Goal: Information Seeking & Learning: Learn about a topic

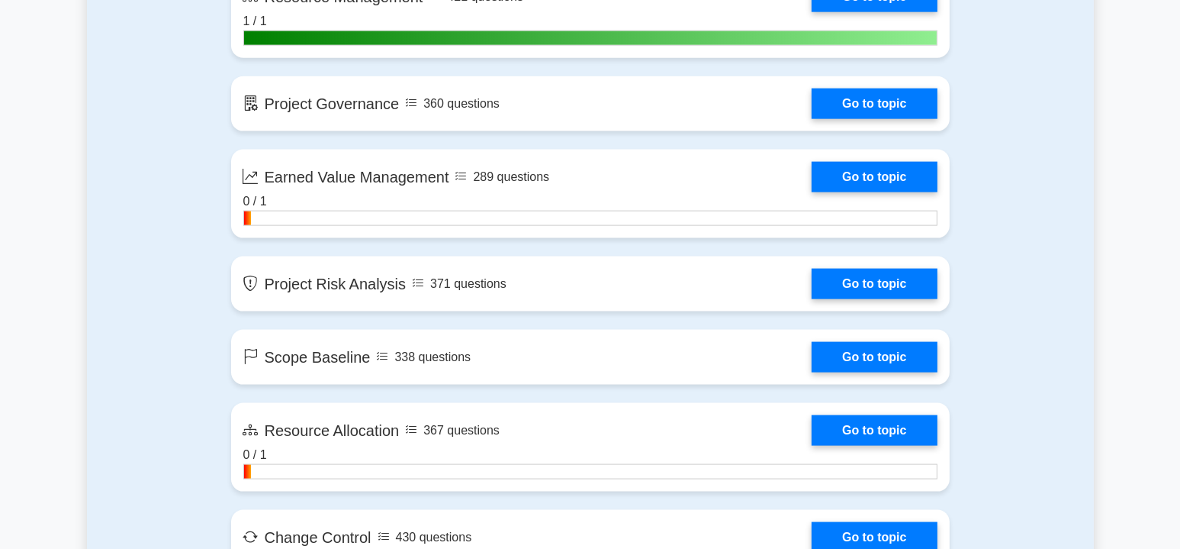
scroll to position [2747, 0]
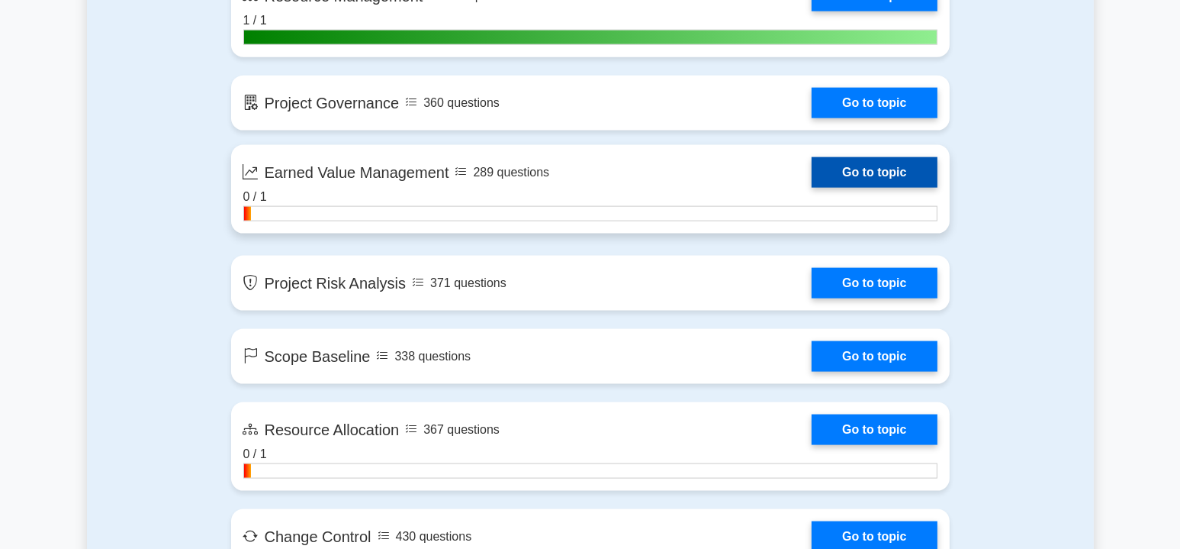
click at [872, 161] on link "Go to topic" at bounding box center [874, 172] width 125 height 31
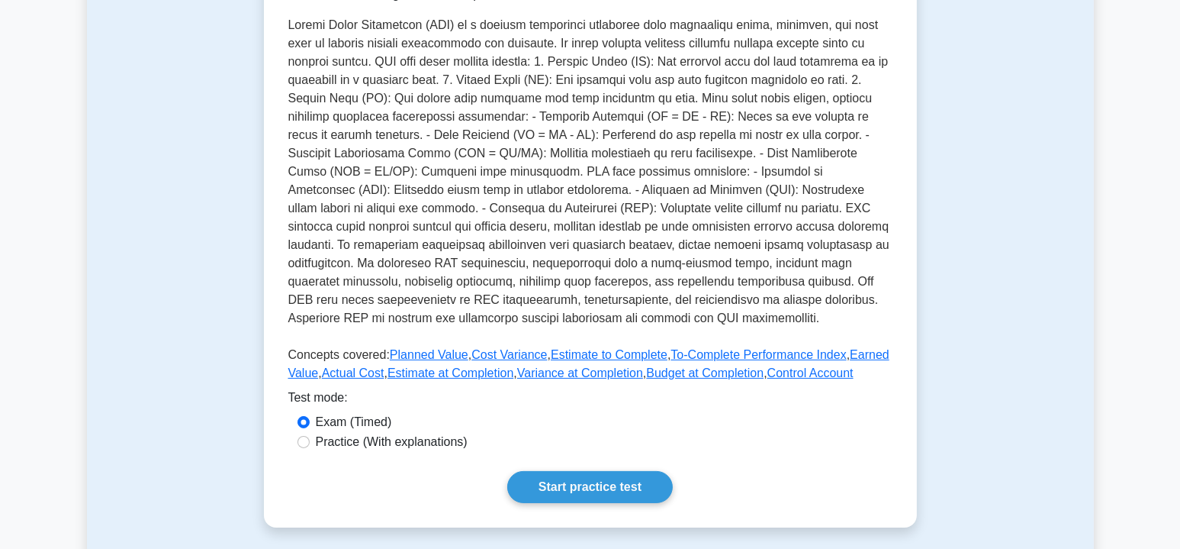
scroll to position [382, 0]
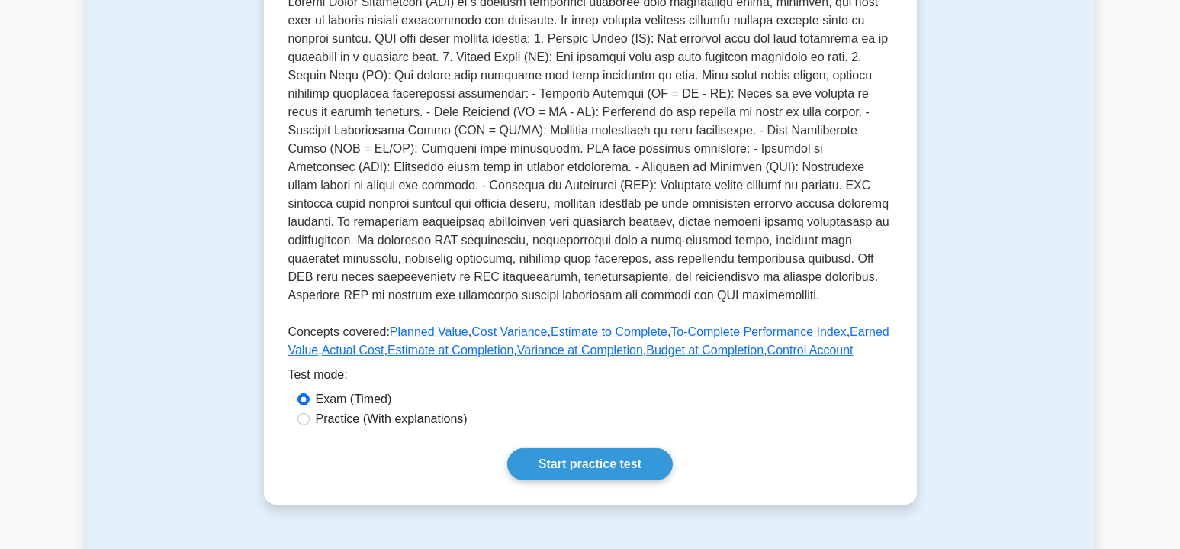
click at [403, 420] on label "Practice (With explanations)" at bounding box center [392, 419] width 152 height 18
click at [310, 420] on input "Practice (With explanations)" at bounding box center [304, 419] width 12 height 12
radio input "true"
click at [610, 465] on link "Start practice test" at bounding box center [590, 464] width 166 height 32
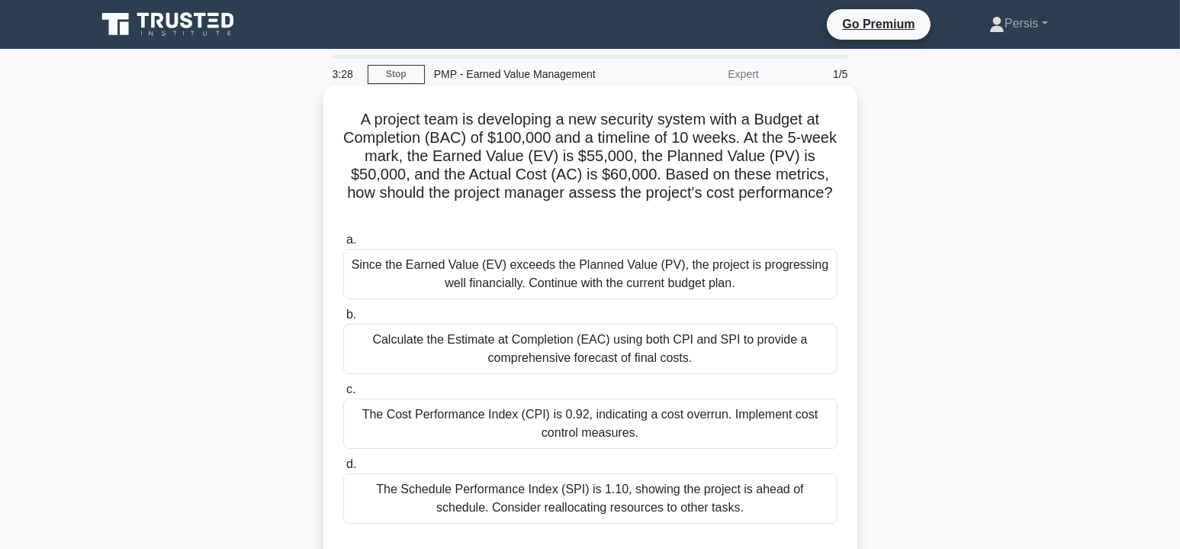
click at [676, 436] on div "The Cost Performance Index (CPI) is 0.92, indicating a cost overrun. Implement …" at bounding box center [590, 423] width 494 height 50
click at [343, 395] on input "c. The Cost Performance Index (CPI) is 0.92, indicating a cost overrun. Impleme…" at bounding box center [343, 390] width 0 height 10
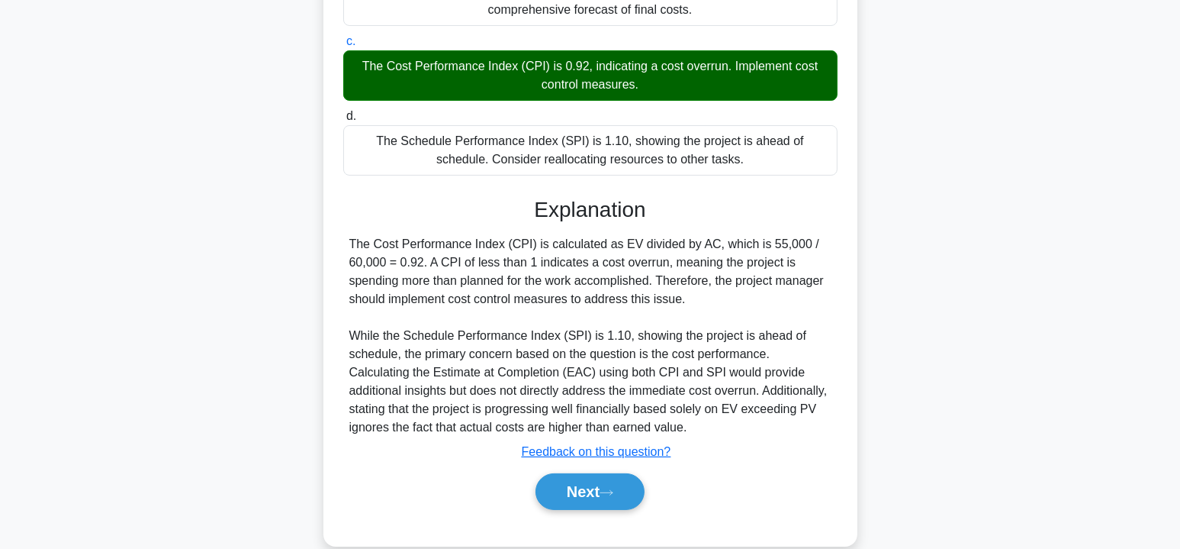
scroll to position [372, 0]
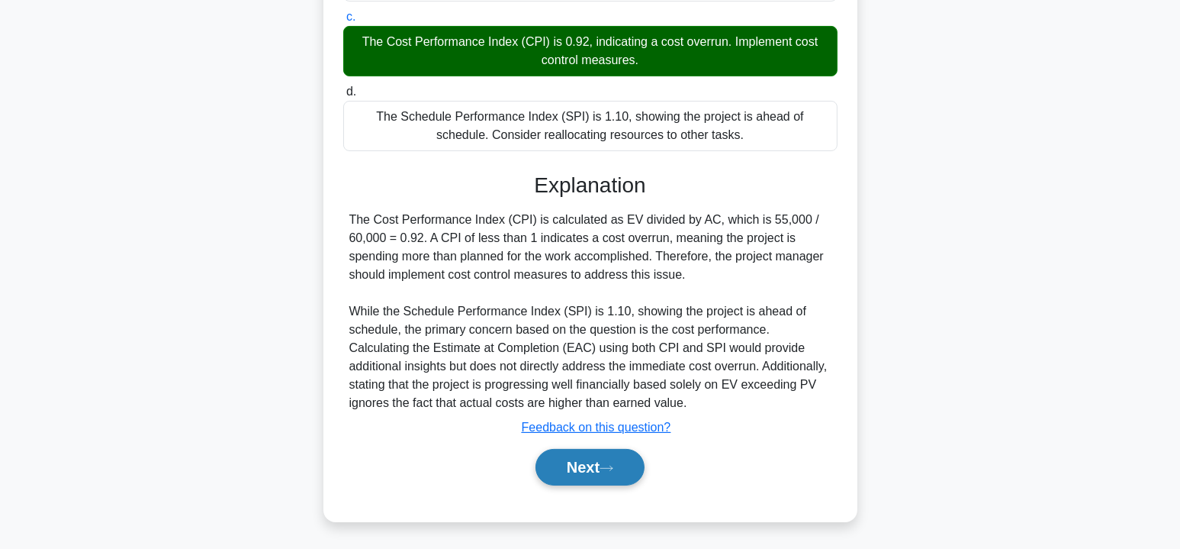
click at [567, 476] on button "Next" at bounding box center [590, 467] width 109 height 37
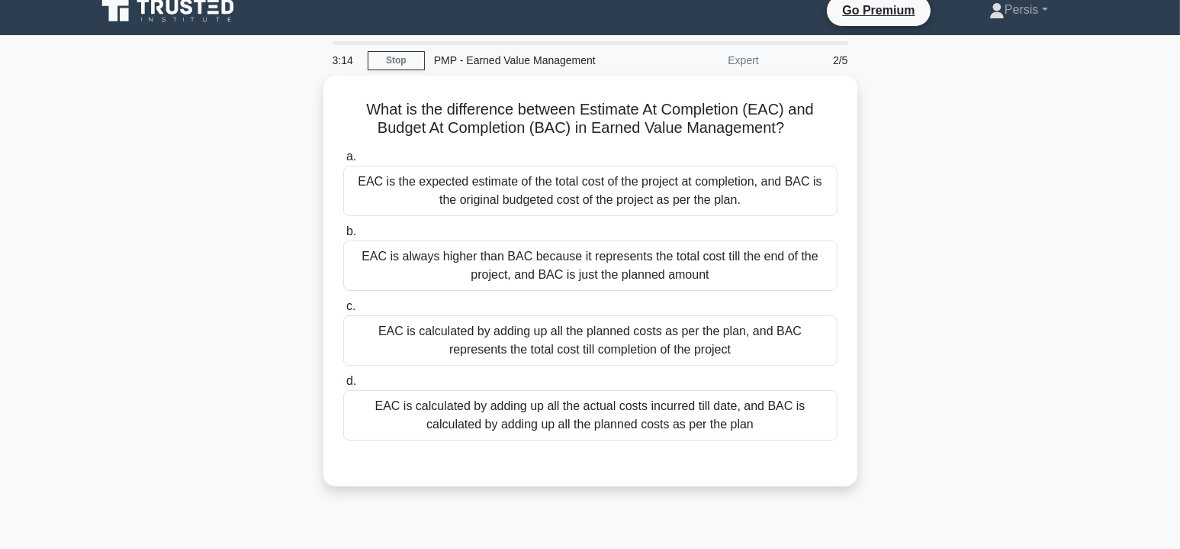
scroll to position [0, 0]
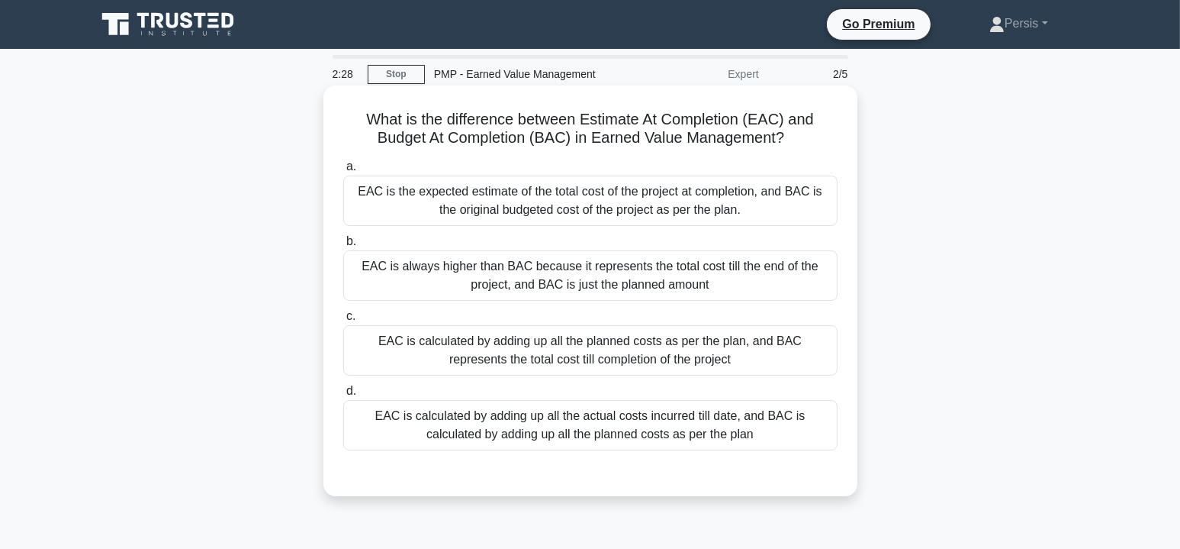
click at [687, 212] on div "EAC is the expected estimate of the total cost of the project at completion, an…" at bounding box center [590, 201] width 494 height 50
click at [343, 172] on input "a. EAC is the expected estimate of the total cost of the project at completion,…" at bounding box center [343, 167] width 0 height 10
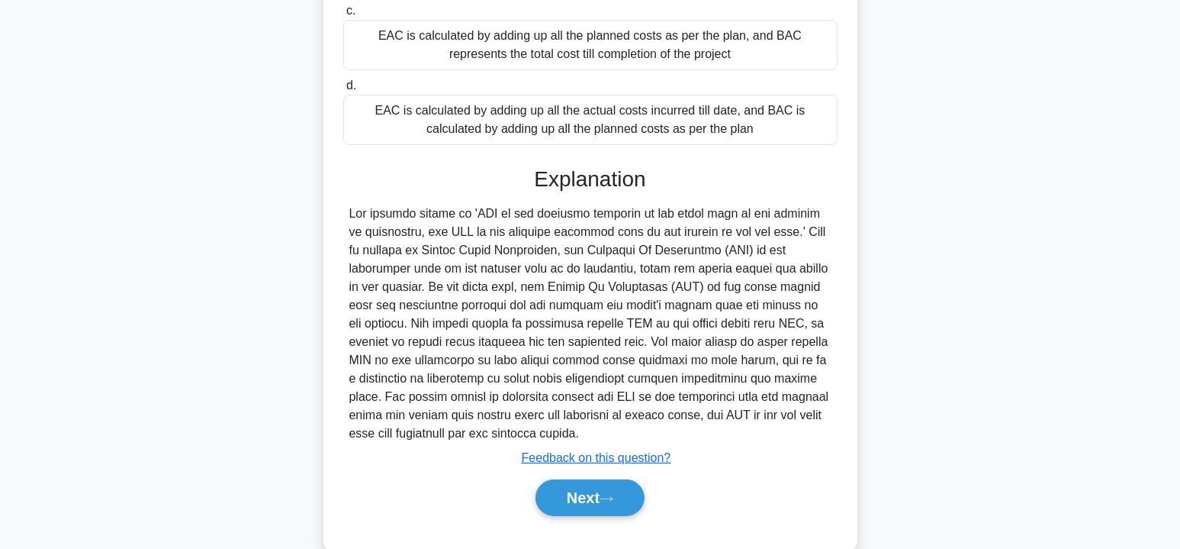
scroll to position [336, 0]
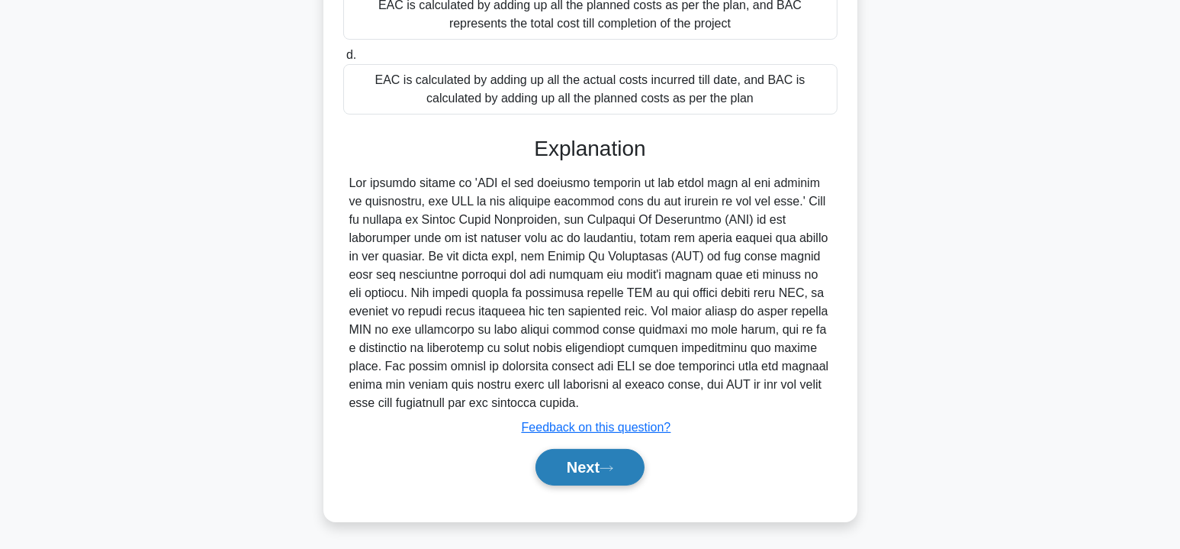
click at [585, 474] on button "Next" at bounding box center [590, 467] width 109 height 37
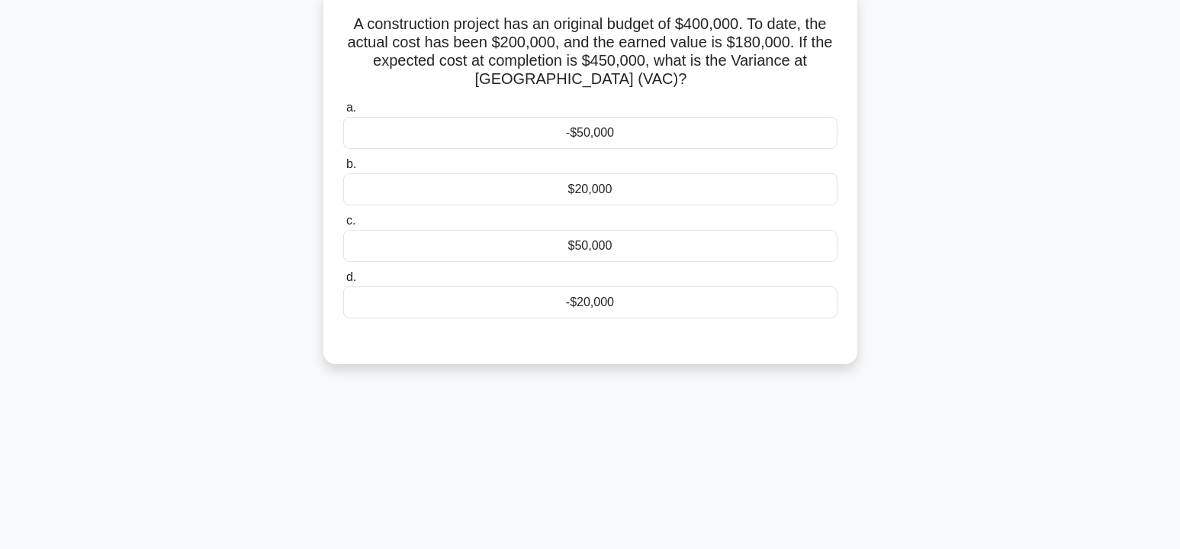
scroll to position [46, 0]
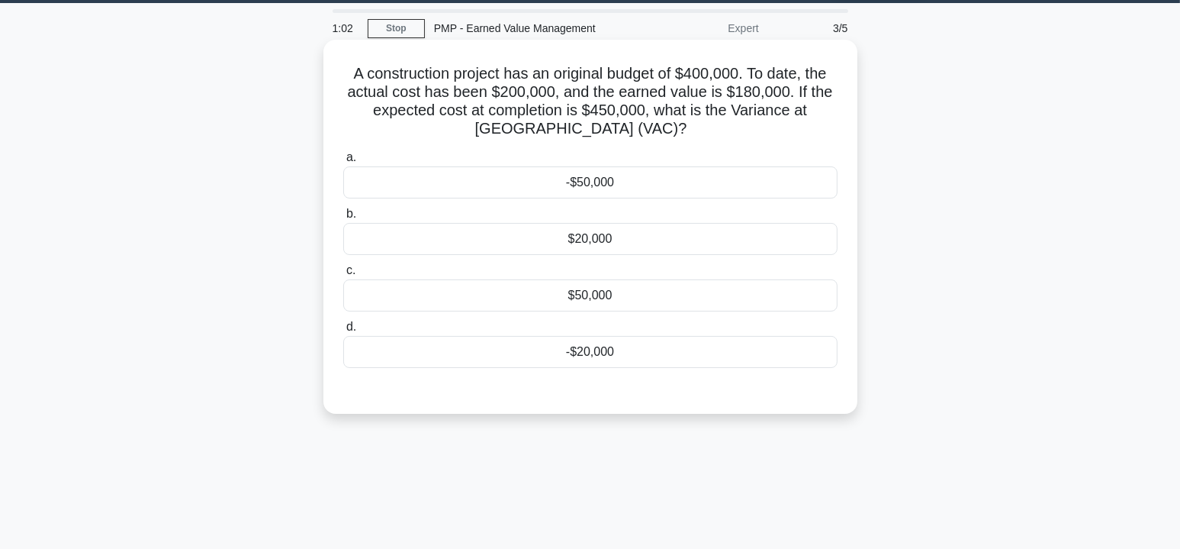
click at [615, 188] on div "-$50,000" at bounding box center [590, 182] width 494 height 32
click at [343, 163] on input "a. -$50,000" at bounding box center [343, 158] width 0 height 10
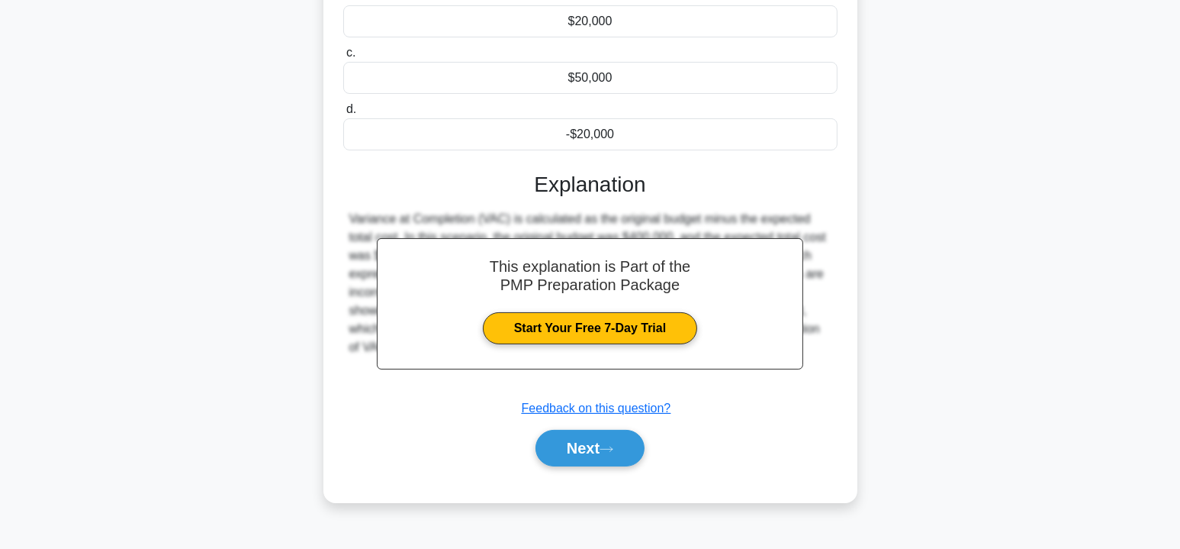
scroll to position [275, 0]
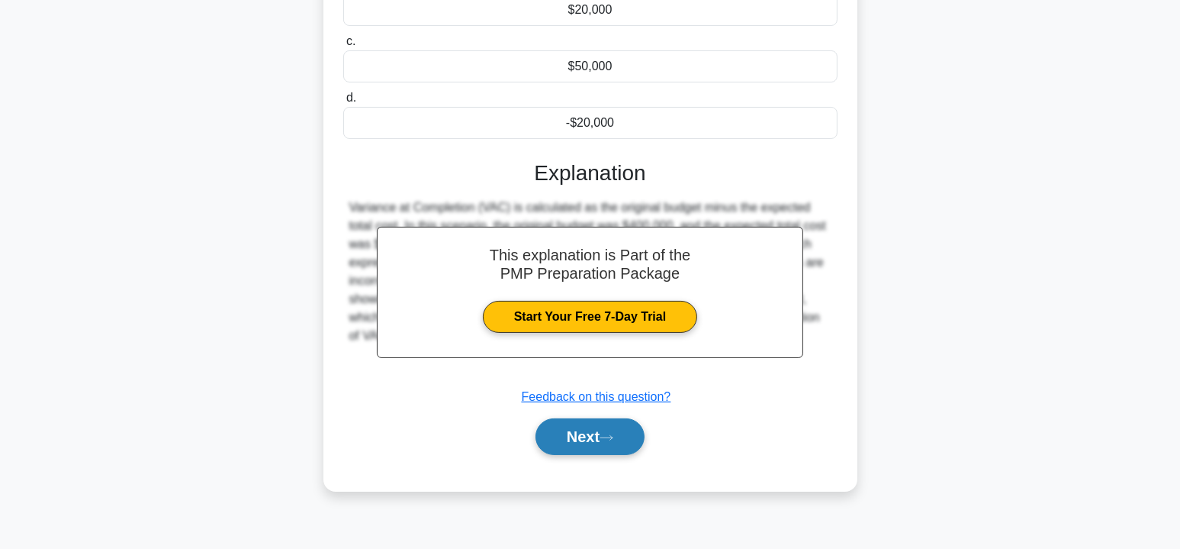
click at [597, 435] on button "Next" at bounding box center [590, 436] width 109 height 37
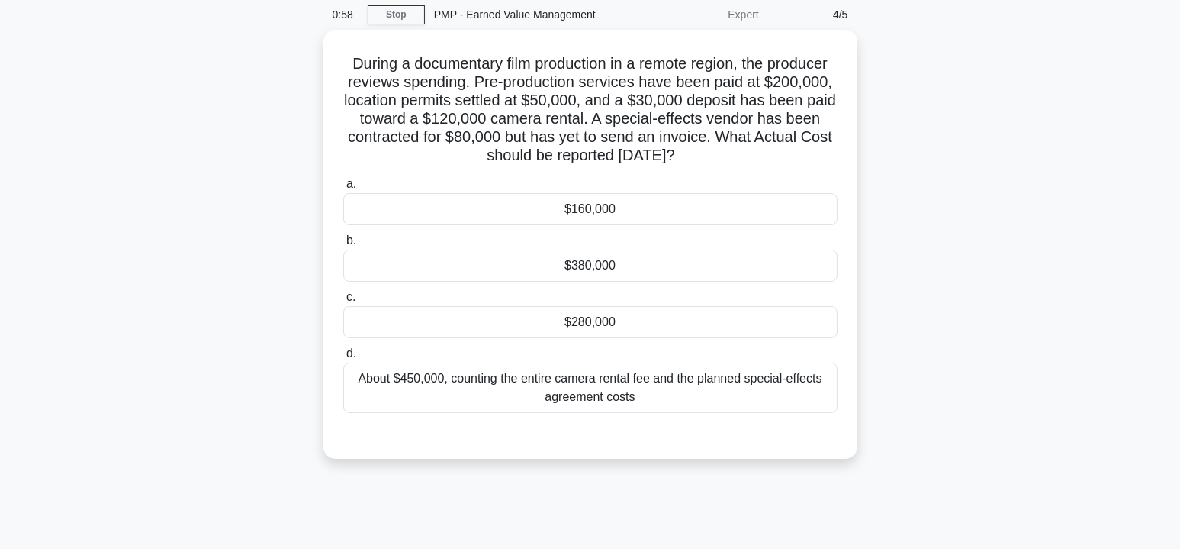
scroll to position [46, 0]
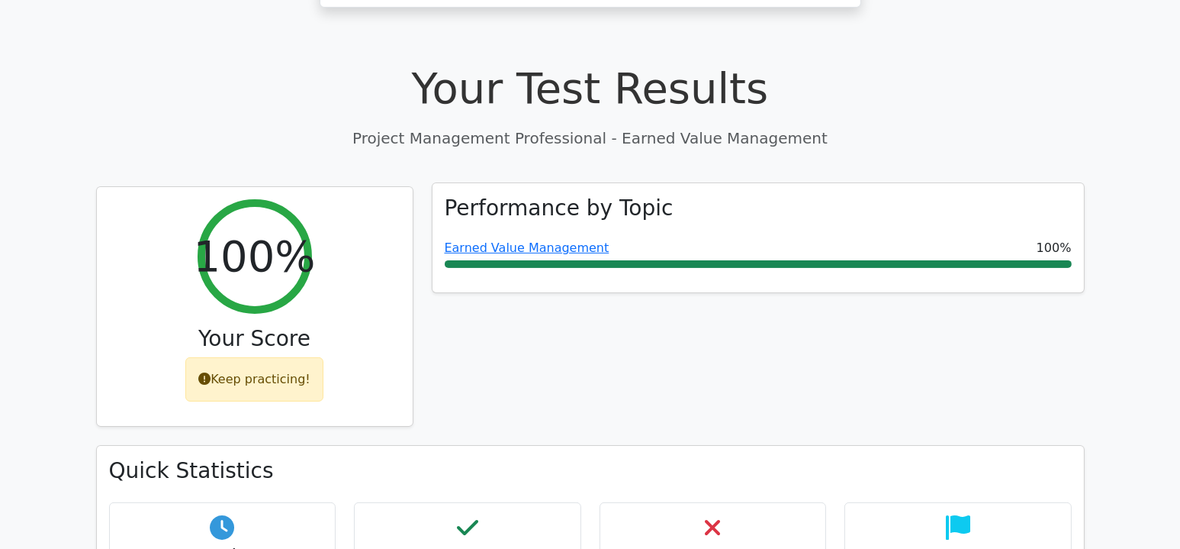
scroll to position [305, 0]
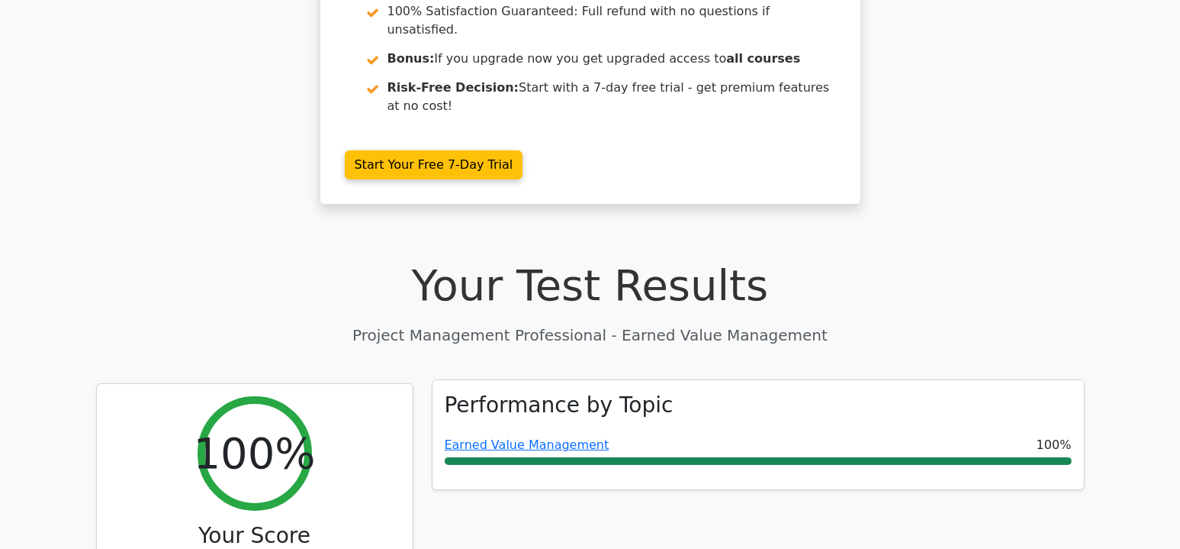
drag, startPoint x: 527, startPoint y: 369, endPoint x: 638, endPoint y: 369, distance: 111.4
click at [527, 437] on link "Earned Value Management" at bounding box center [527, 444] width 165 height 14
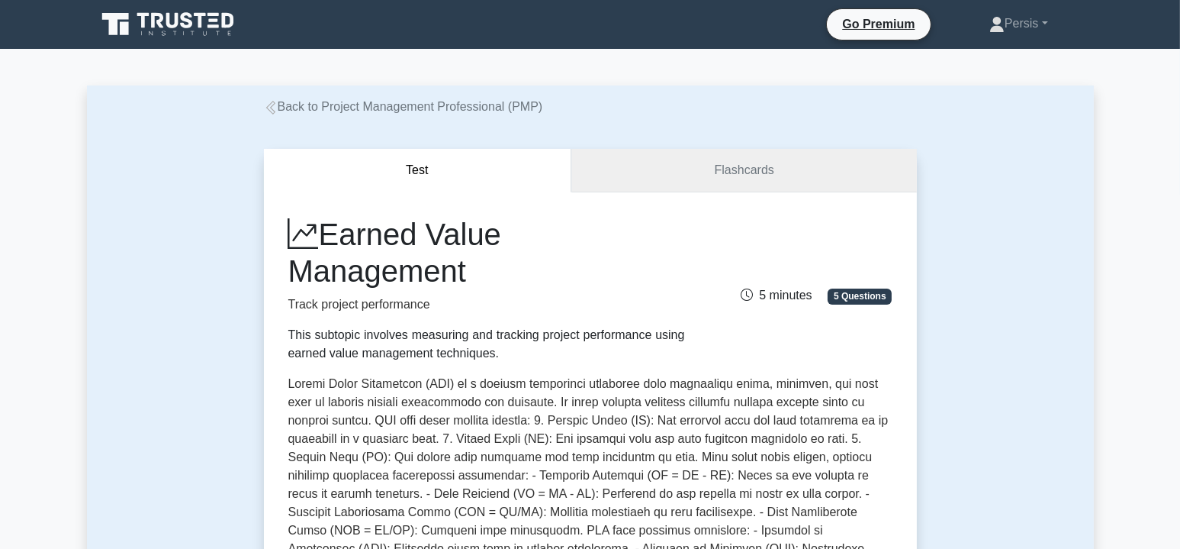
click at [732, 167] on link "Flashcards" at bounding box center [744, 170] width 345 height 43
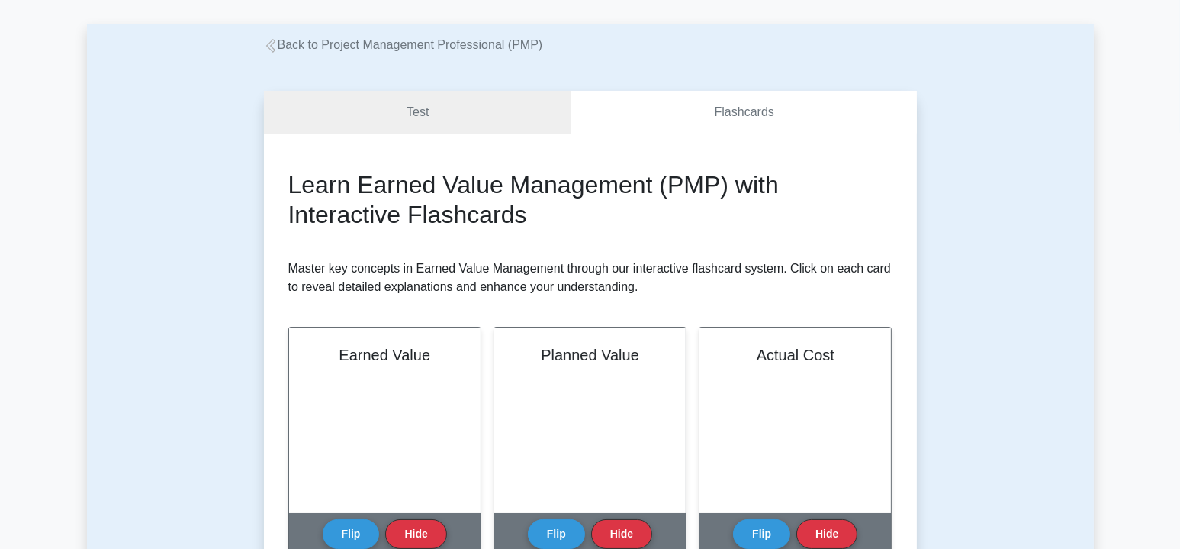
scroll to position [153, 0]
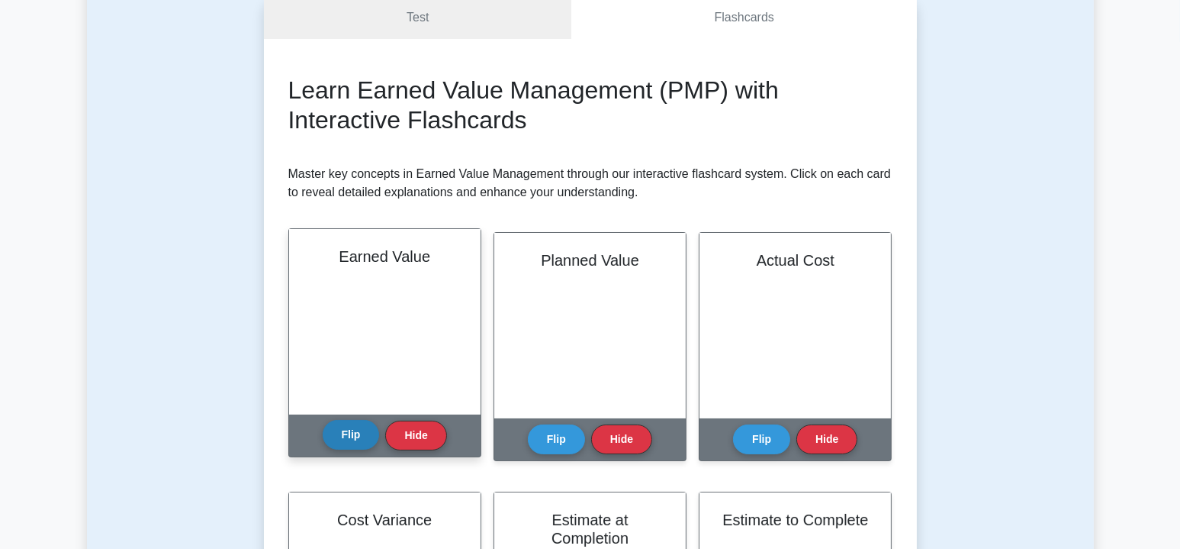
click at [354, 440] on button "Flip" at bounding box center [351, 435] width 57 height 30
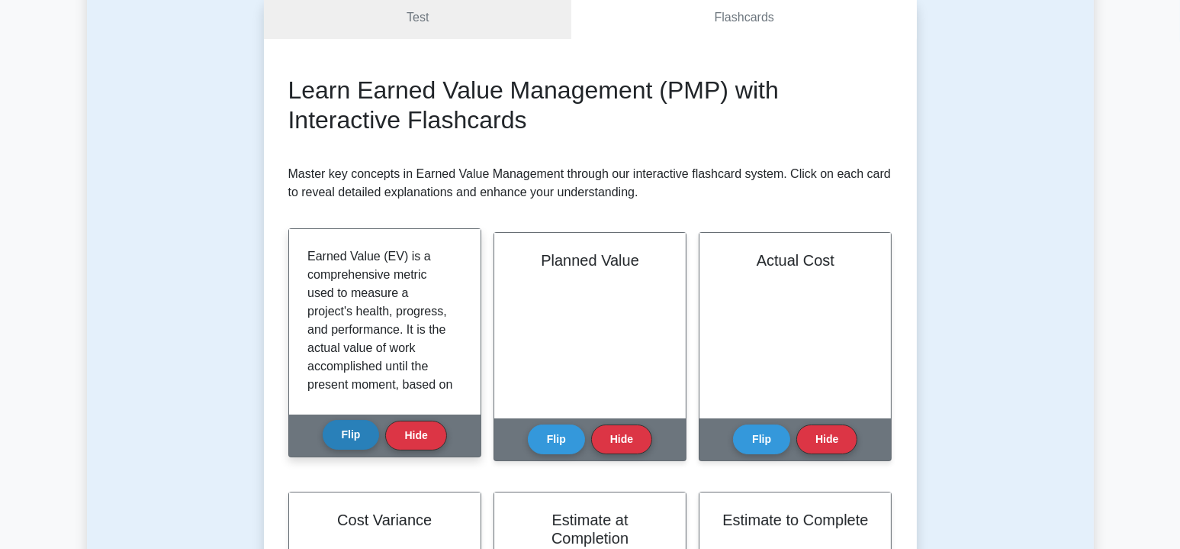
click at [354, 440] on button "Flip" at bounding box center [351, 435] width 57 height 30
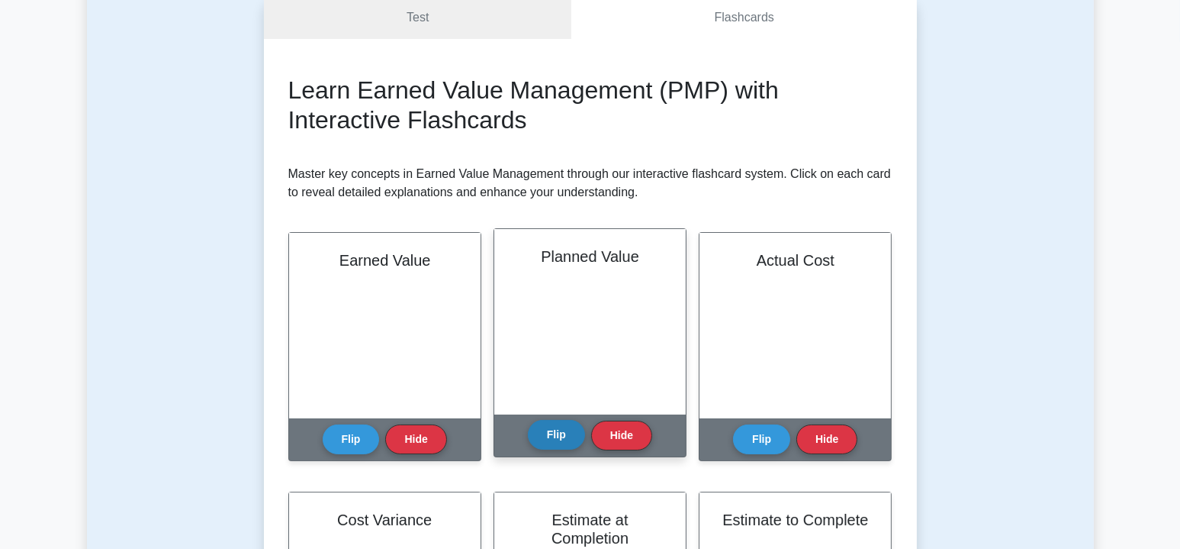
click at [545, 436] on button "Flip" at bounding box center [556, 435] width 57 height 30
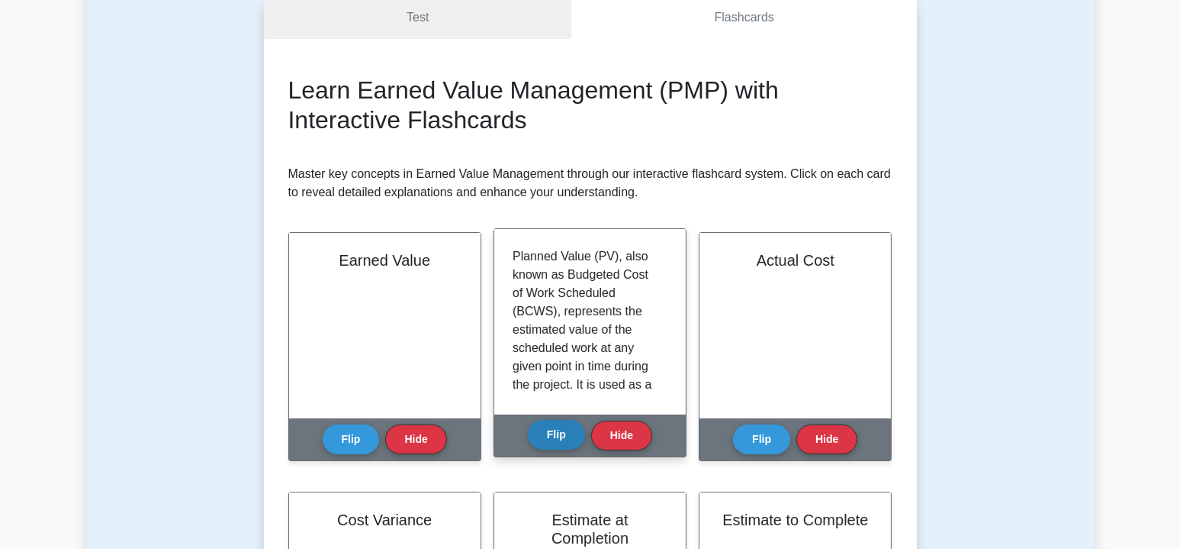
click at [545, 436] on button "Flip" at bounding box center [556, 435] width 57 height 30
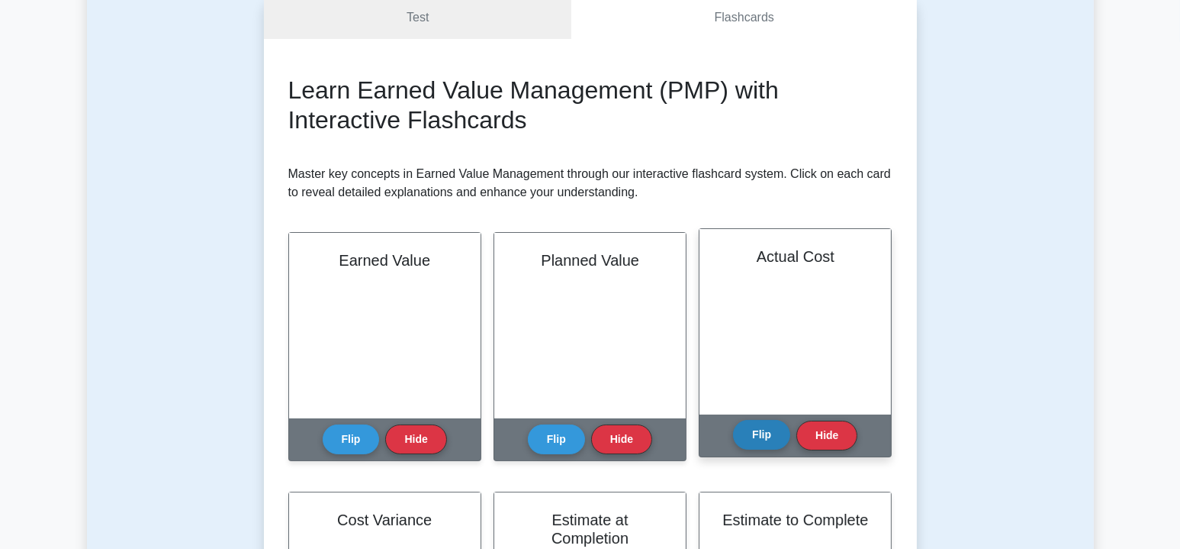
click at [763, 436] on button "Flip" at bounding box center [761, 435] width 57 height 30
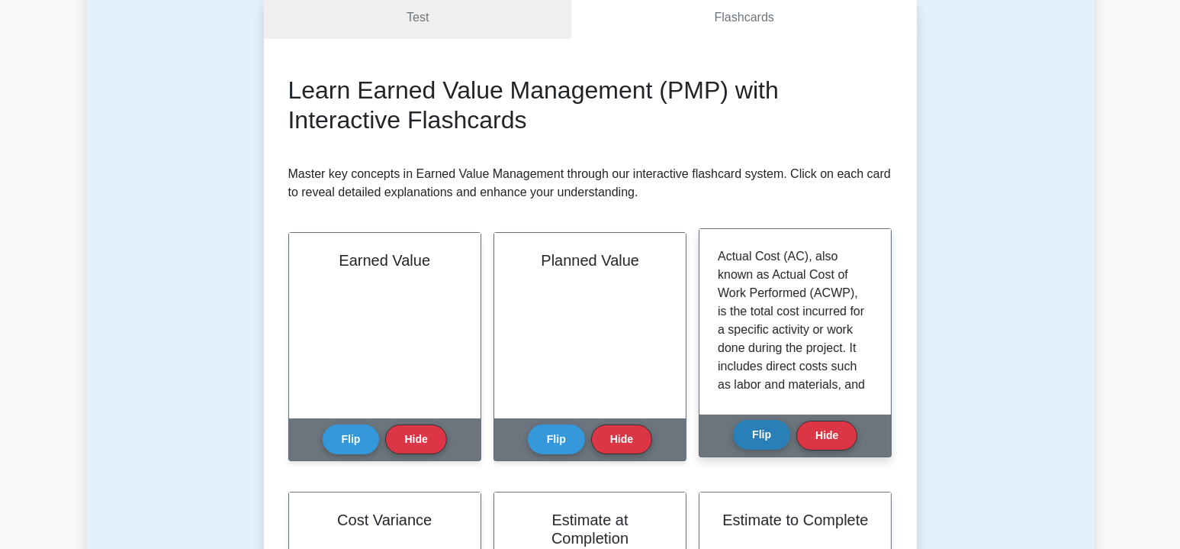
click at [763, 436] on button "Flip" at bounding box center [761, 435] width 57 height 30
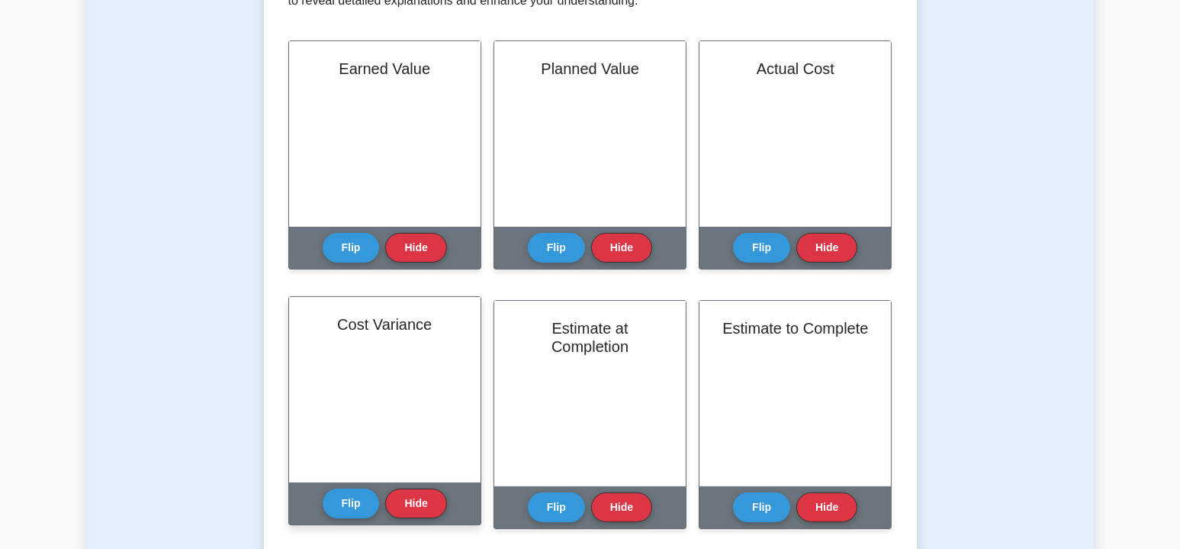
scroll to position [382, 0]
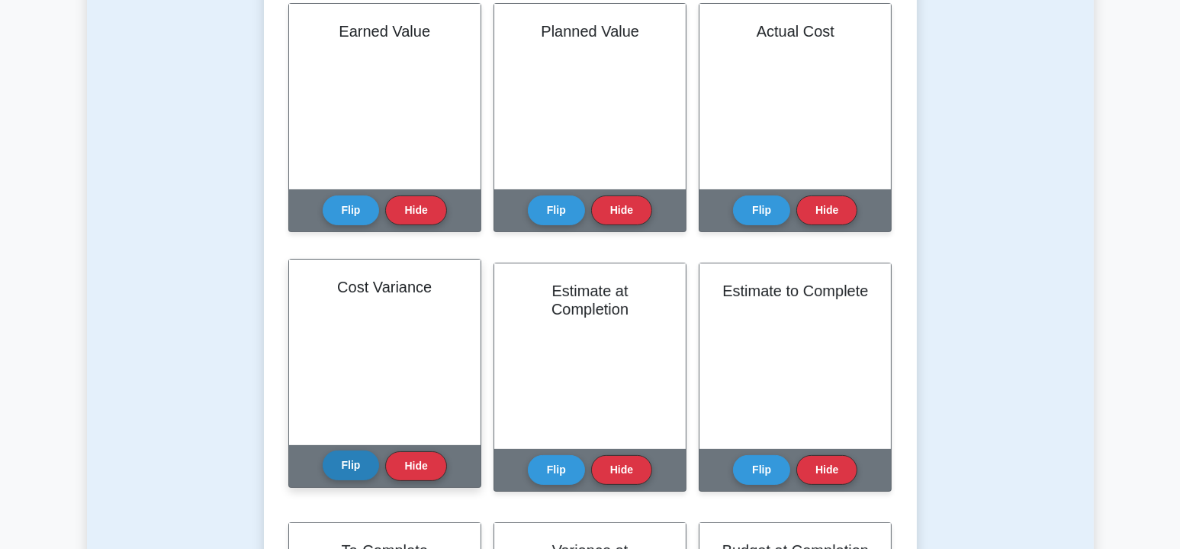
click at [339, 465] on button "Flip" at bounding box center [351, 465] width 57 height 30
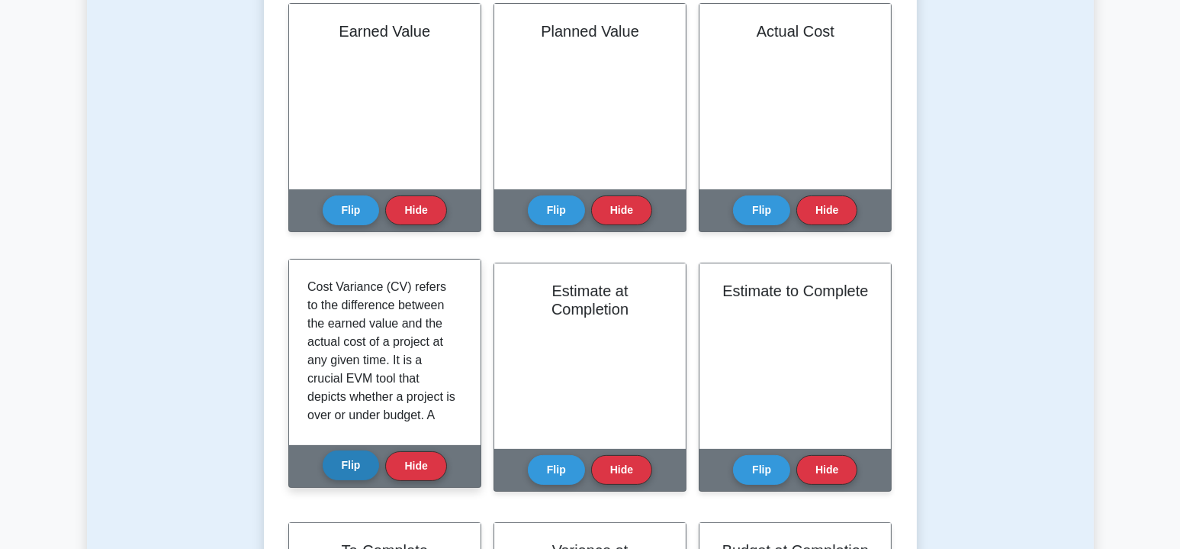
click at [339, 465] on button "Flip" at bounding box center [351, 465] width 57 height 30
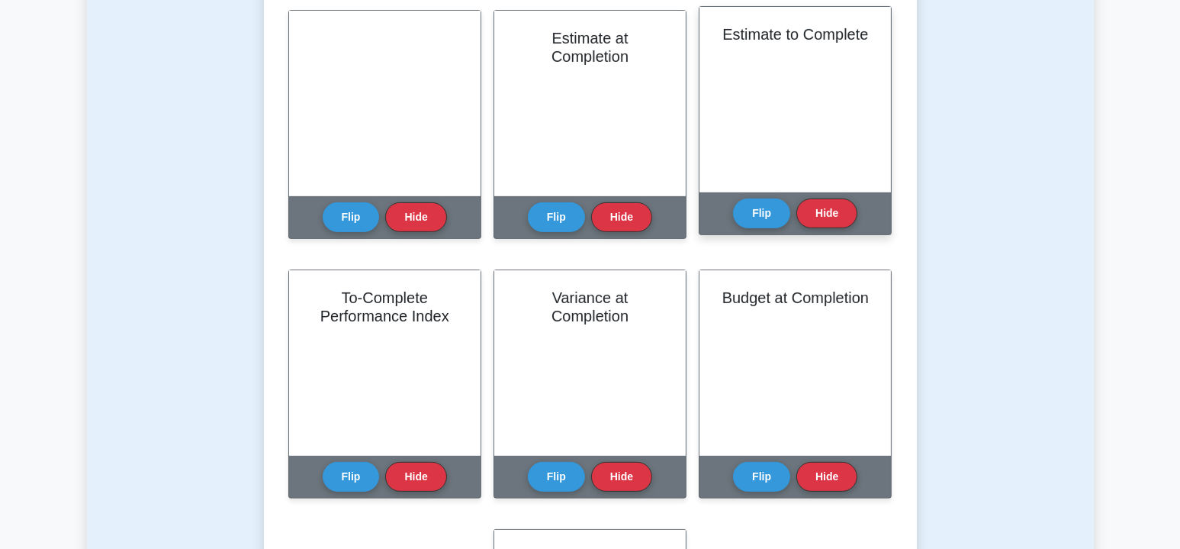
scroll to position [534, 0]
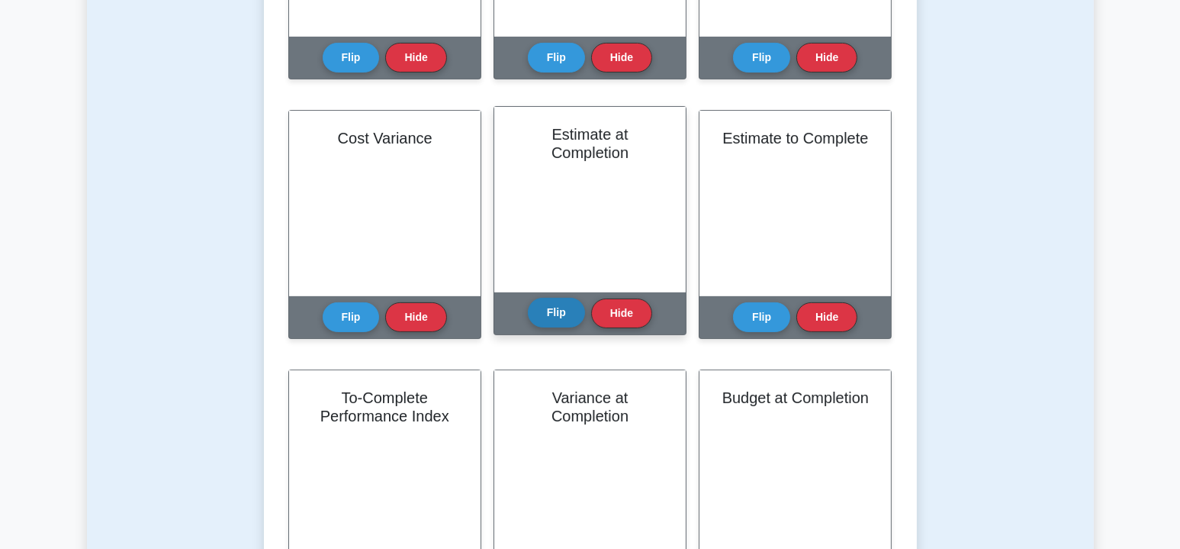
click at [549, 320] on button "Flip" at bounding box center [556, 313] width 57 height 30
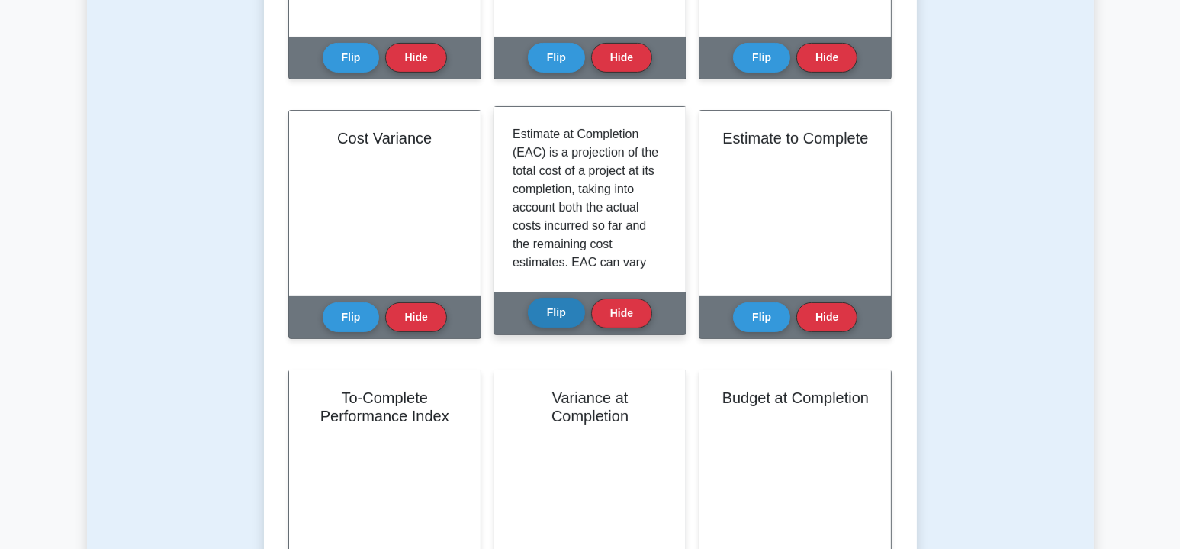
click at [548, 320] on button "Flip" at bounding box center [556, 313] width 57 height 30
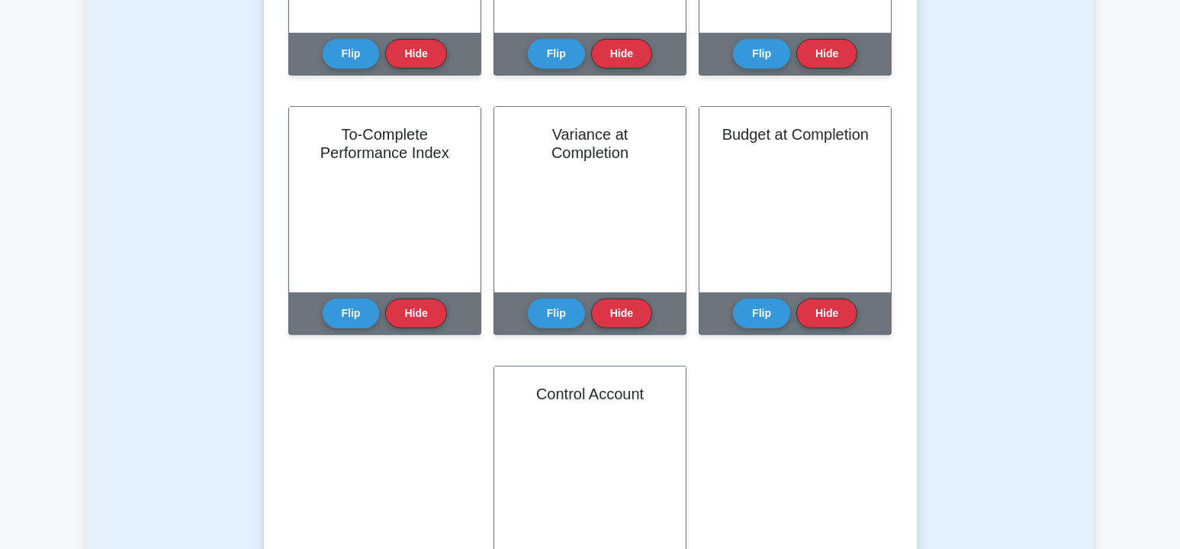
scroll to position [916, 0]
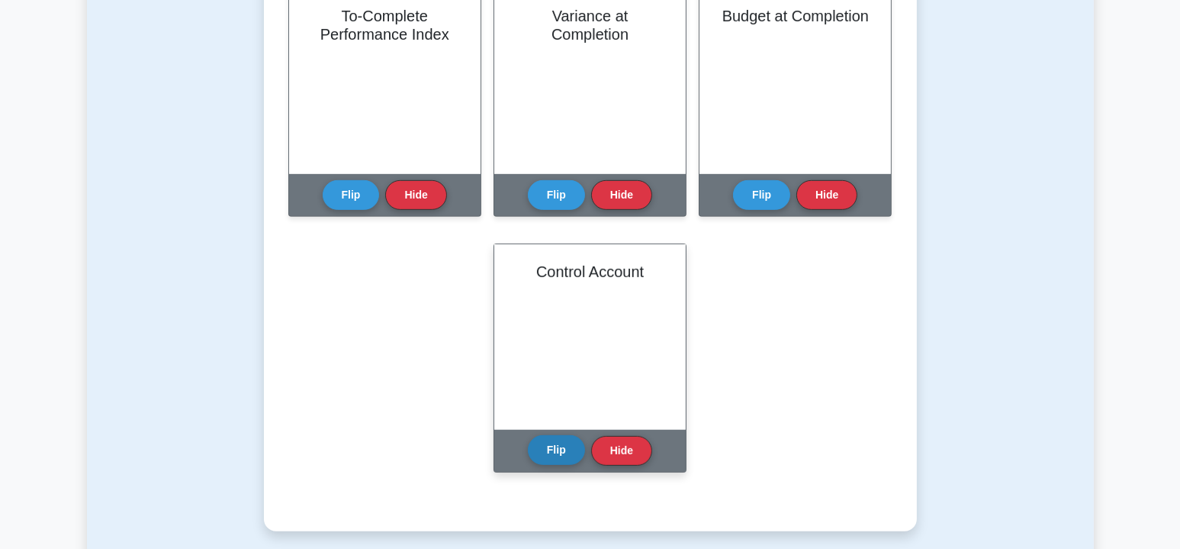
click at [556, 455] on button "Flip" at bounding box center [556, 450] width 57 height 30
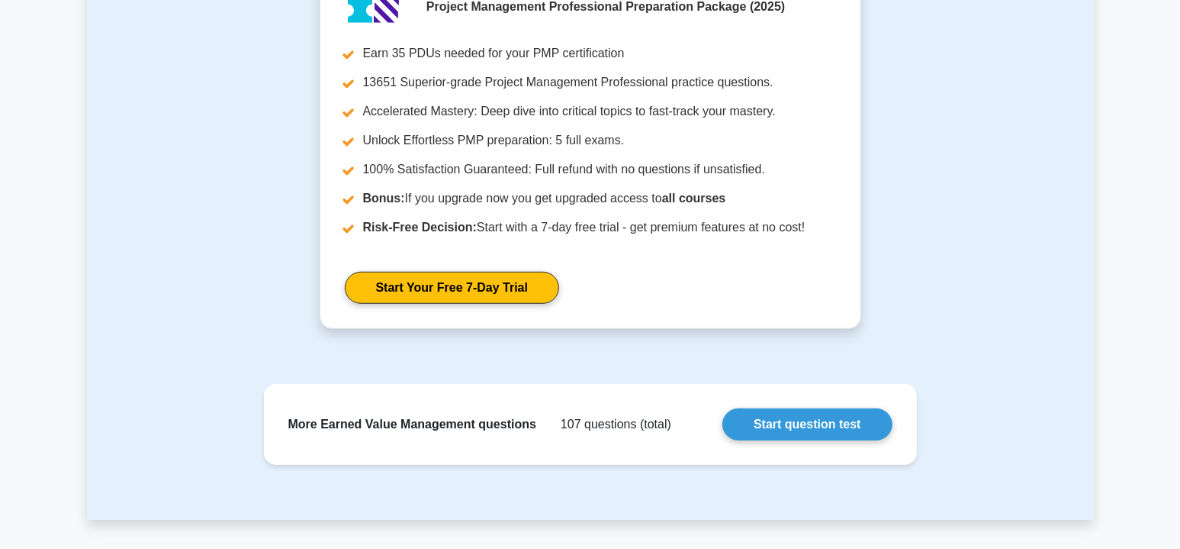
scroll to position [1602, 0]
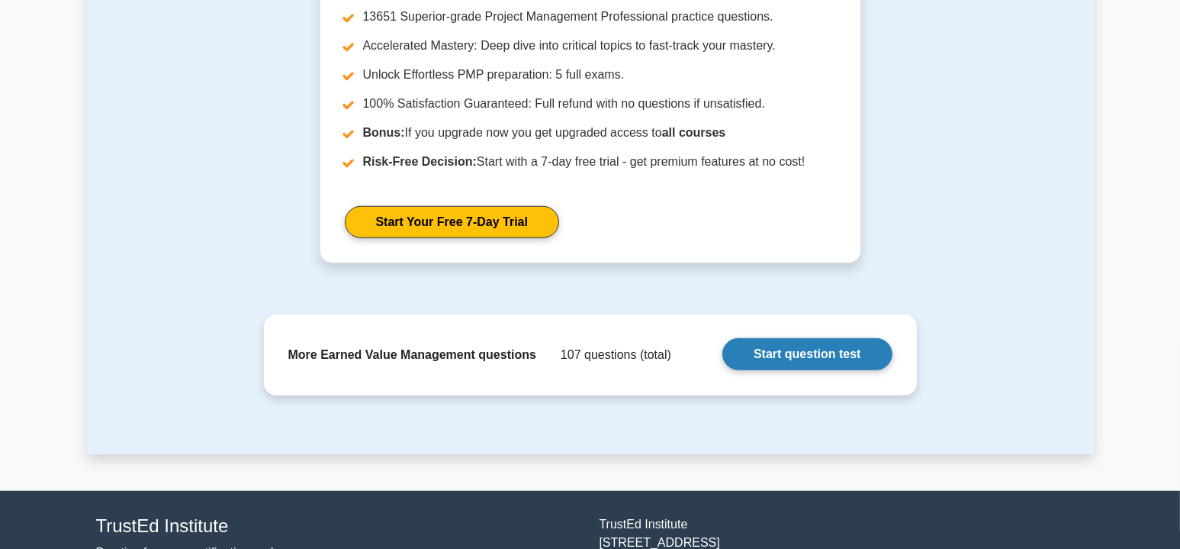
click at [788, 345] on link "Start question test" at bounding box center [807, 354] width 169 height 32
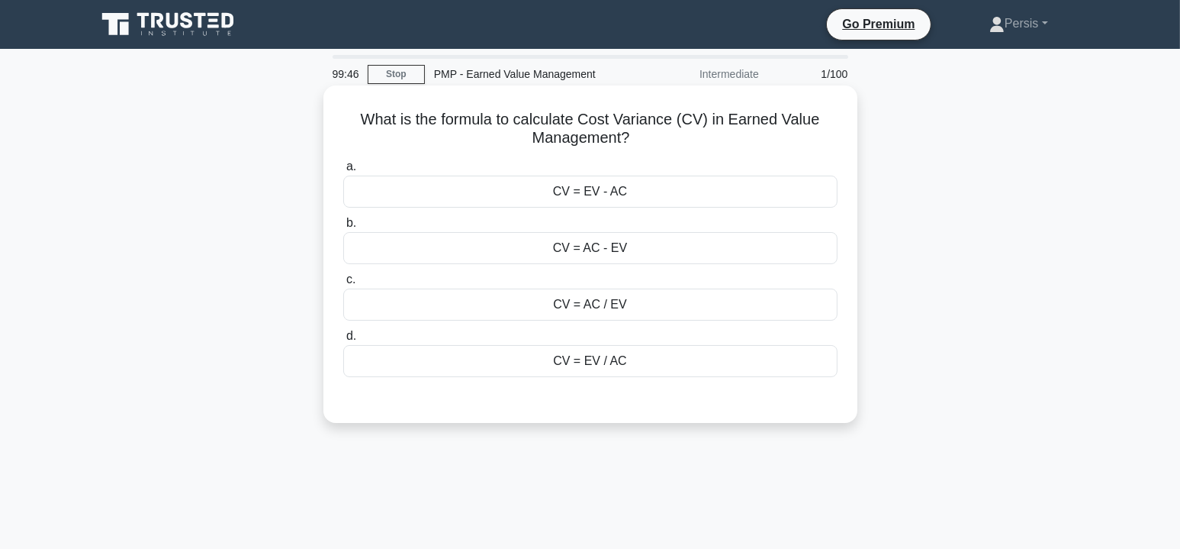
click at [615, 187] on div "CV = EV - AC" at bounding box center [590, 192] width 494 height 32
click at [343, 172] on input "a. CV = EV - AC" at bounding box center [343, 167] width 0 height 10
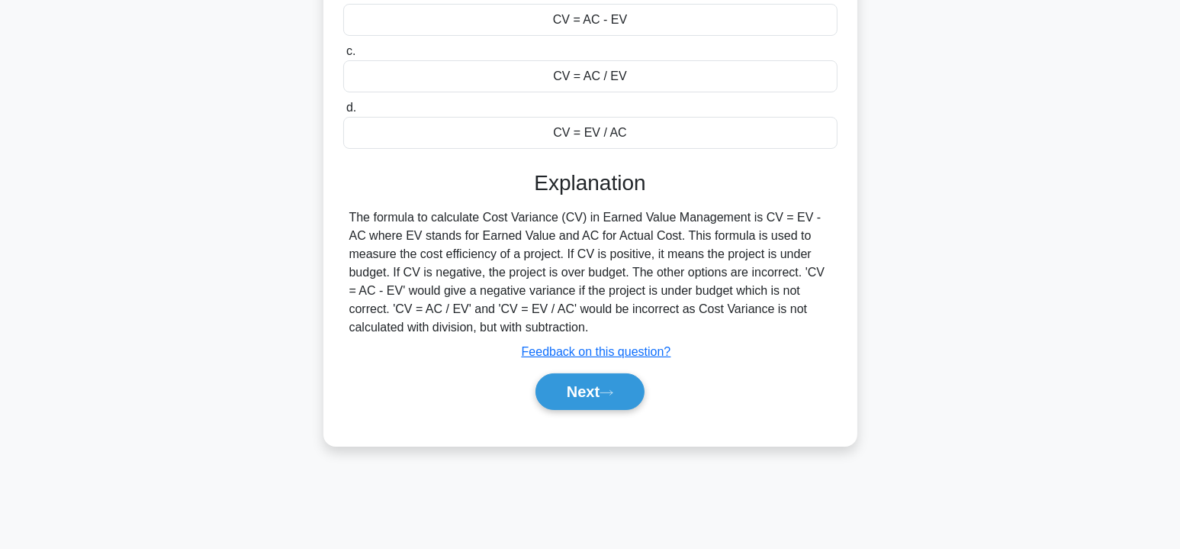
scroll to position [229, 0]
click at [614, 378] on button "Next" at bounding box center [590, 390] width 109 height 37
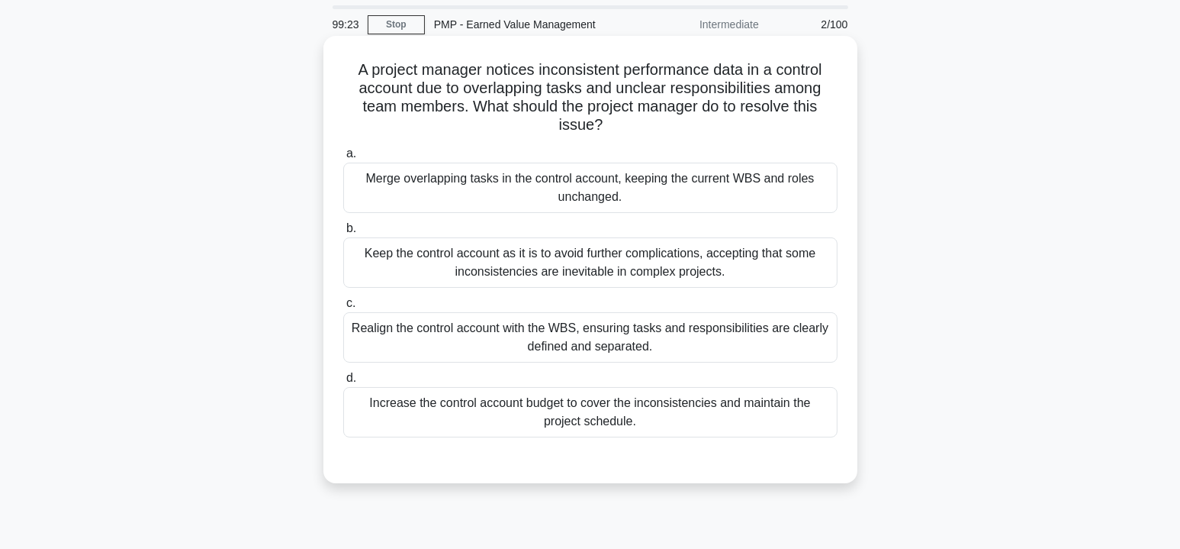
scroll to position [76, 0]
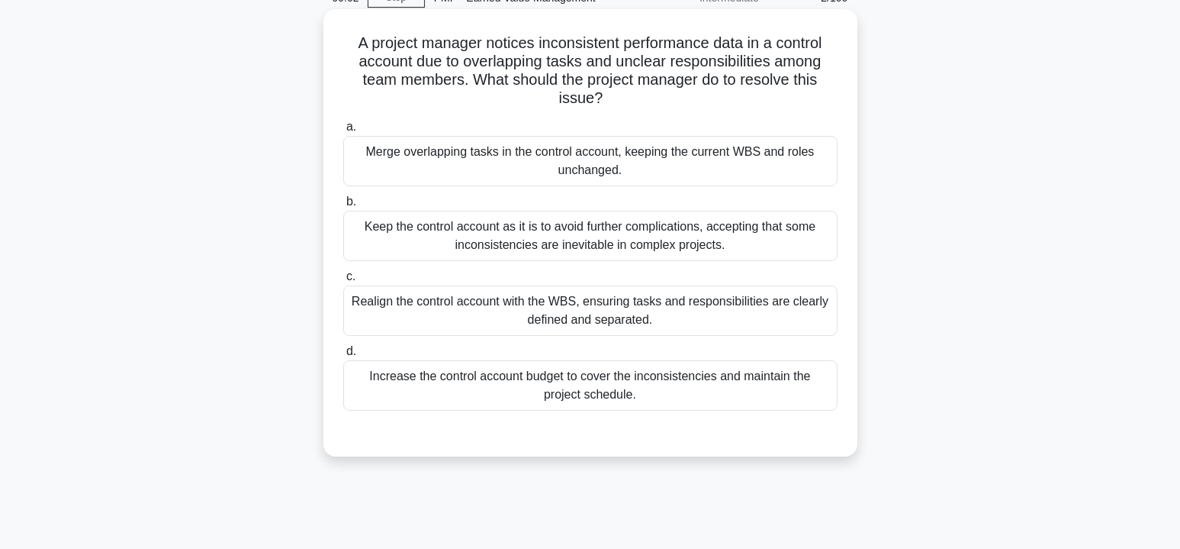
click at [687, 314] on div "Realign the control account with the WBS, ensuring tasks and responsibilities a…" at bounding box center [590, 310] width 494 height 50
click at [343, 282] on input "c. Realign the control account with the WBS, ensuring tasks and responsibilitie…" at bounding box center [343, 277] width 0 height 10
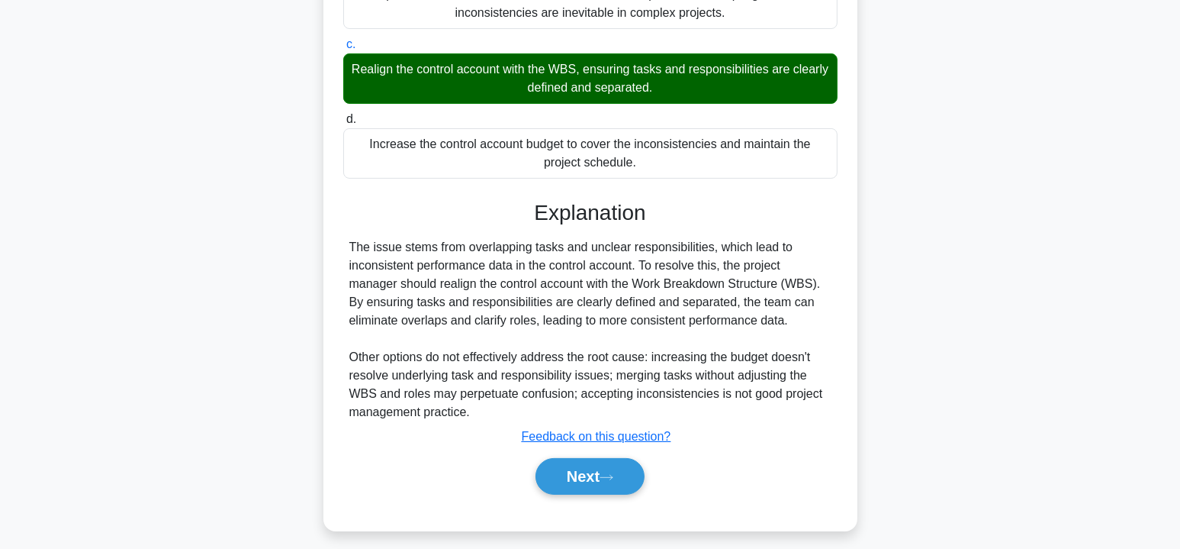
scroll to position [317, 0]
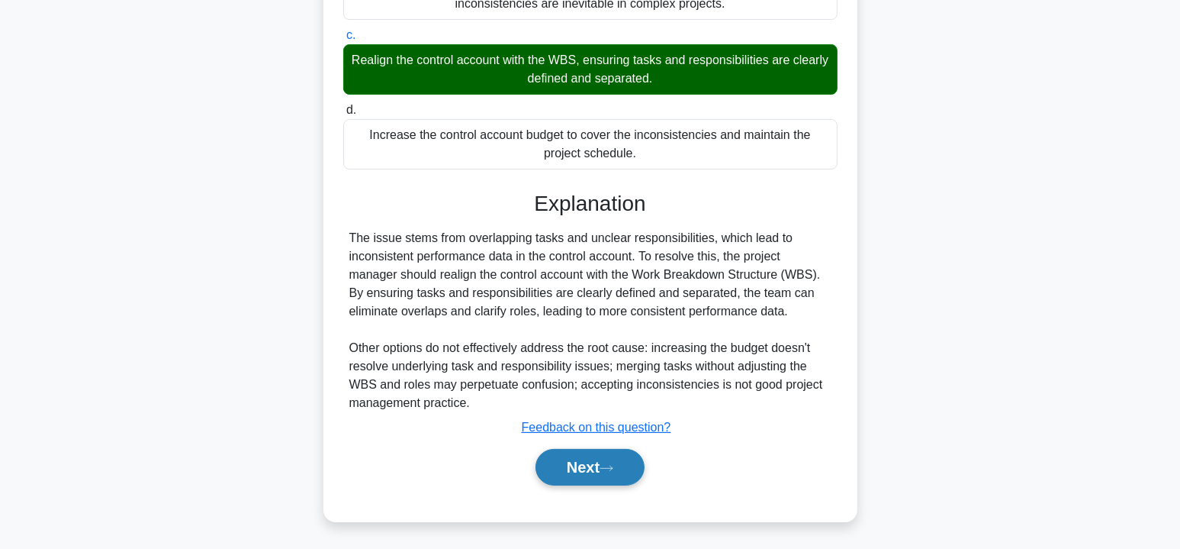
click at [598, 465] on button "Next" at bounding box center [590, 467] width 109 height 37
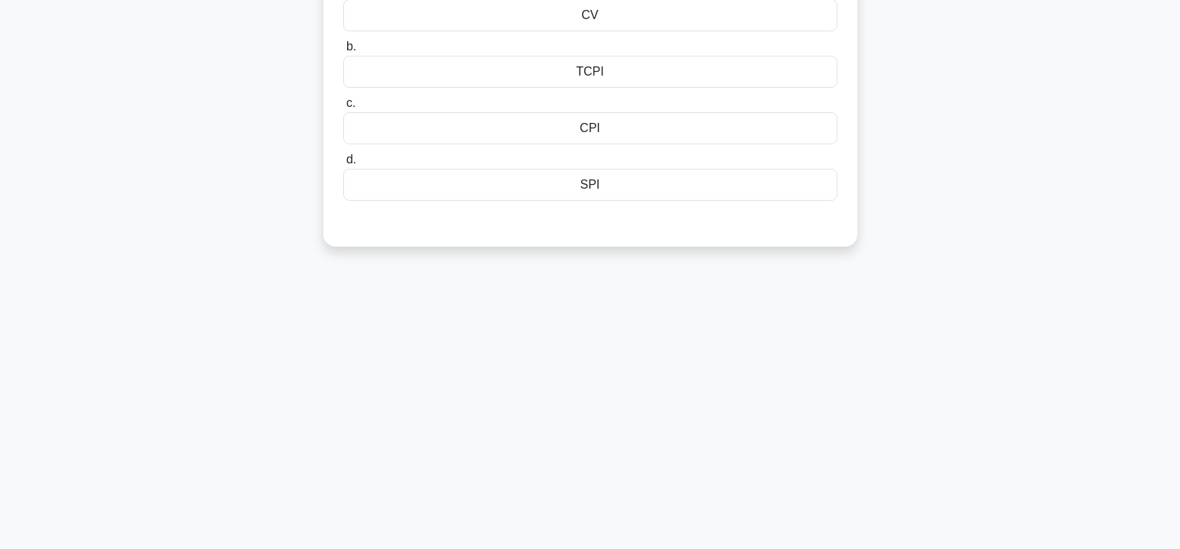
scroll to position [46, 0]
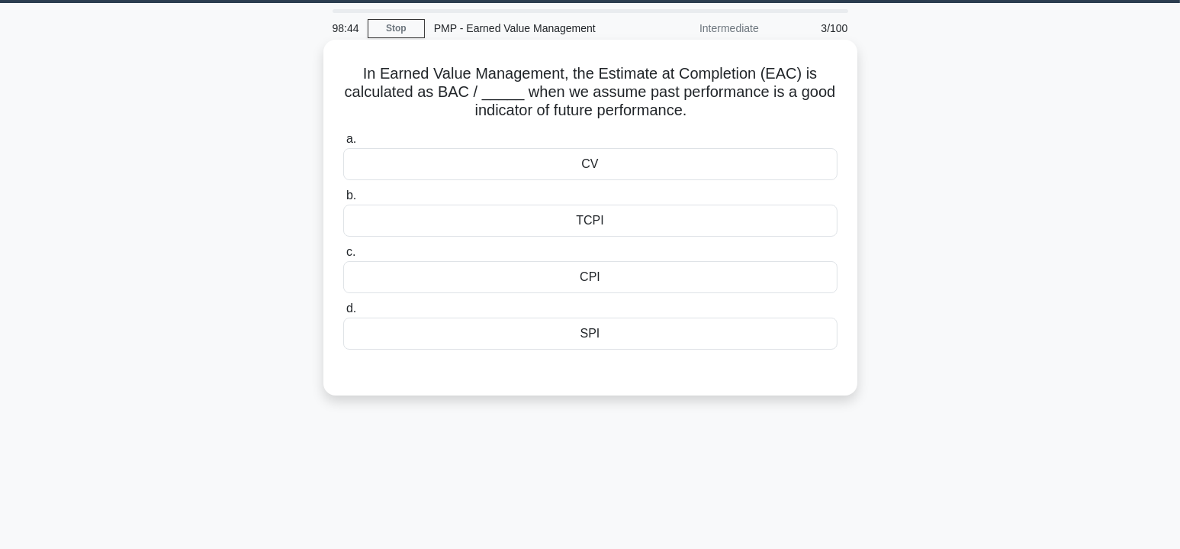
click at [594, 283] on div "CPI" at bounding box center [590, 277] width 494 height 32
click at [343, 257] on input "c. CPI" at bounding box center [343, 252] width 0 height 10
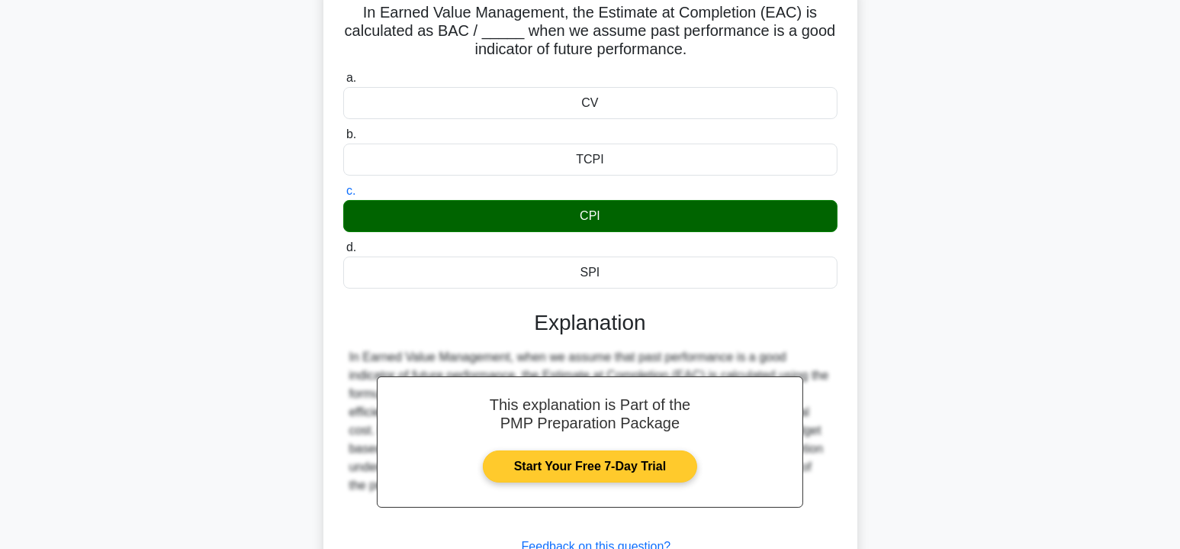
scroll to position [275, 0]
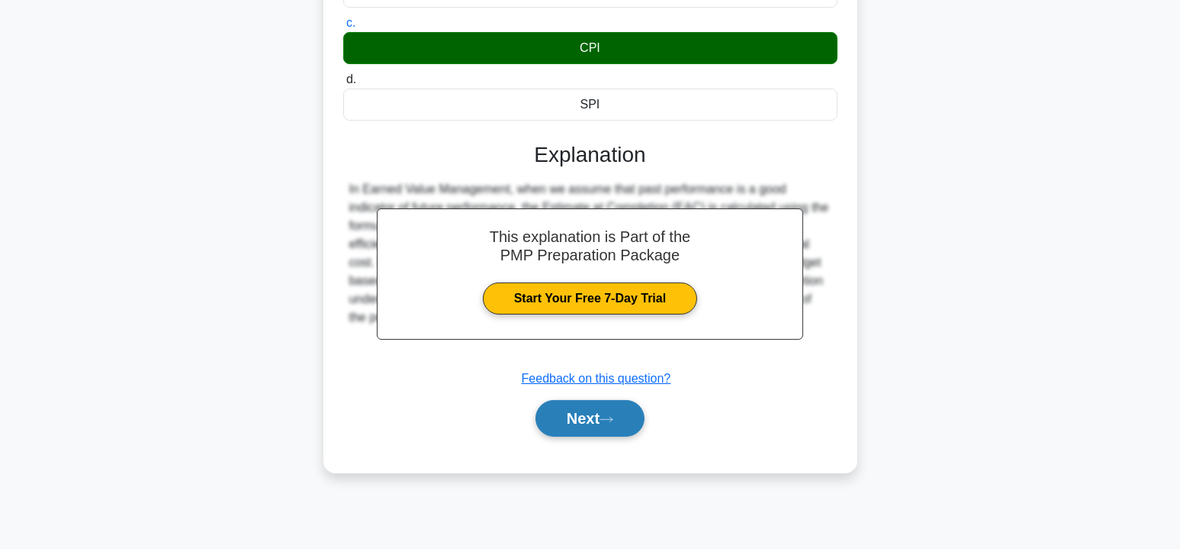
drag, startPoint x: 610, startPoint y: 418, endPoint x: 629, endPoint y: 411, distance: 20.3
click at [610, 418] on icon at bounding box center [607, 419] width 14 height 8
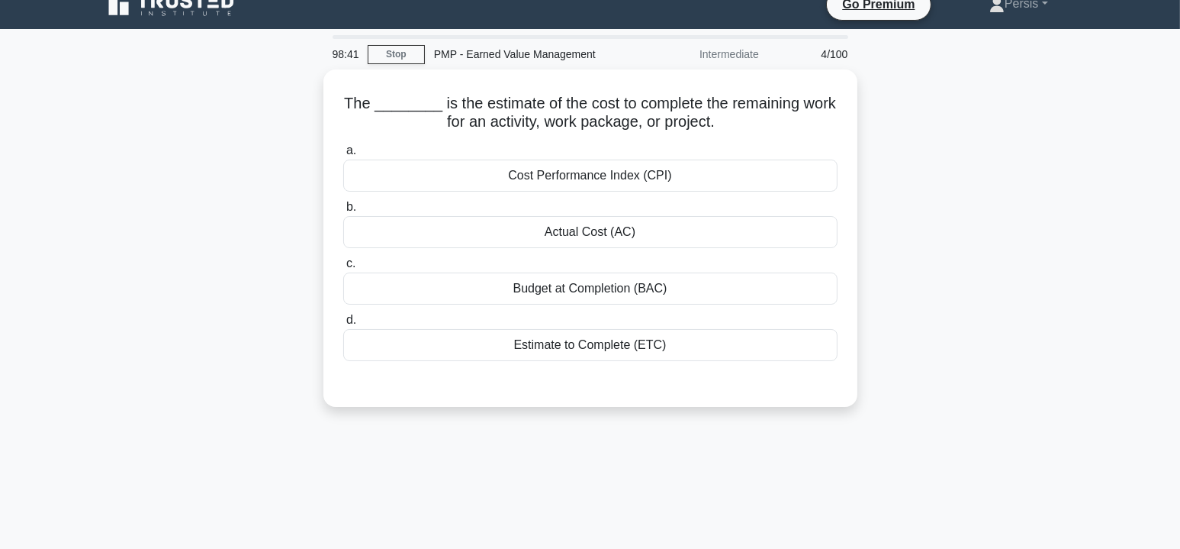
scroll to position [0, 0]
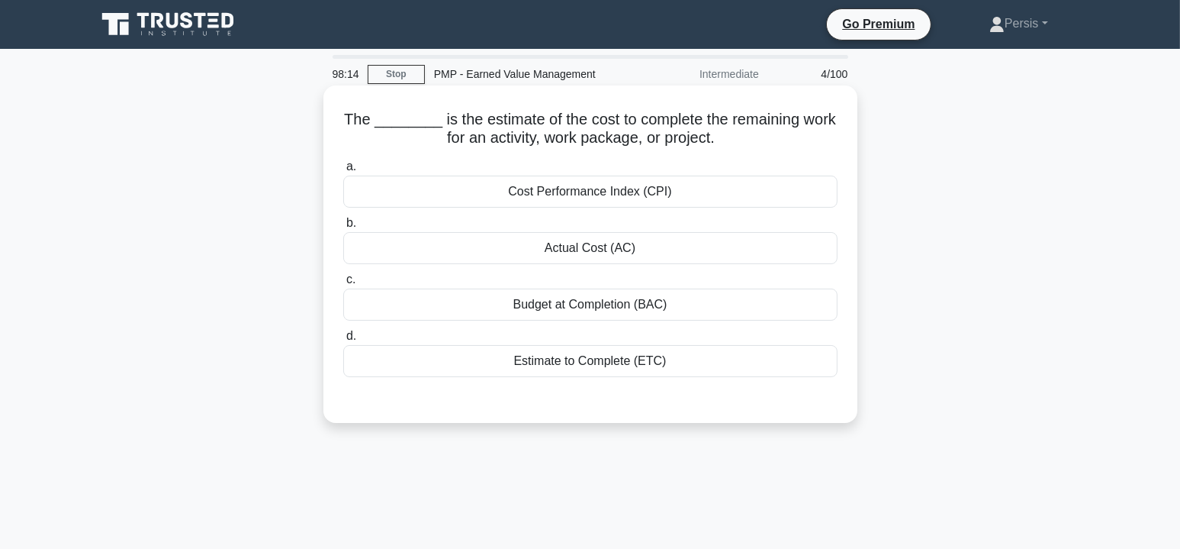
click at [619, 366] on div "Estimate to Complete (ETC)" at bounding box center [590, 361] width 494 height 32
click at [343, 341] on input "d. Estimate to Complete (ETC)" at bounding box center [343, 336] width 0 height 10
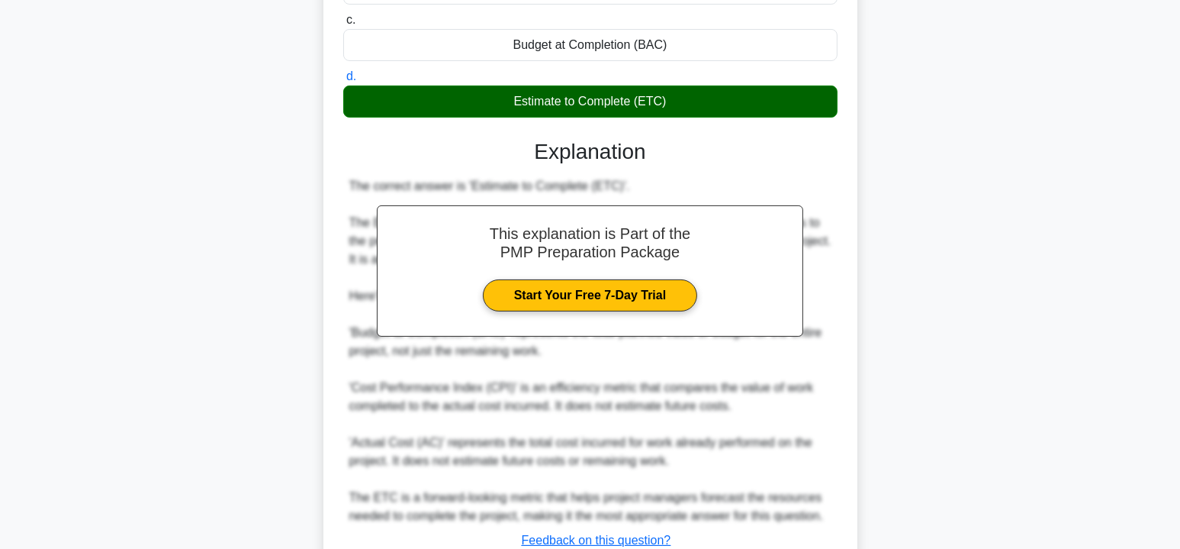
scroll to position [305, 0]
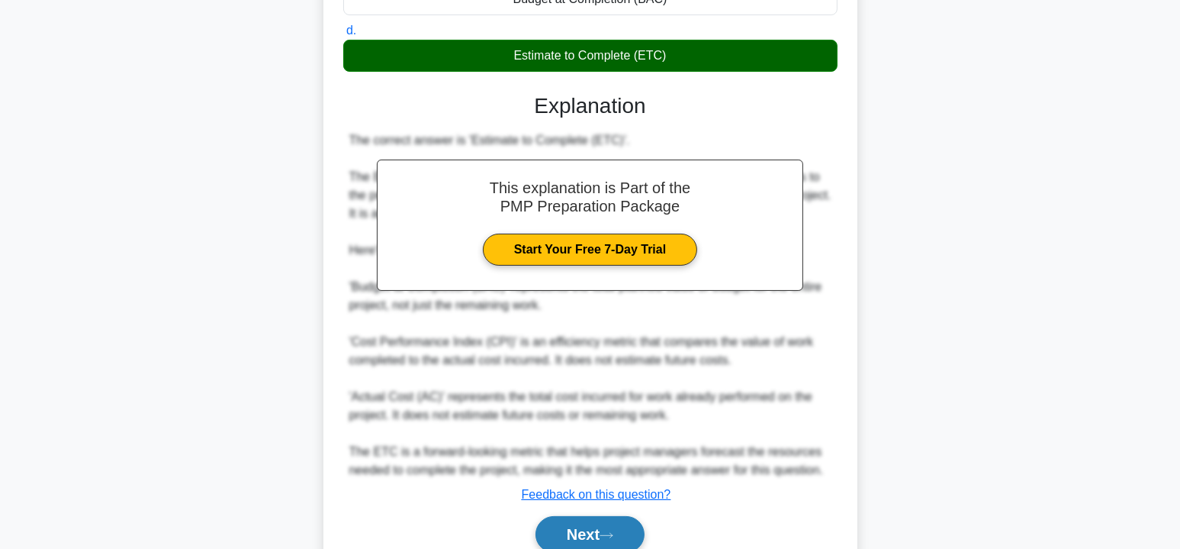
click at [595, 534] on button "Next" at bounding box center [590, 534] width 109 height 37
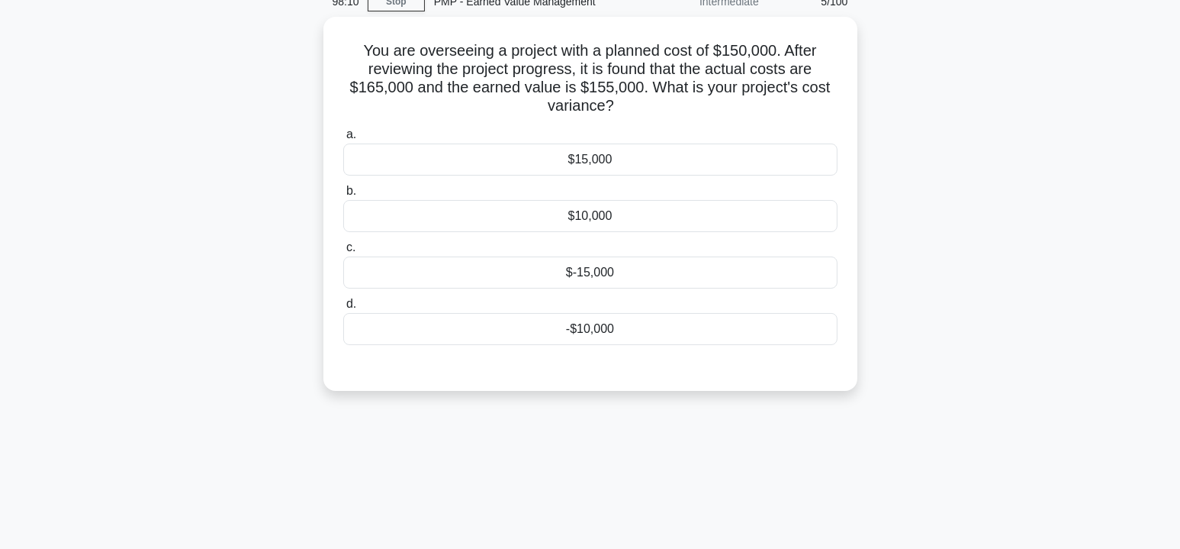
scroll to position [46, 0]
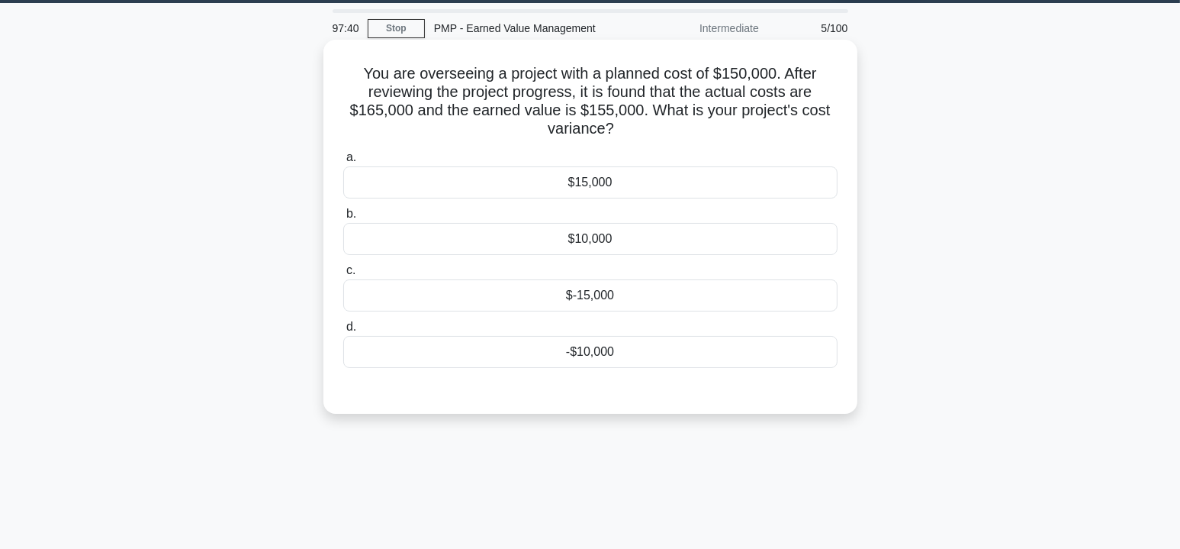
drag, startPoint x: 609, startPoint y: 355, endPoint x: 633, endPoint y: 355, distance: 24.4
click at [609, 355] on div "-$10,000" at bounding box center [590, 352] width 494 height 32
click at [343, 332] on input "d. -$10,000" at bounding box center [343, 327] width 0 height 10
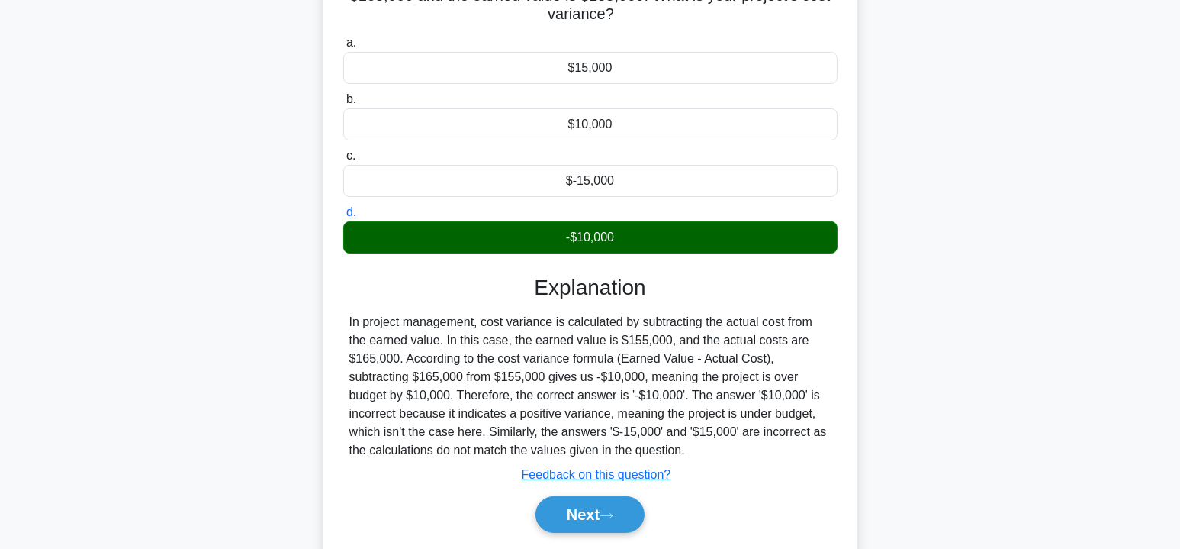
scroll to position [198, 0]
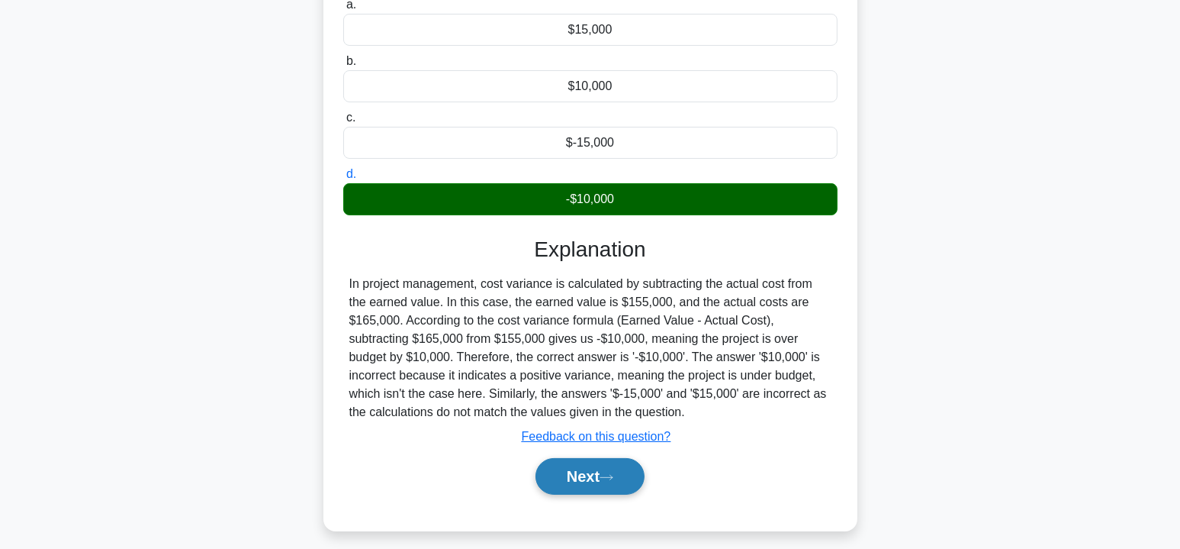
drag, startPoint x: 572, startPoint y: 478, endPoint x: 623, endPoint y: 465, distance: 52.0
click at [572, 478] on button "Next" at bounding box center [590, 476] width 109 height 37
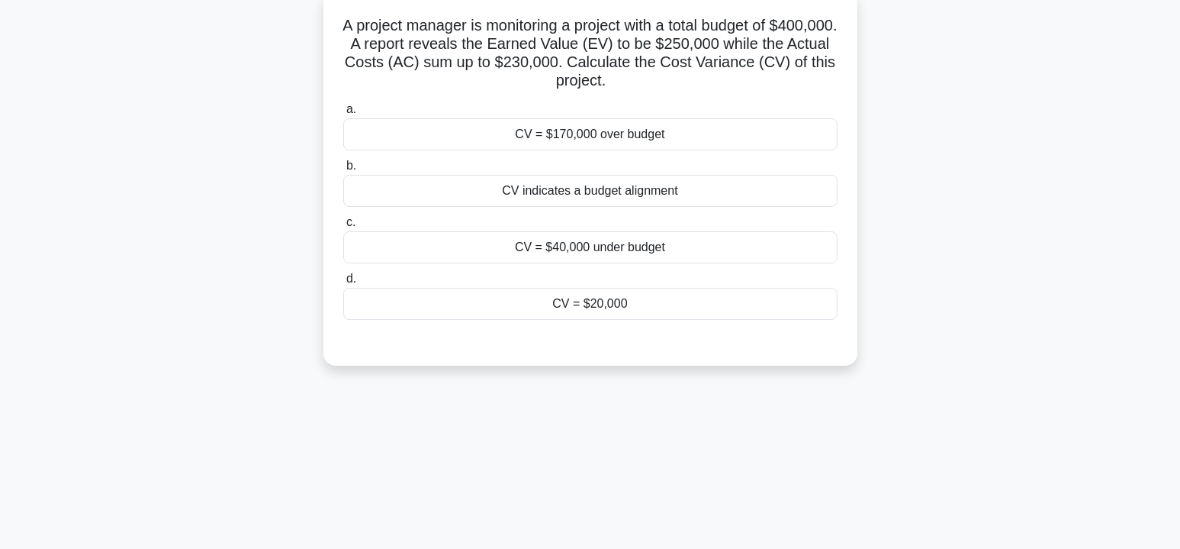
scroll to position [0, 0]
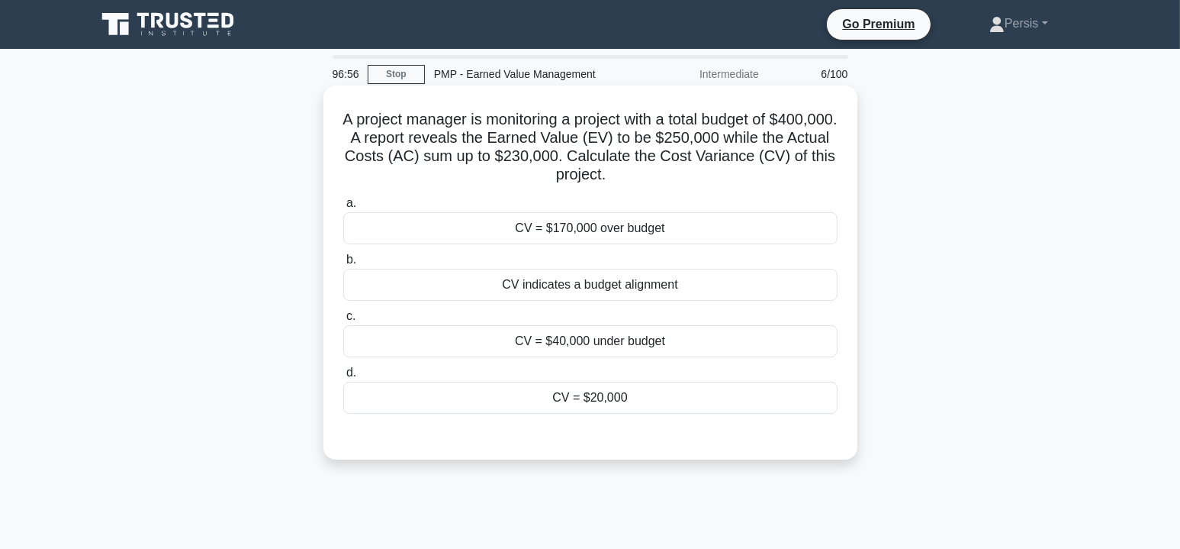
click at [624, 402] on div "CV = $20,000" at bounding box center [590, 398] width 494 height 32
click at [343, 378] on input "d. CV = $20,000" at bounding box center [343, 373] width 0 height 10
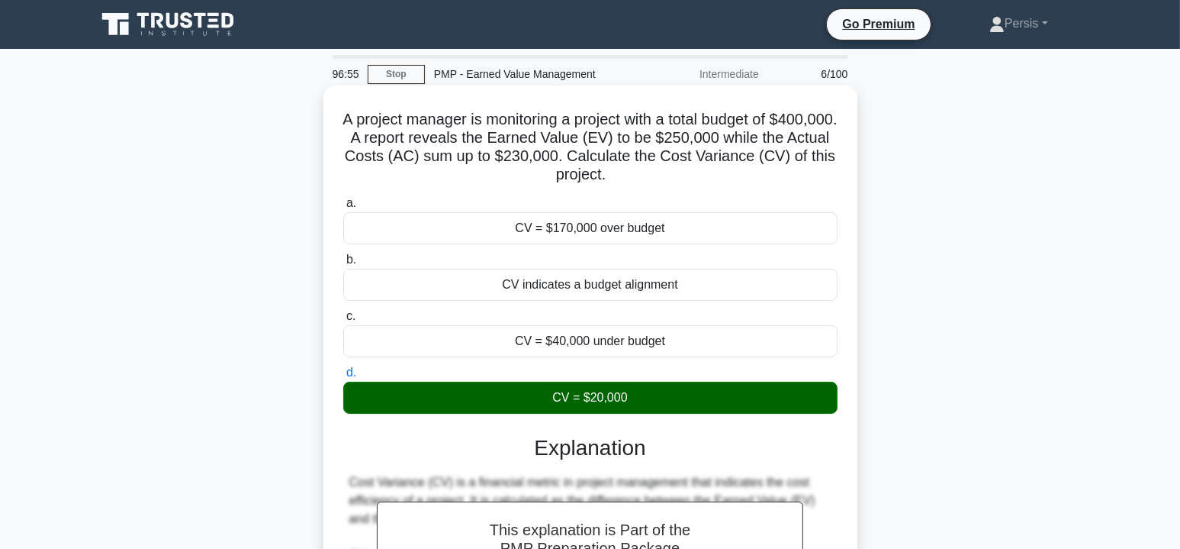
scroll to position [305, 0]
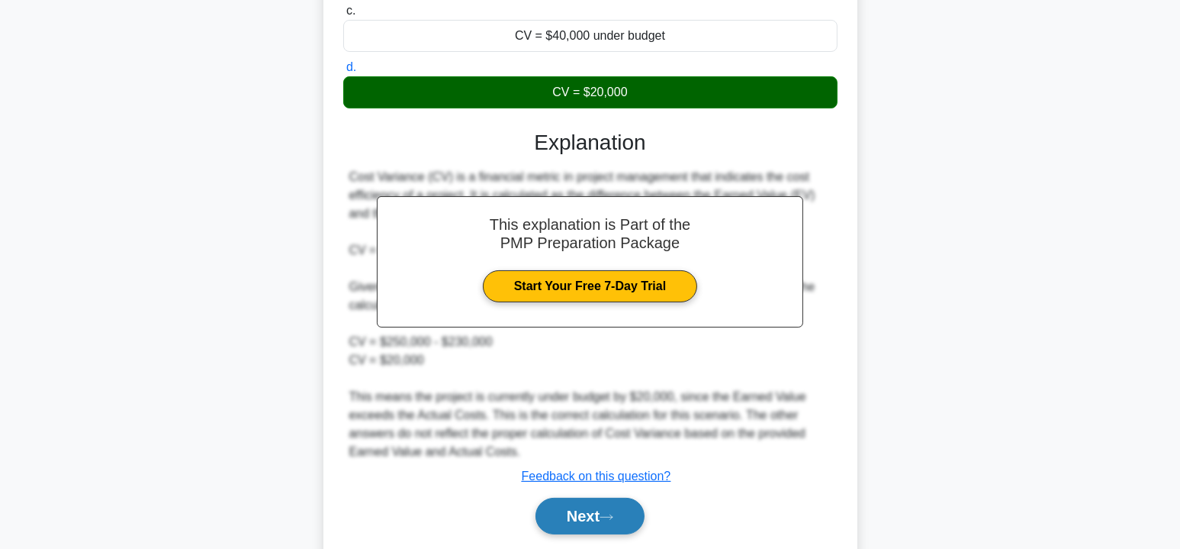
drag, startPoint x: 621, startPoint y: 514, endPoint x: 643, endPoint y: 504, distance: 23.2
click at [621, 514] on button "Next" at bounding box center [590, 516] width 109 height 37
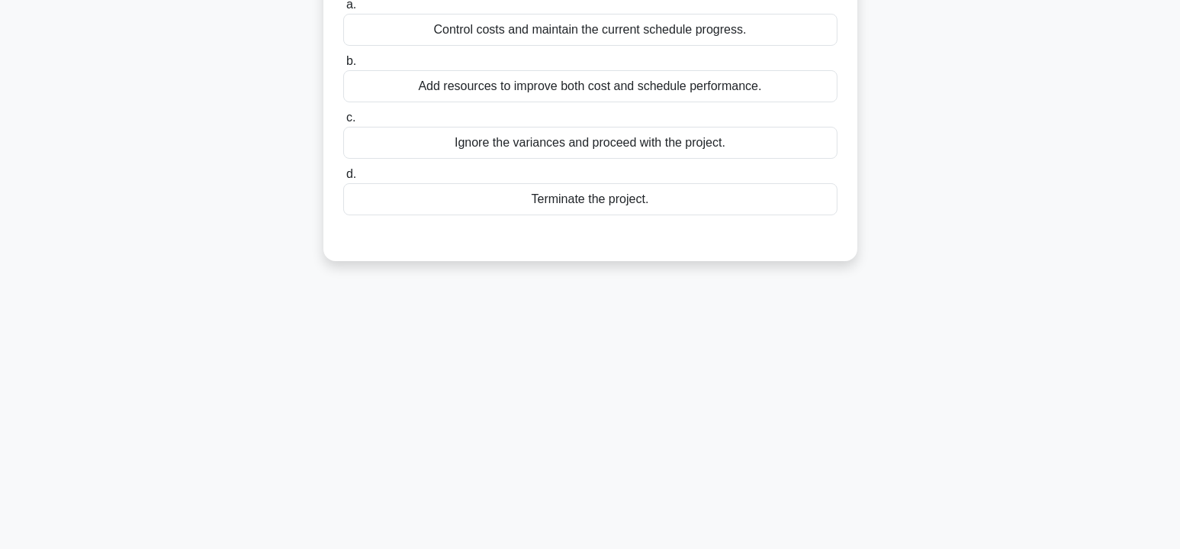
scroll to position [46, 0]
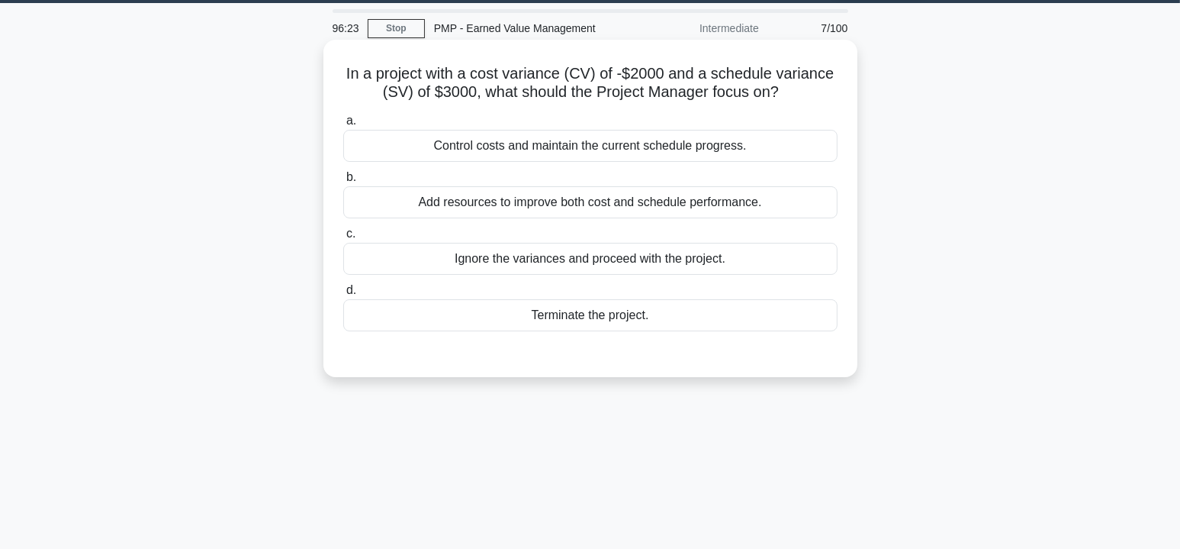
click at [598, 152] on div "Control costs and maintain the current schedule progress." at bounding box center [590, 146] width 494 height 32
click at [343, 126] on input "a. Control costs and maintain the current schedule progress." at bounding box center [343, 121] width 0 height 10
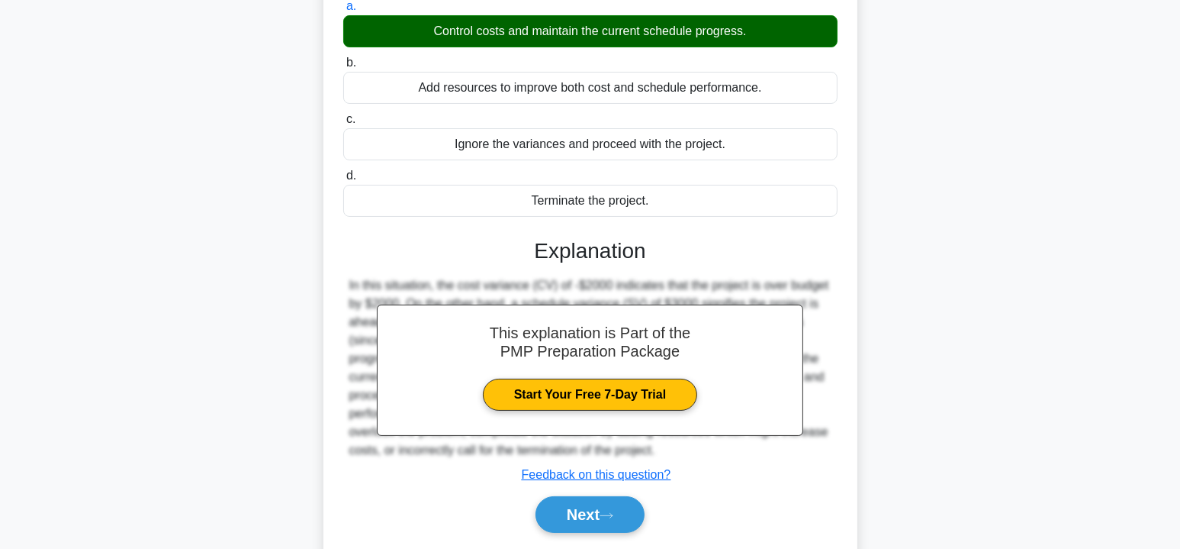
scroll to position [275, 0]
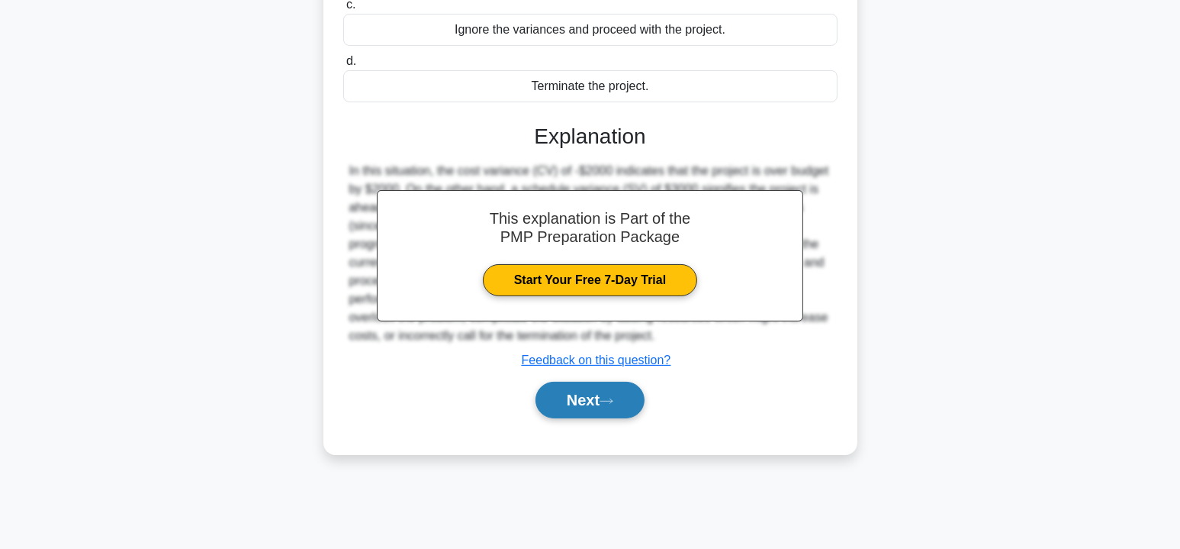
click at [598, 405] on button "Next" at bounding box center [590, 400] width 109 height 37
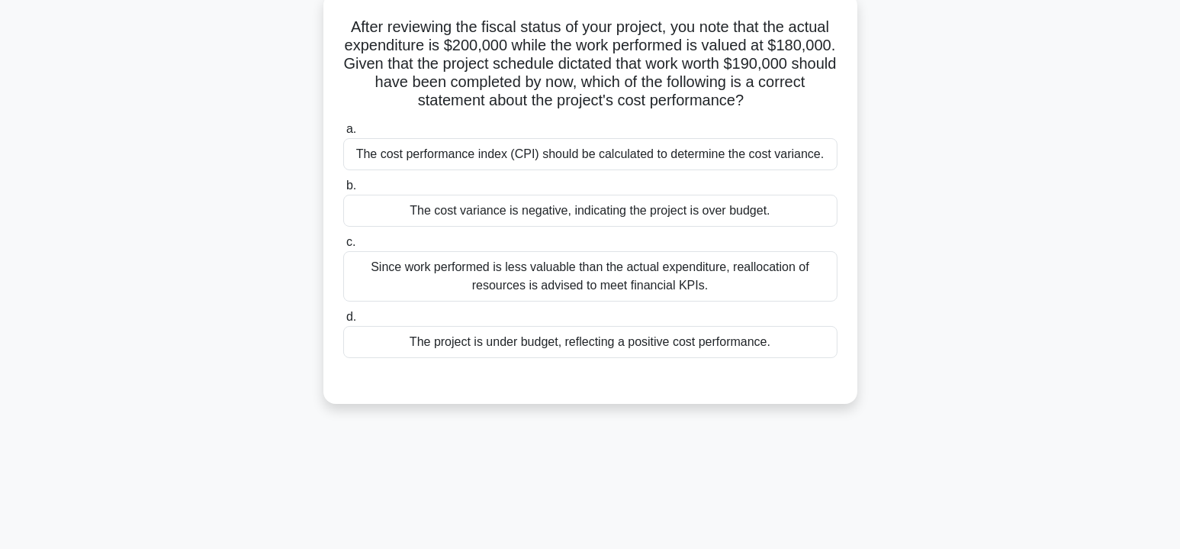
scroll to position [46, 0]
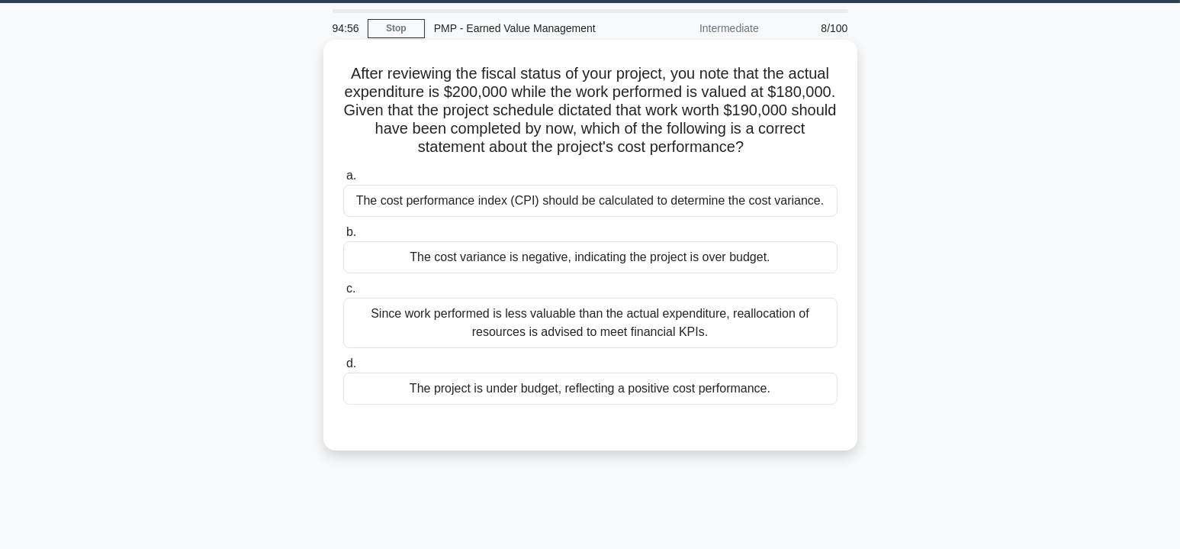
click at [548, 259] on div "The cost variance is negative, indicating the project is over budget." at bounding box center [590, 257] width 494 height 32
click at [343, 237] on input "b. The cost variance is negative, indicating the project is over budget." at bounding box center [343, 232] width 0 height 10
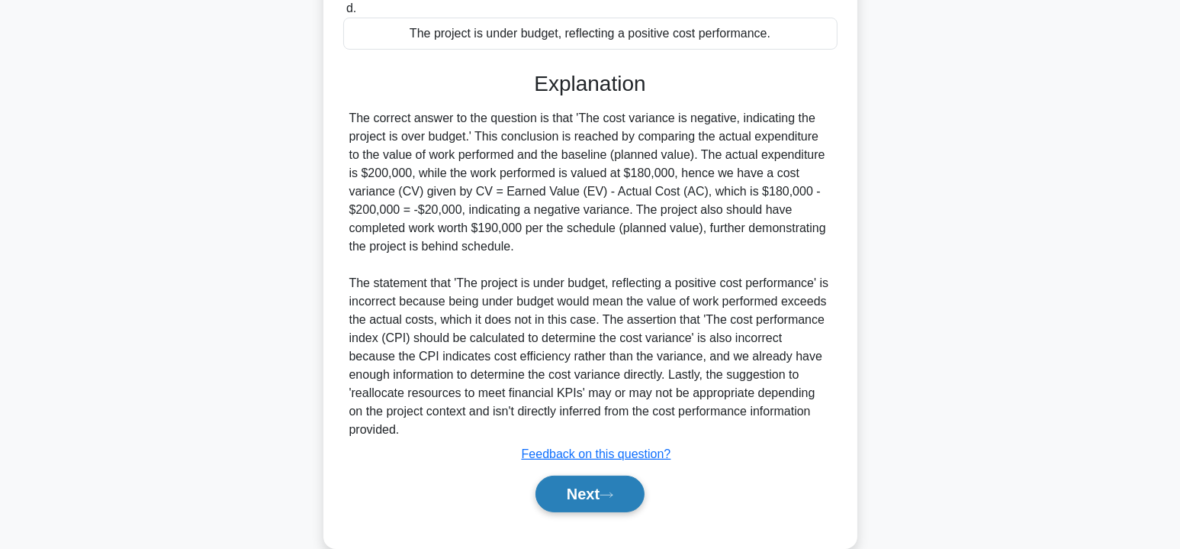
scroll to position [427, 0]
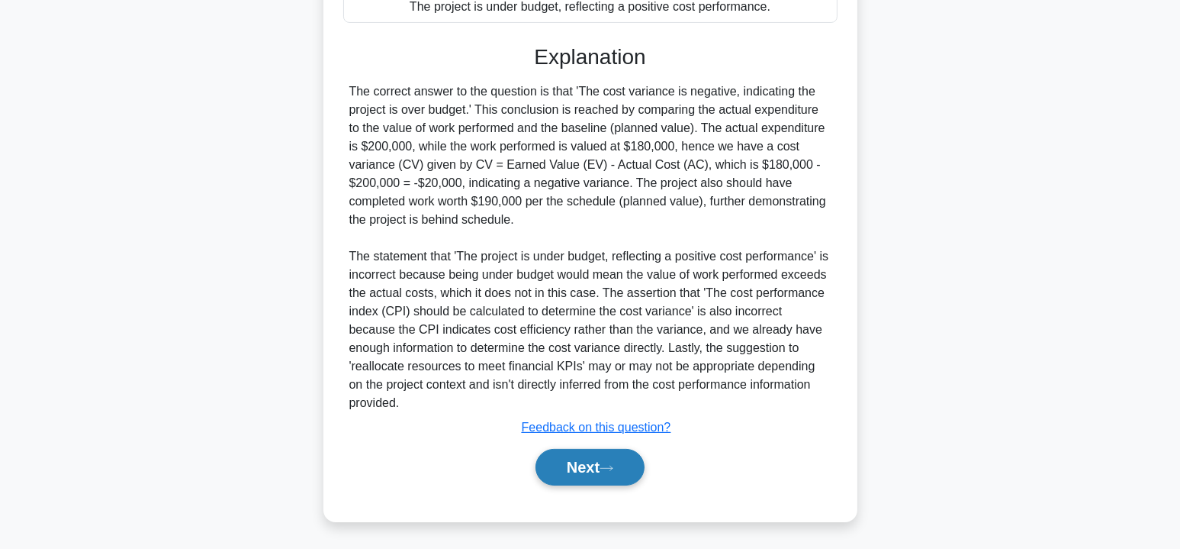
click at [578, 466] on button "Next" at bounding box center [590, 467] width 109 height 37
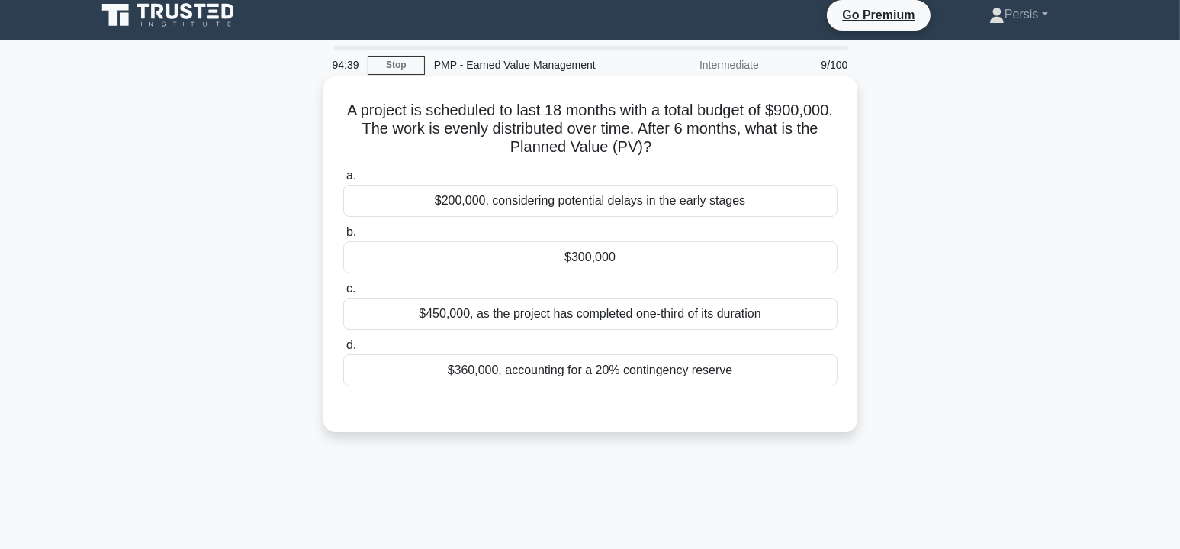
scroll to position [0, 0]
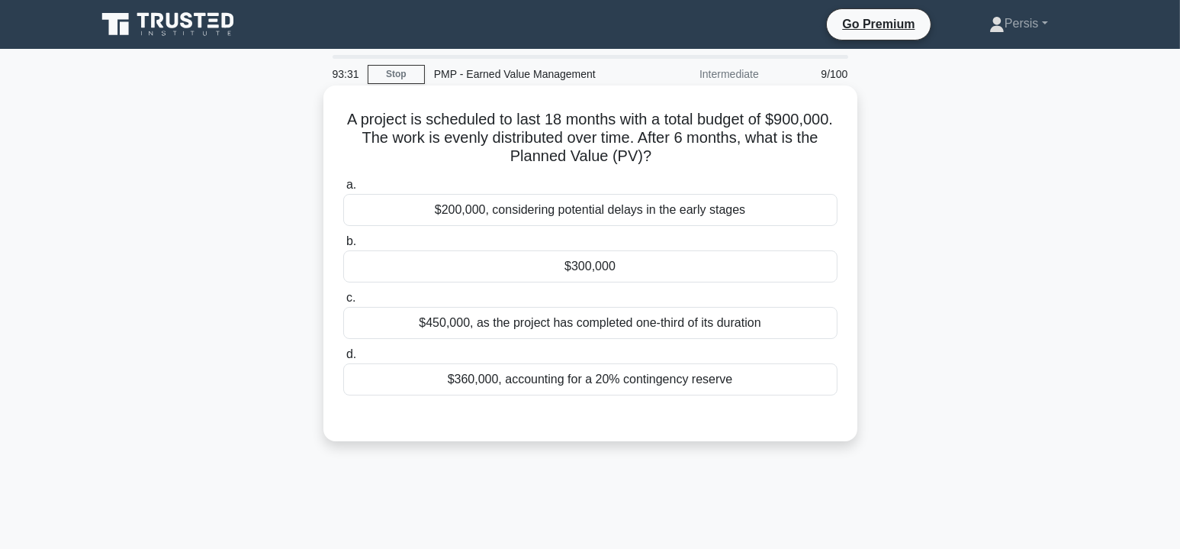
click at [663, 273] on div "$300,000" at bounding box center [590, 266] width 494 height 32
click at [343, 246] on input "b. $300,000" at bounding box center [343, 242] width 0 height 10
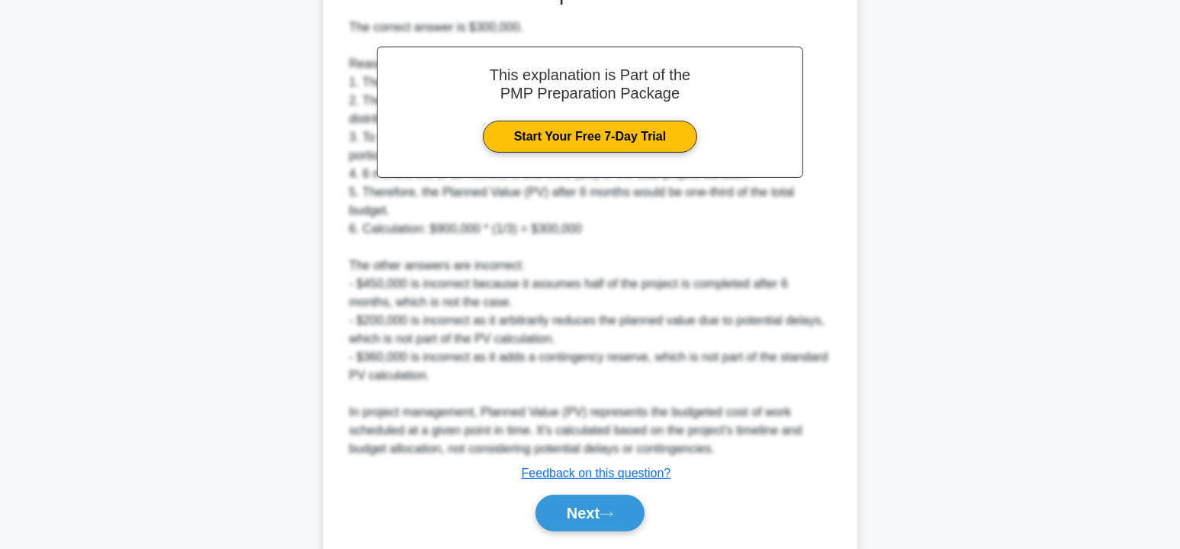
scroll to position [482, 0]
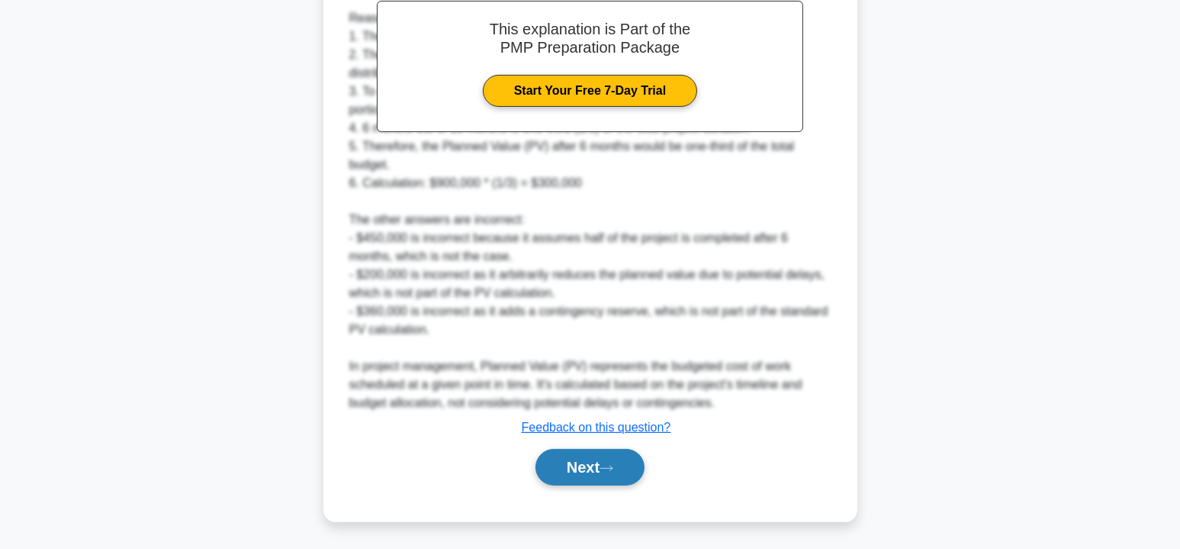
click at [585, 465] on button "Next" at bounding box center [590, 467] width 109 height 37
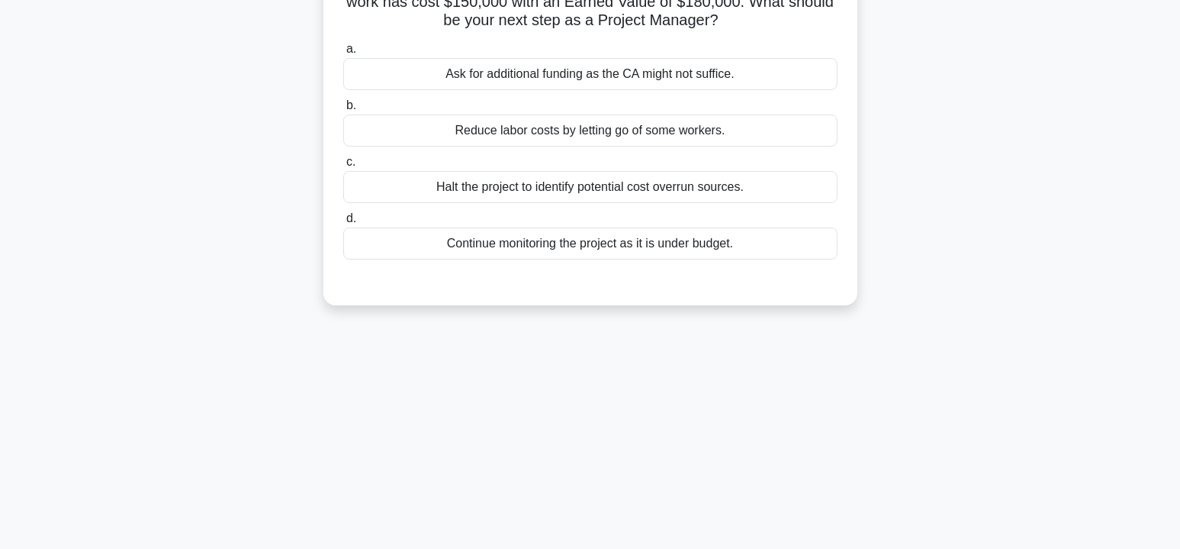
scroll to position [0, 0]
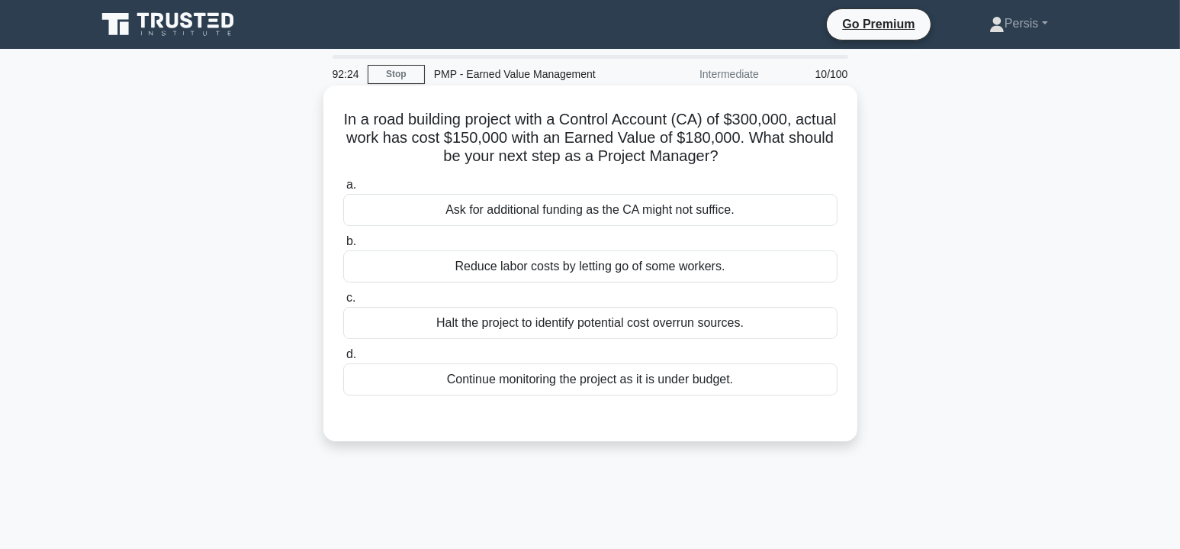
click at [635, 388] on div "Continue monitoring the project as it is under budget." at bounding box center [590, 379] width 494 height 32
click at [343, 359] on input "d. Continue monitoring the project as it is under budget." at bounding box center [343, 354] width 0 height 10
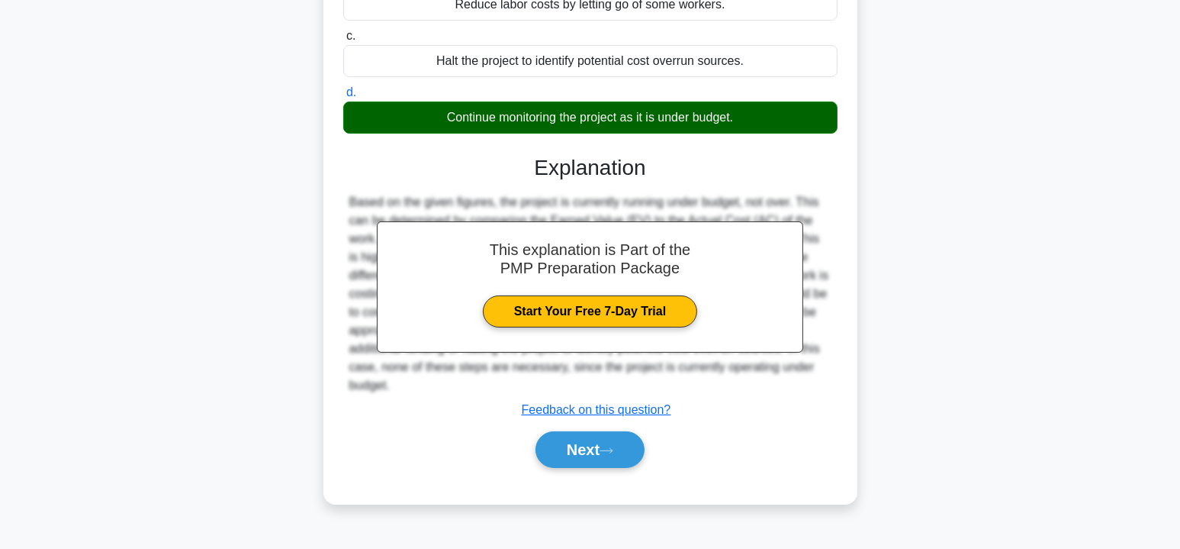
scroll to position [275, 0]
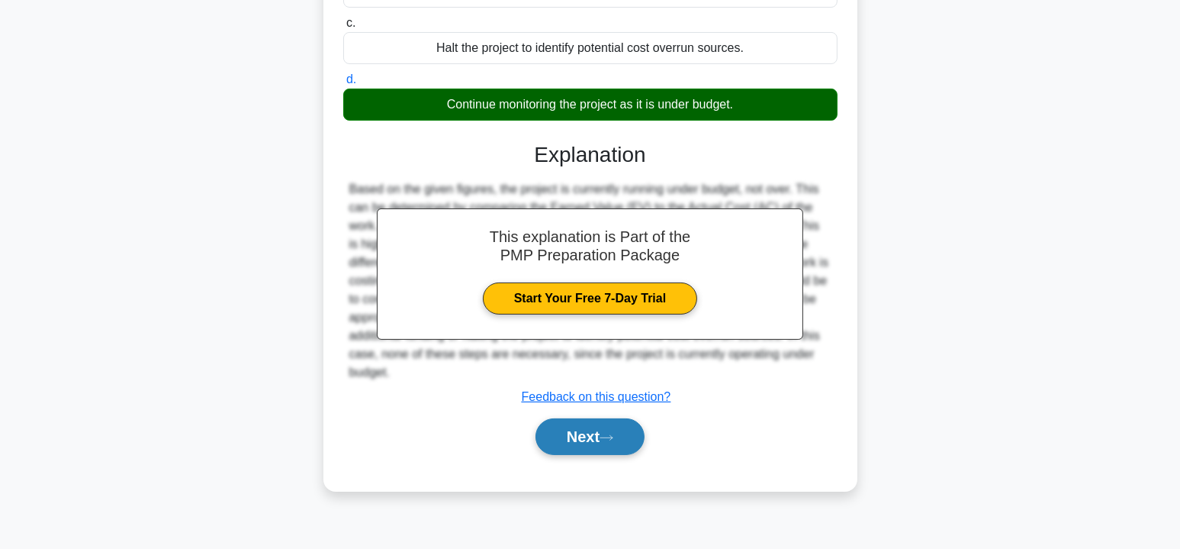
drag, startPoint x: 590, startPoint y: 436, endPoint x: 609, endPoint y: 433, distance: 19.3
click at [590, 436] on button "Next" at bounding box center [590, 436] width 109 height 37
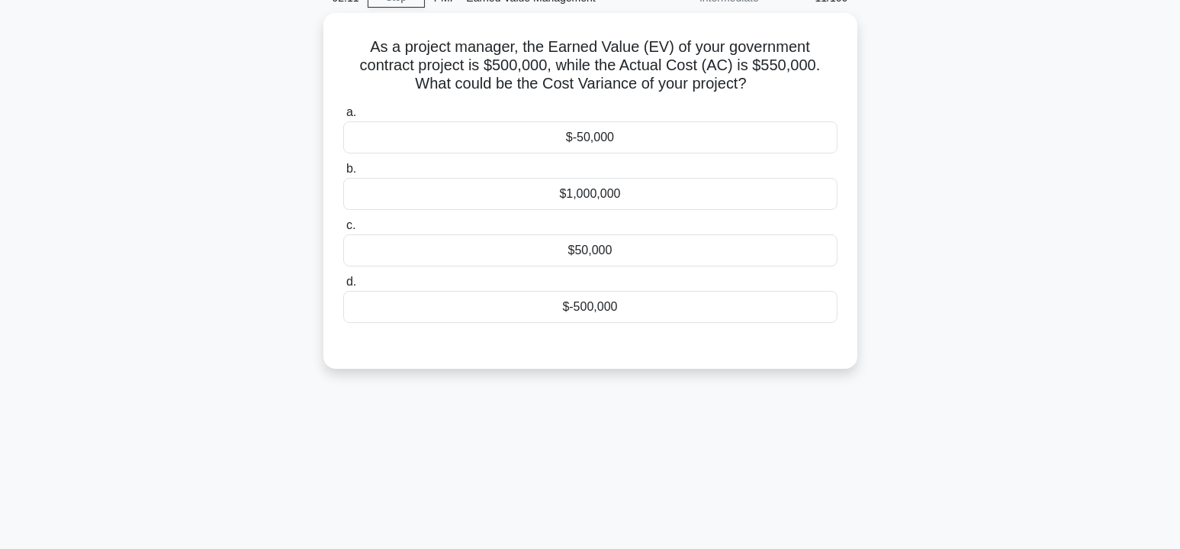
scroll to position [0, 0]
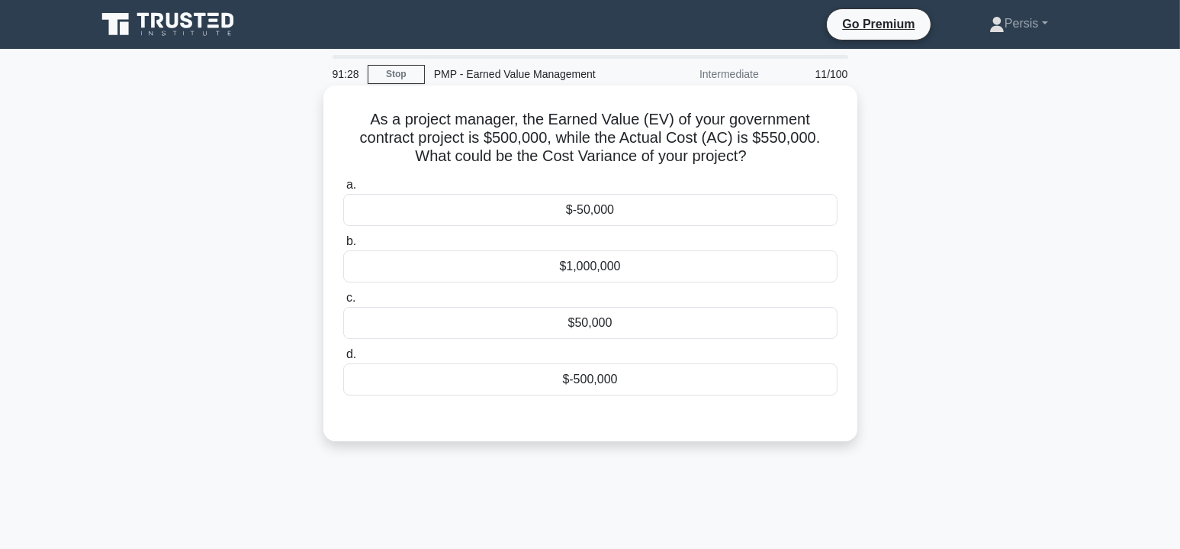
click at [562, 212] on div "$-50,000" at bounding box center [590, 210] width 494 height 32
click at [343, 190] on input "a. $-50,000" at bounding box center [343, 185] width 0 height 10
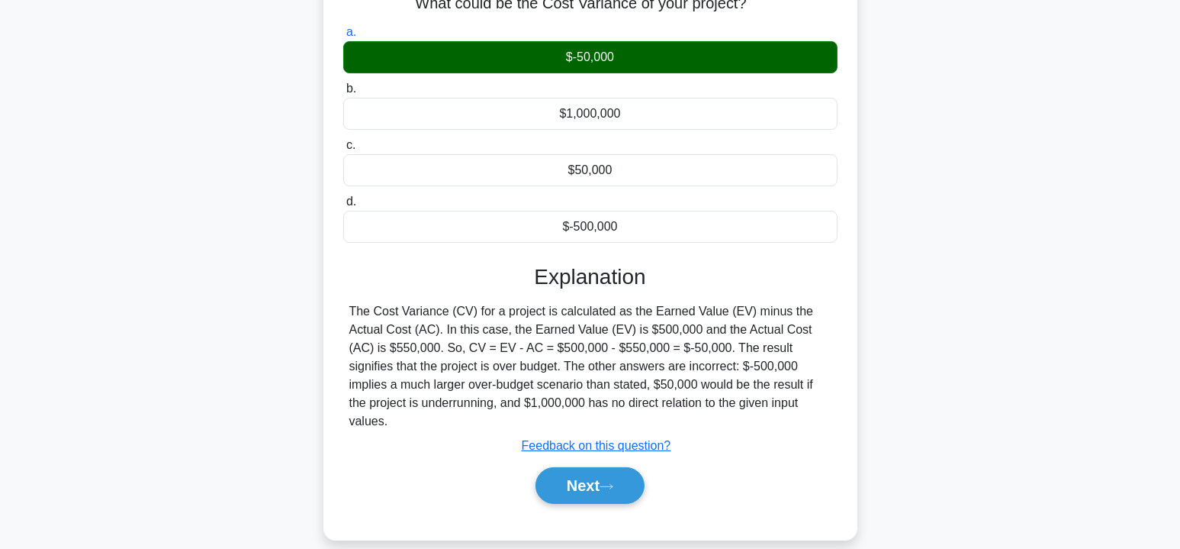
scroll to position [275, 0]
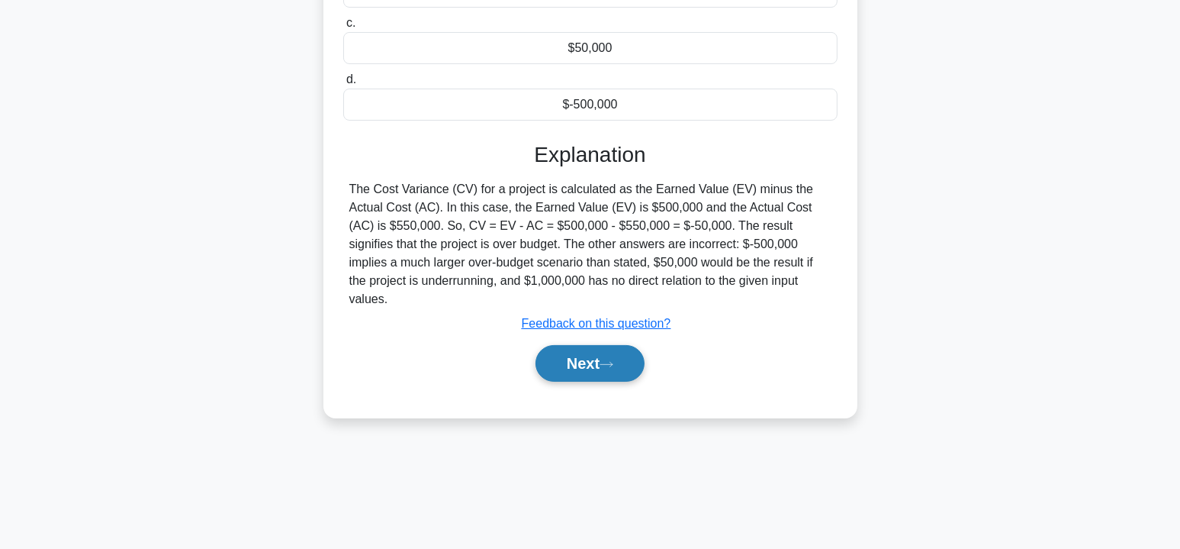
click at [596, 347] on button "Next" at bounding box center [590, 363] width 109 height 37
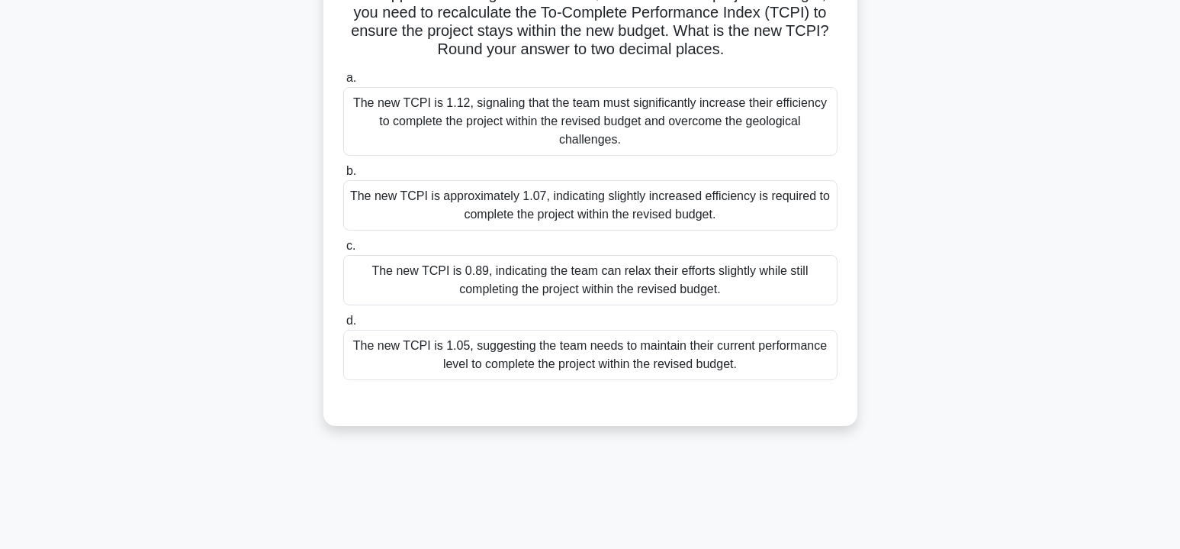
scroll to position [122, 0]
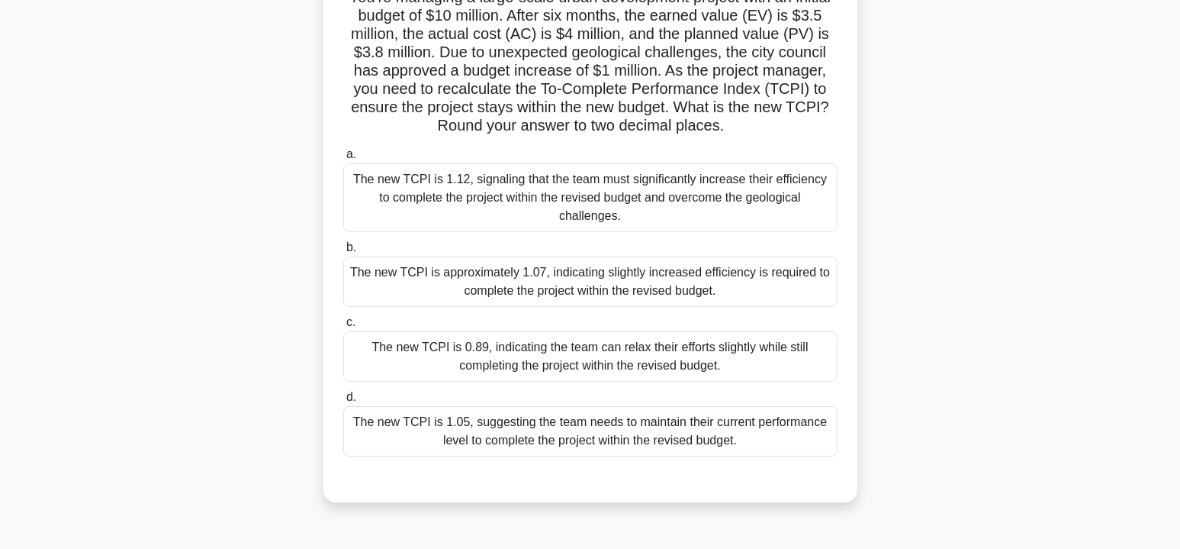
click at [528, 411] on div "The new TCPI is 1.05, suggesting the team needs to maintain their current perfo…" at bounding box center [590, 431] width 494 height 50
click at [343, 402] on input "d. The new TCPI is 1.05, suggesting the team needs to maintain their current pe…" at bounding box center [343, 397] width 0 height 10
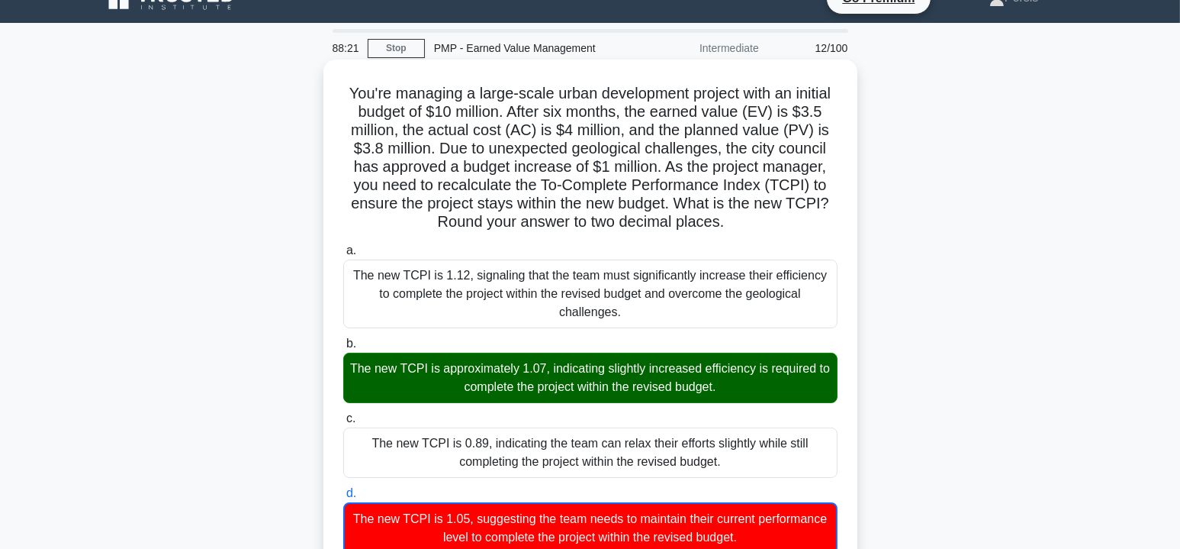
scroll to position [0, 0]
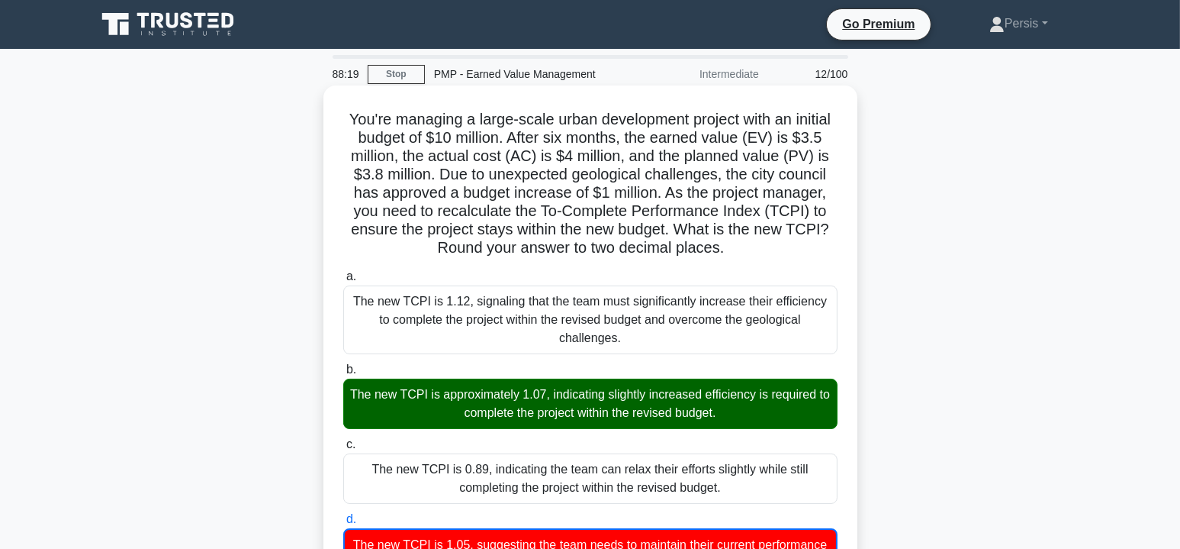
drag, startPoint x: 361, startPoint y: 115, endPoint x: 826, endPoint y: 256, distance: 485.7
click at [826, 256] on h5 "You're managing a large-scale urban development project with an initial budget …" at bounding box center [591, 184] width 498 height 148
copy h5 "You're managing a large-scale urban development project with an initial budget …"
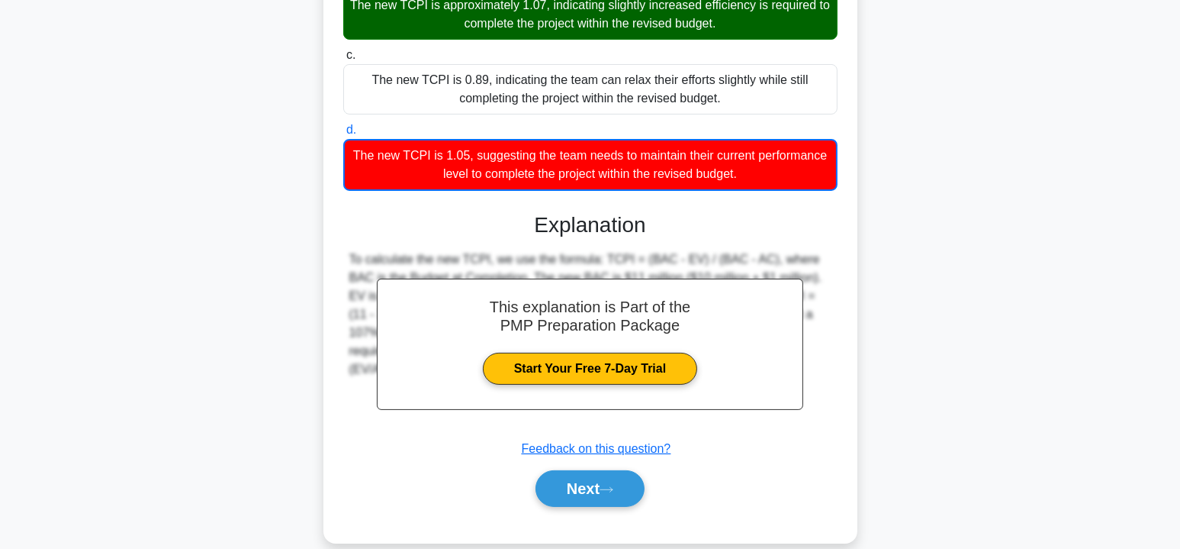
scroll to position [391, 0]
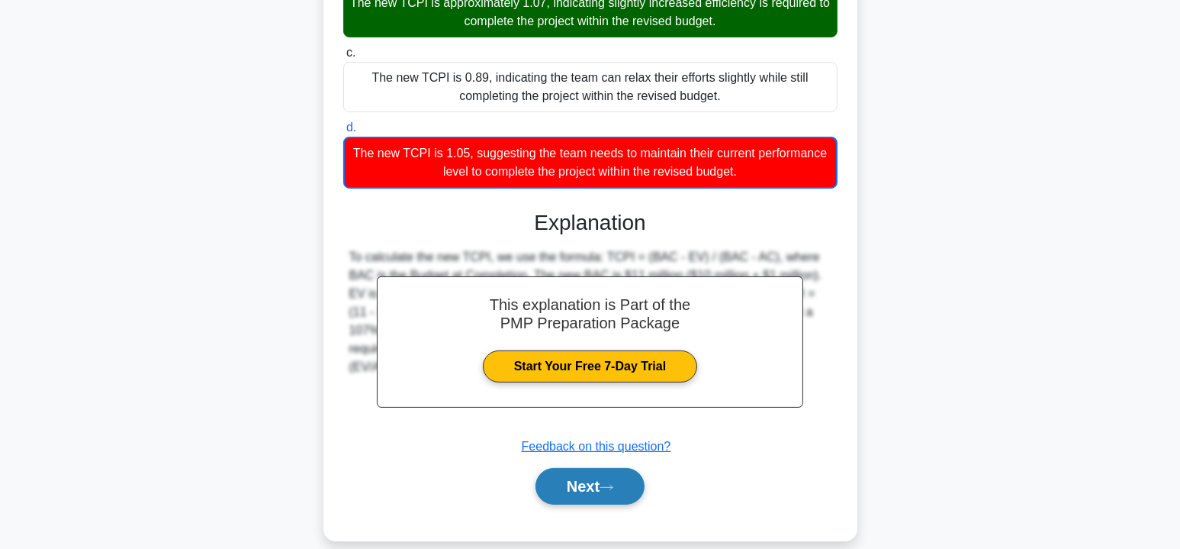
click at [580, 478] on button "Next" at bounding box center [590, 486] width 109 height 37
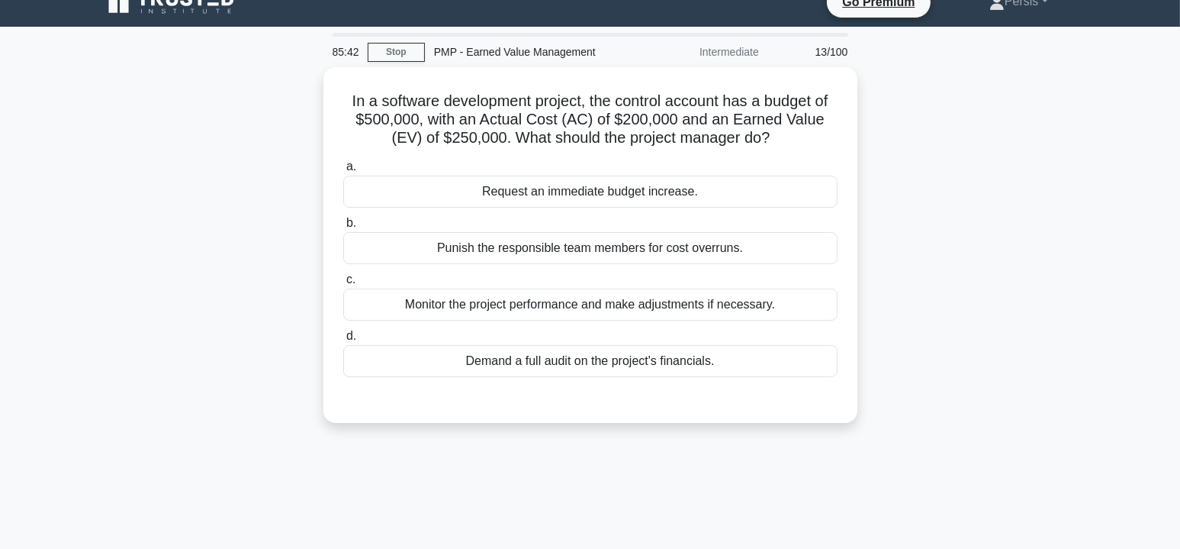
scroll to position [0, 0]
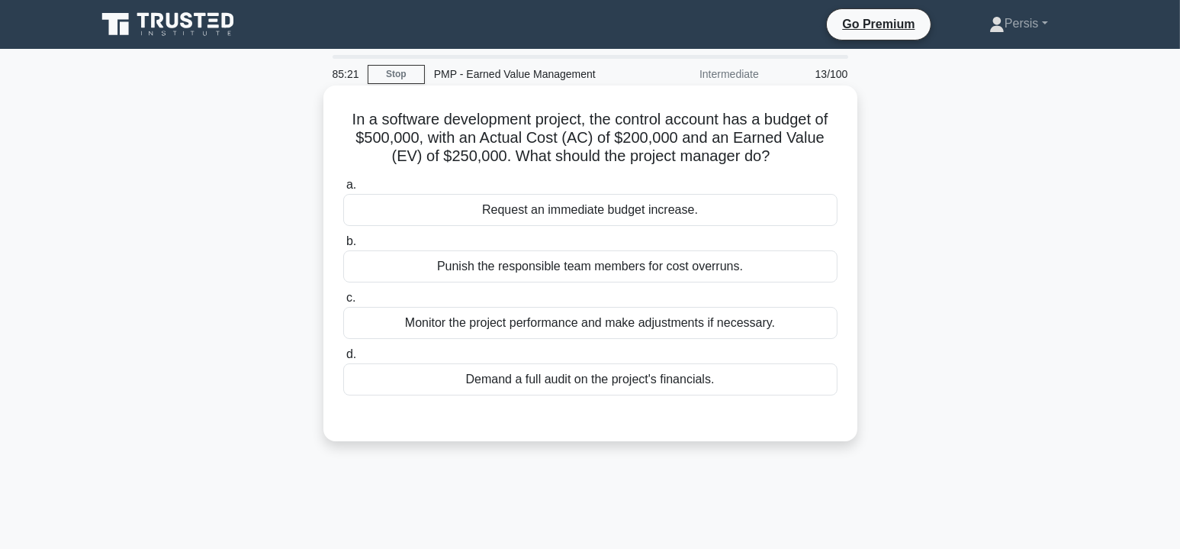
click at [733, 315] on div "Monitor the project performance and make adjustments if necessary." at bounding box center [590, 323] width 494 height 32
click at [343, 303] on input "c. Monitor the project performance and make adjustments if necessary." at bounding box center [343, 298] width 0 height 10
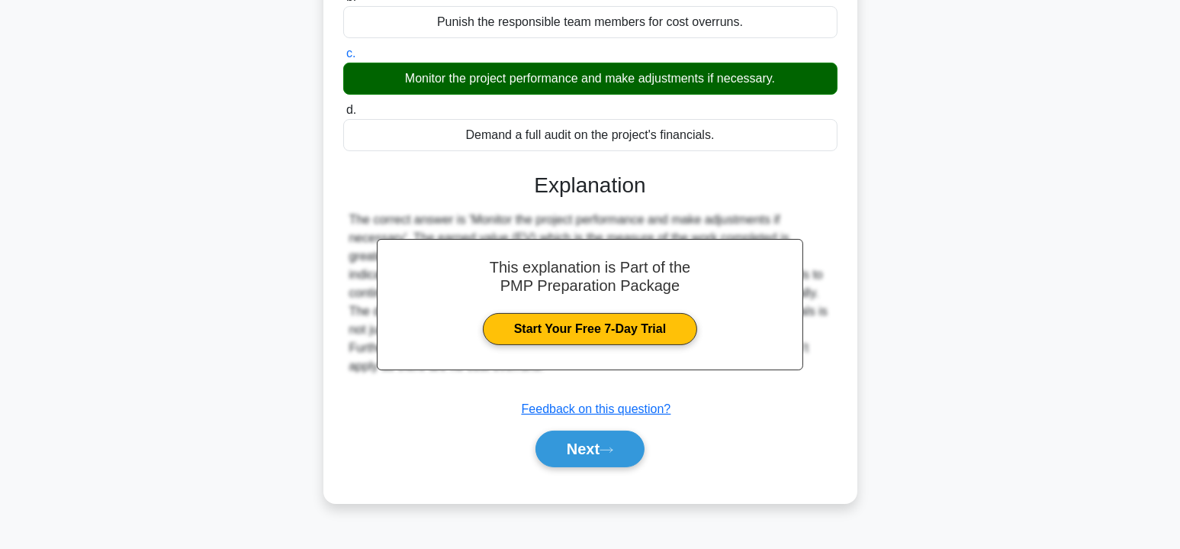
scroll to position [275, 0]
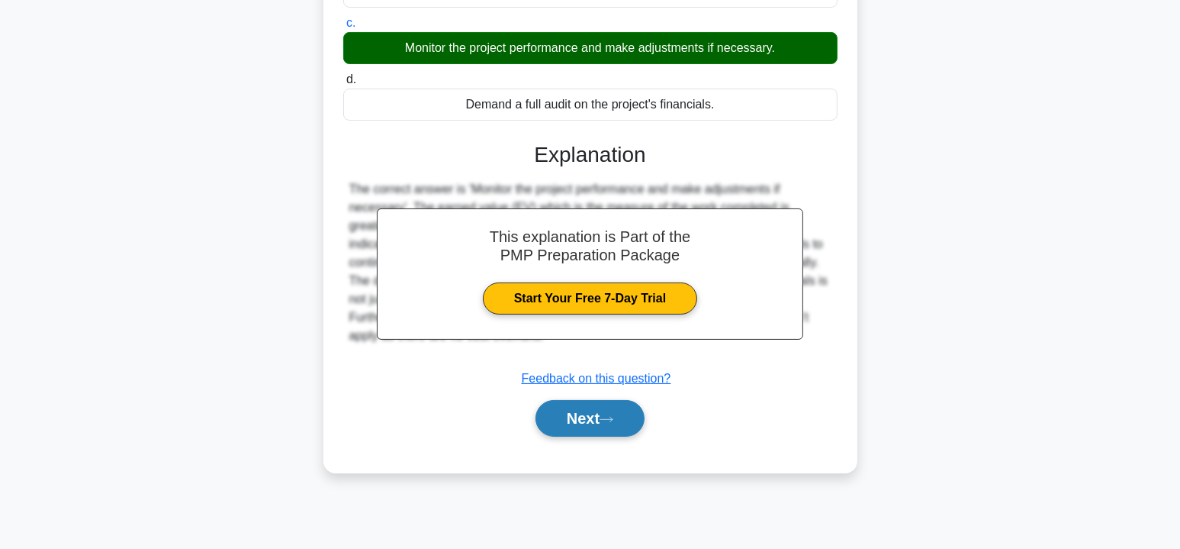
click at [591, 421] on button "Next" at bounding box center [590, 418] width 109 height 37
click at [589, 415] on button "Next" at bounding box center [590, 418] width 109 height 37
click at [569, 414] on button "Next" at bounding box center [590, 418] width 109 height 37
click at [568, 415] on button "Next" at bounding box center [590, 418] width 109 height 37
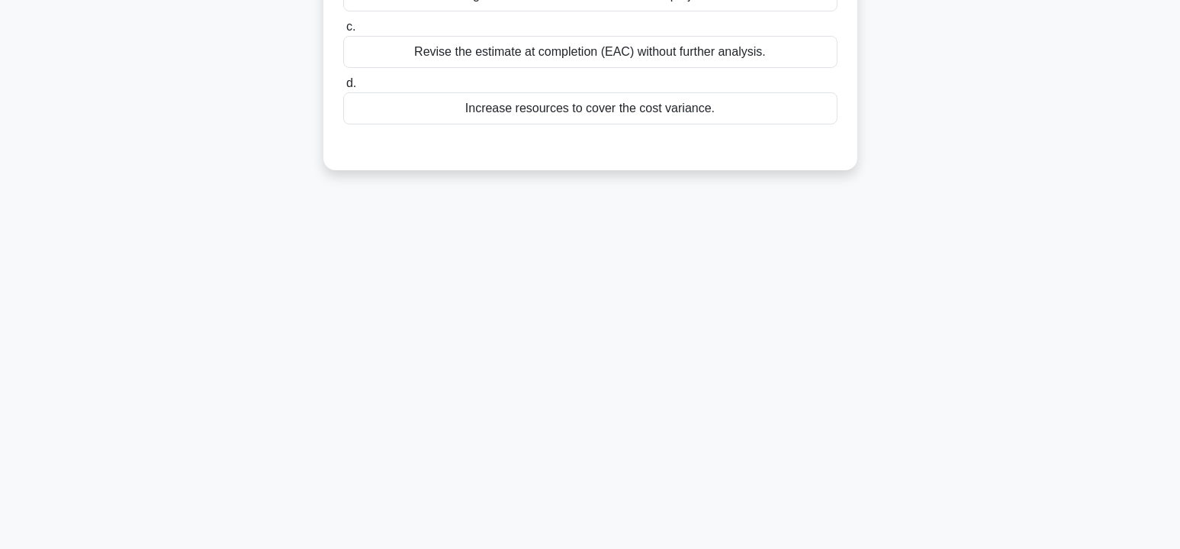
click at [571, 416] on div "85:10 Stop PMP - Earned Value Management Intermediate 14/100 A project has an a…" at bounding box center [590, 161] width 1007 height 763
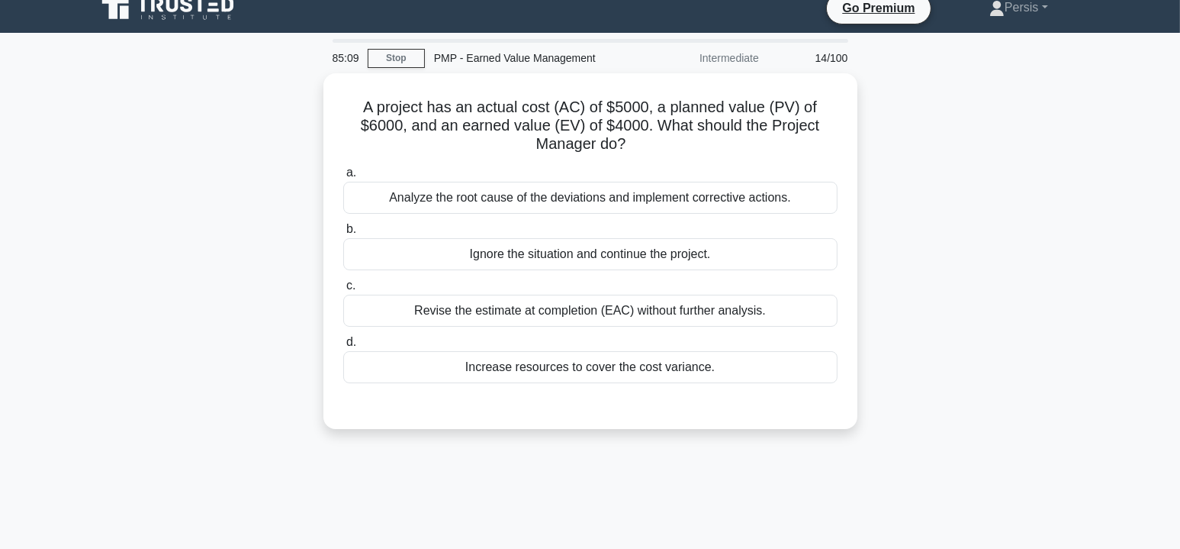
scroll to position [0, 0]
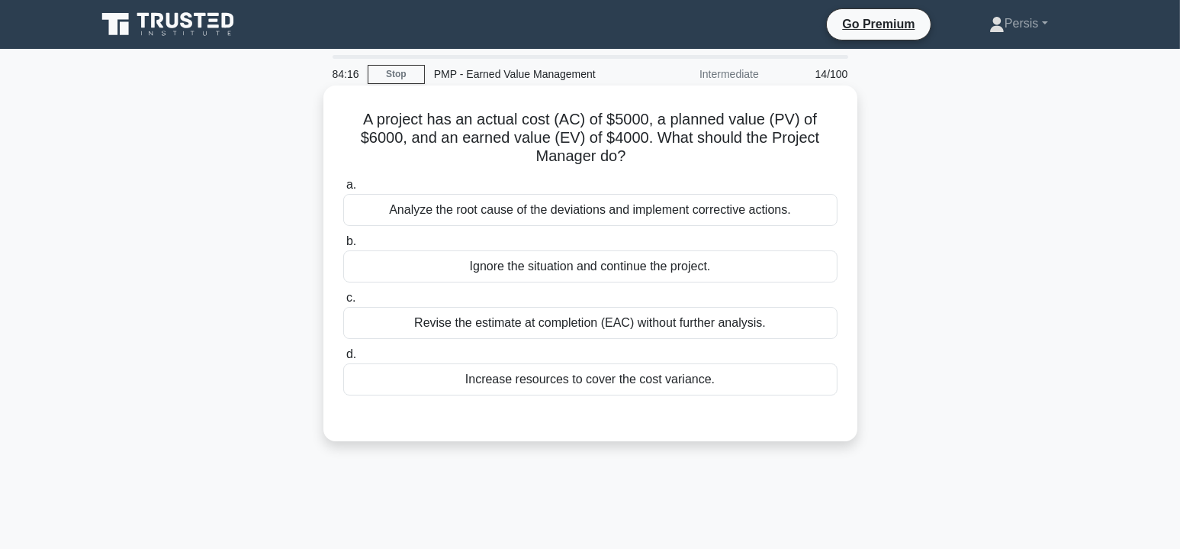
click at [630, 211] on div "Analyze the root cause of the deviations and implement corrective actions." at bounding box center [590, 210] width 494 height 32
click at [343, 190] on input "a. Analyze the root cause of the deviations and implement corrective actions." at bounding box center [343, 185] width 0 height 10
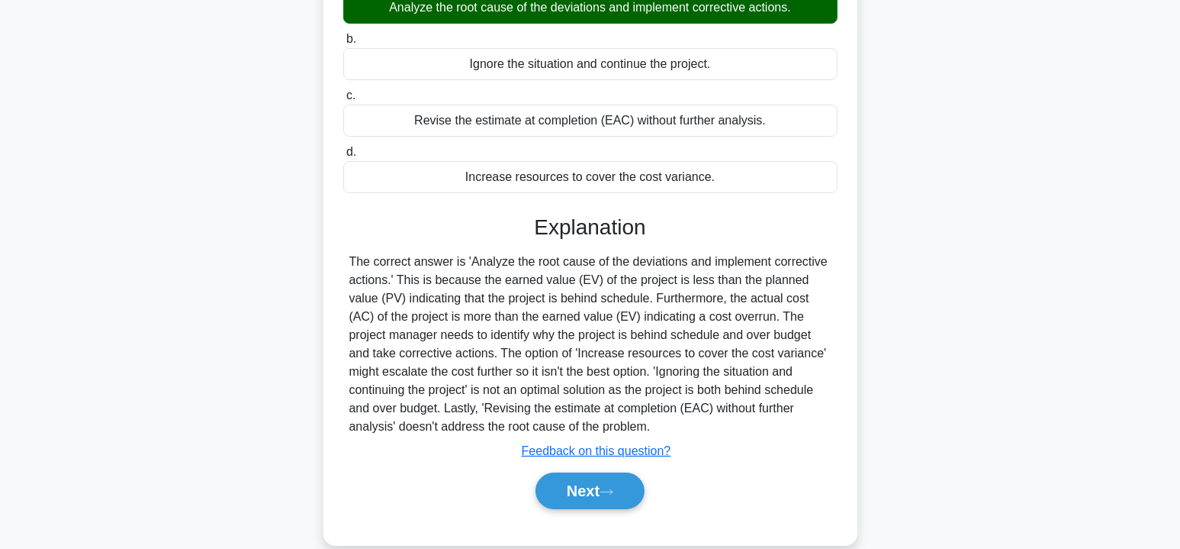
scroll to position [229, 0]
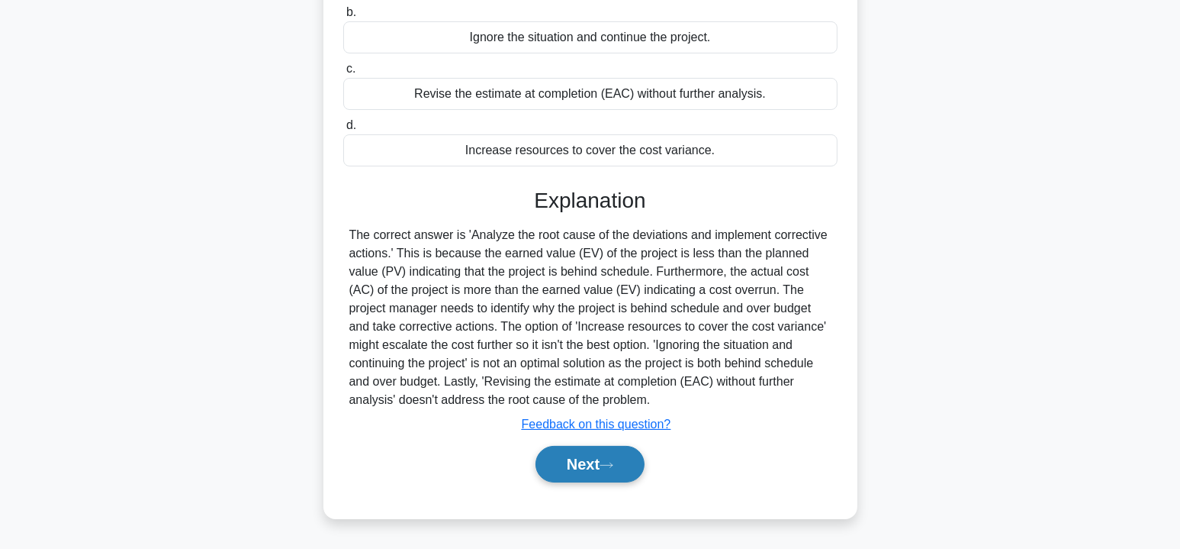
click at [576, 457] on button "Next" at bounding box center [590, 464] width 109 height 37
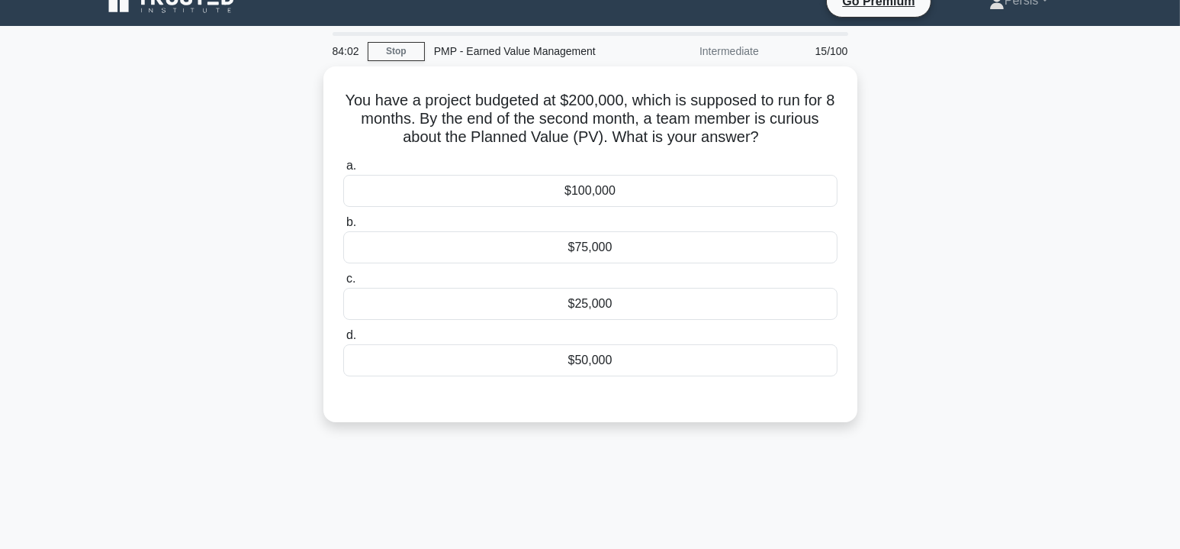
scroll to position [0, 0]
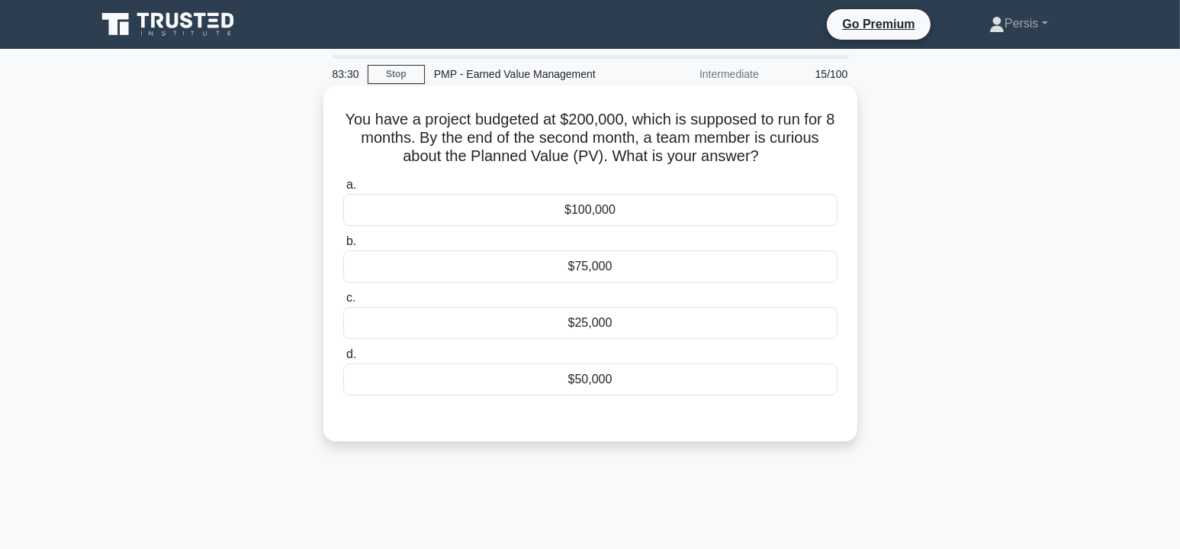
click at [593, 375] on div "$50,000" at bounding box center [590, 379] width 494 height 32
click at [343, 359] on input "d. $50,000" at bounding box center [343, 354] width 0 height 10
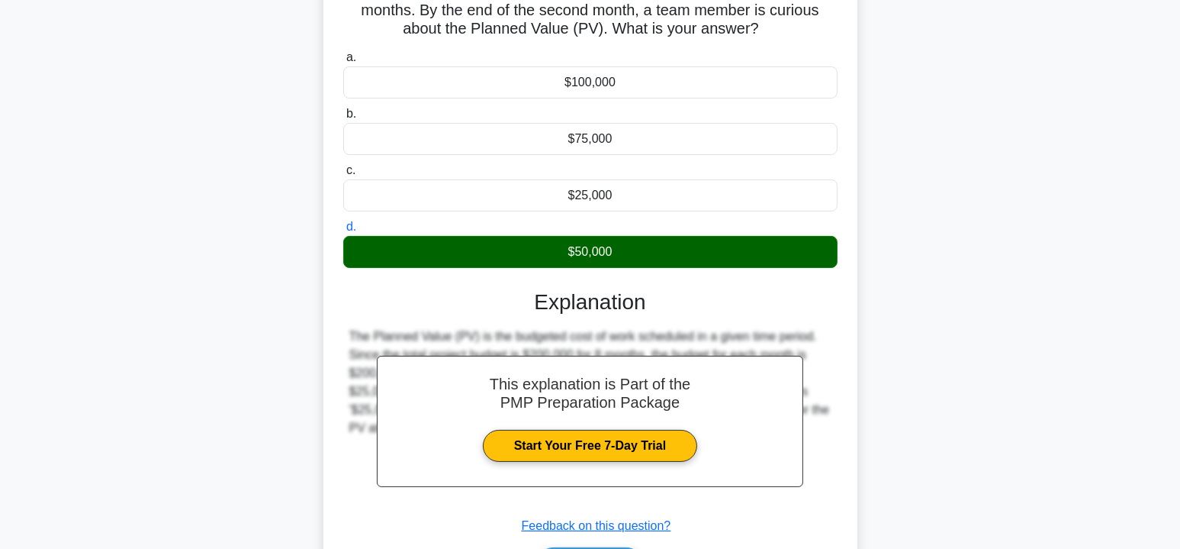
scroll to position [275, 0]
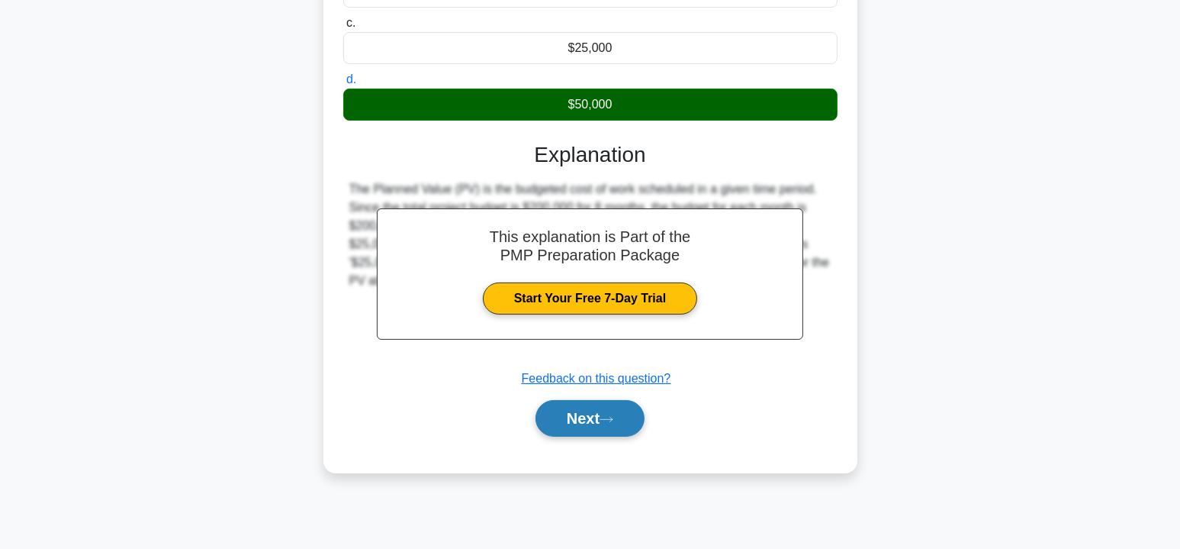
click at [587, 416] on button "Next" at bounding box center [590, 418] width 109 height 37
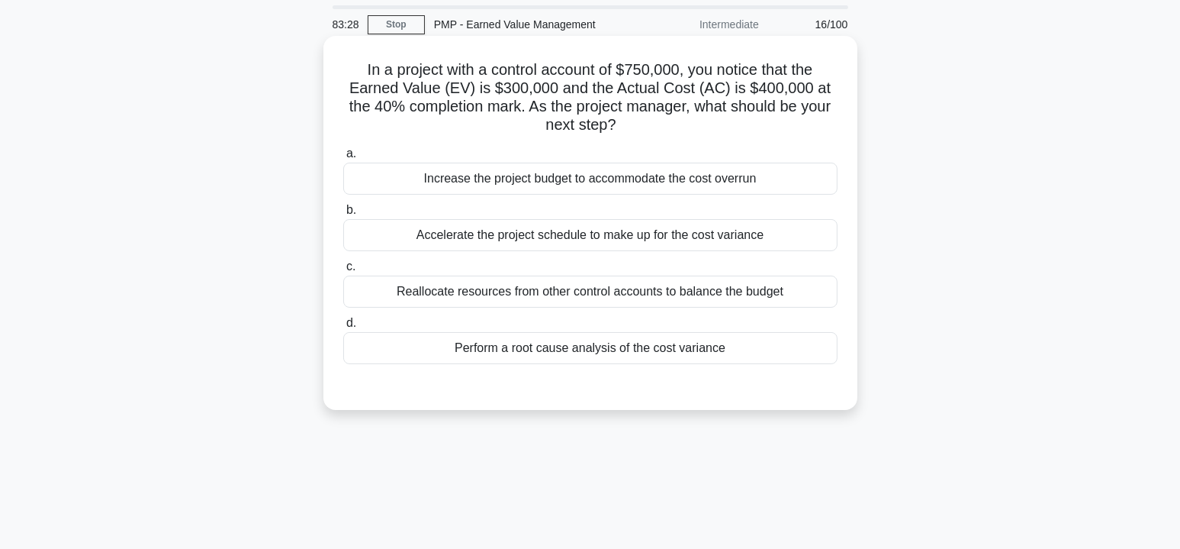
scroll to position [46, 0]
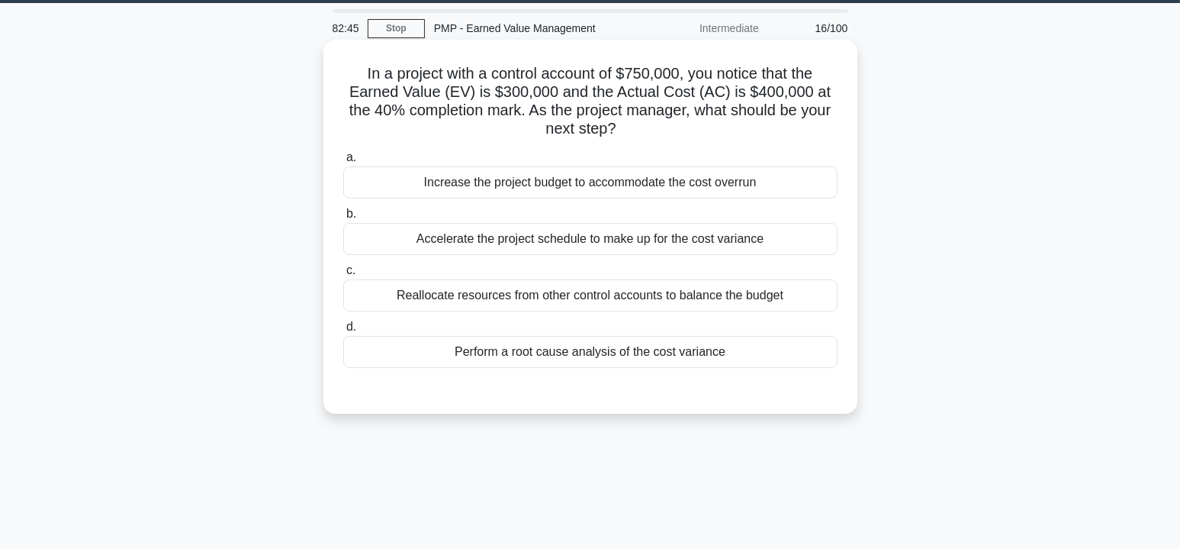
click at [633, 352] on div "Perform a root cause analysis of the cost variance" at bounding box center [590, 352] width 494 height 32
click at [343, 332] on input "d. Perform a root cause analysis of the cost variance" at bounding box center [343, 327] width 0 height 10
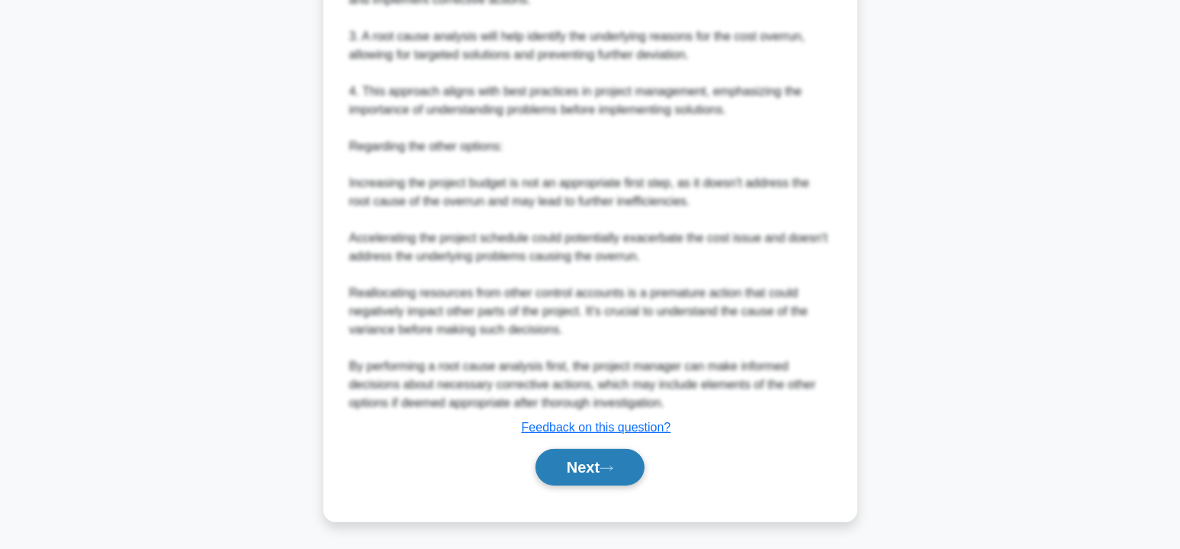
drag, startPoint x: 588, startPoint y: 465, endPoint x: 623, endPoint y: 460, distance: 34.6
click at [588, 465] on button "Next" at bounding box center [590, 467] width 109 height 37
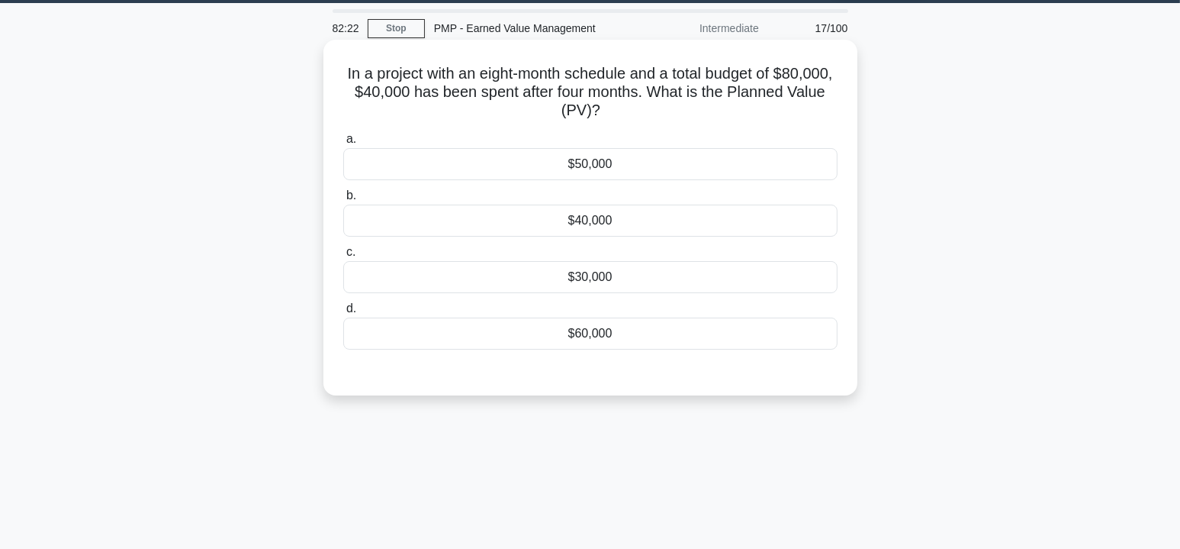
click at [574, 219] on div "$40,000" at bounding box center [590, 221] width 494 height 32
click at [343, 201] on input "b. $40,000" at bounding box center [343, 196] width 0 height 10
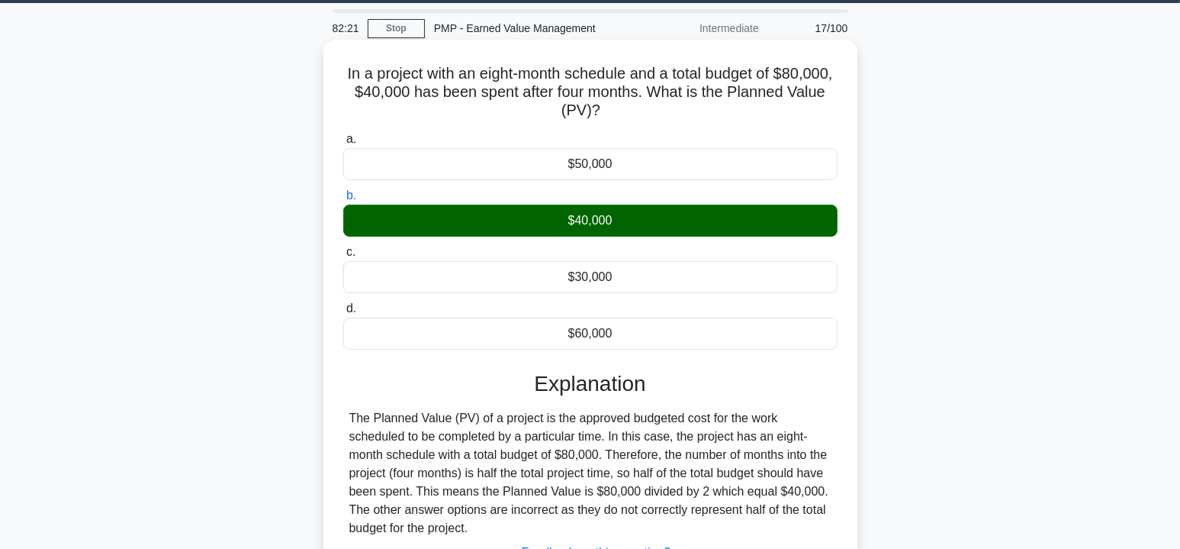
scroll to position [275, 0]
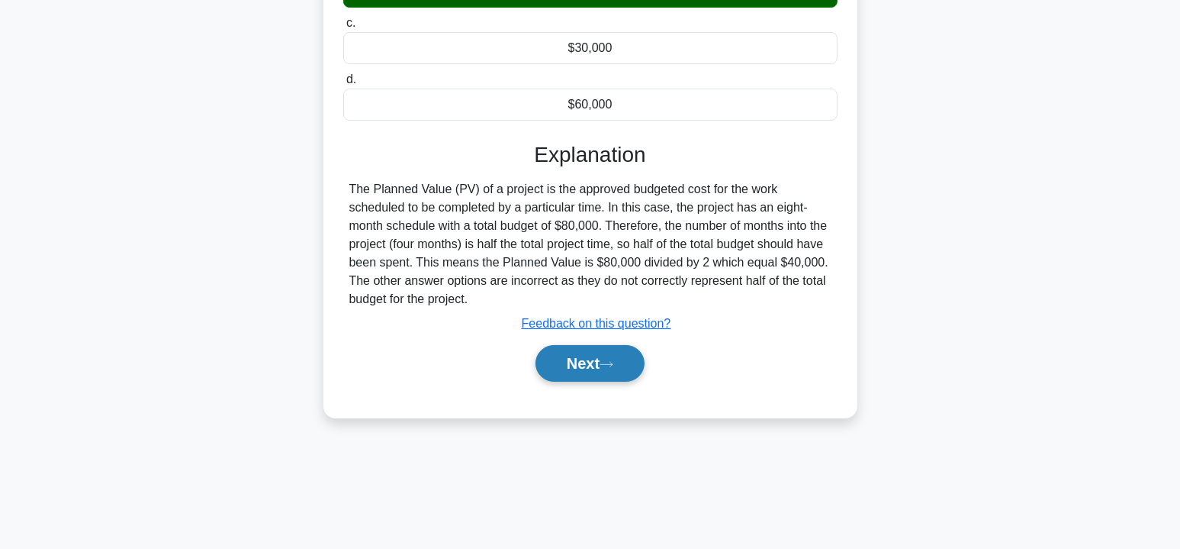
click at [604, 375] on button "Next" at bounding box center [590, 363] width 109 height 37
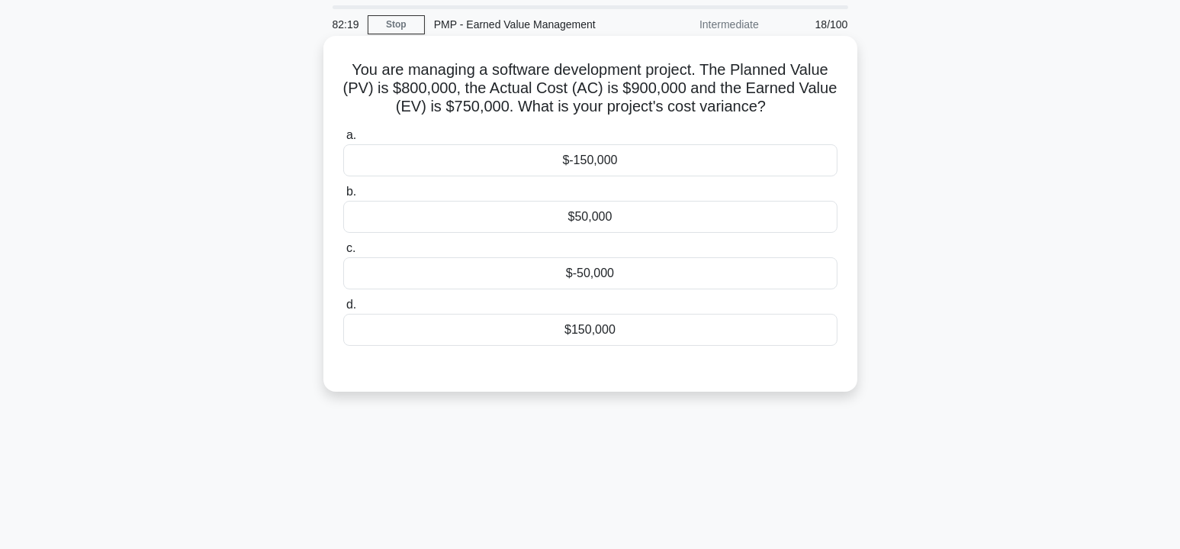
scroll to position [46, 0]
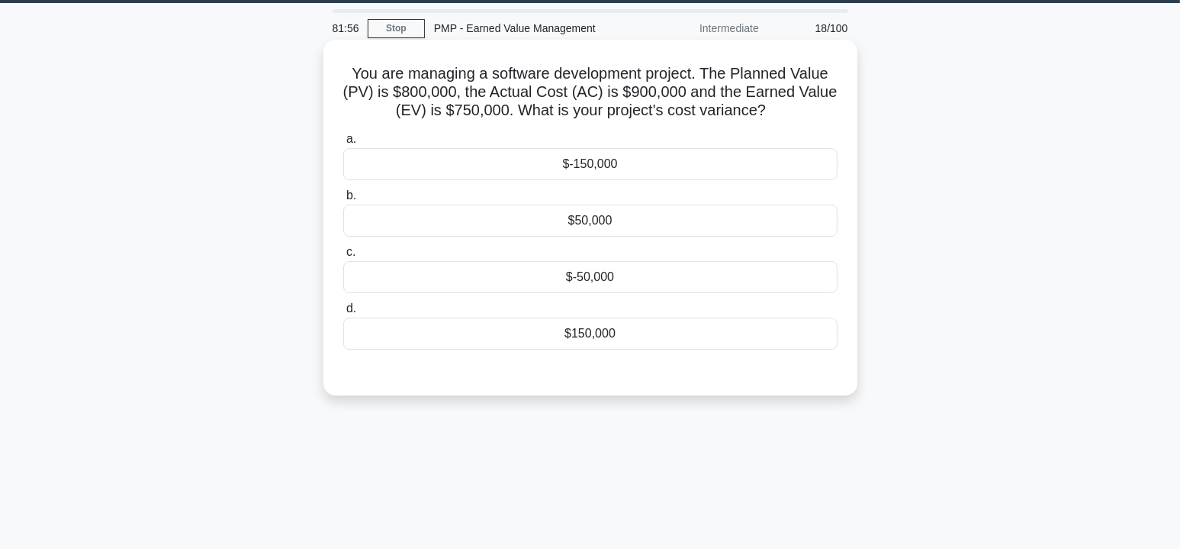
click at [578, 165] on div "$-150,000" at bounding box center [590, 164] width 494 height 32
click at [343, 144] on input "a. $-150,000" at bounding box center [343, 139] width 0 height 10
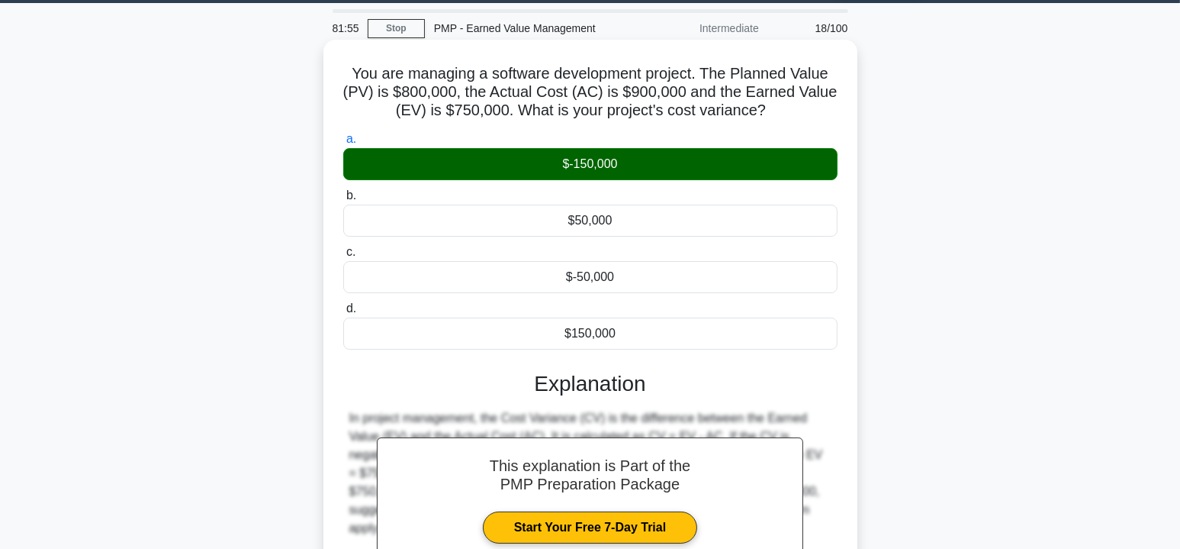
scroll to position [275, 0]
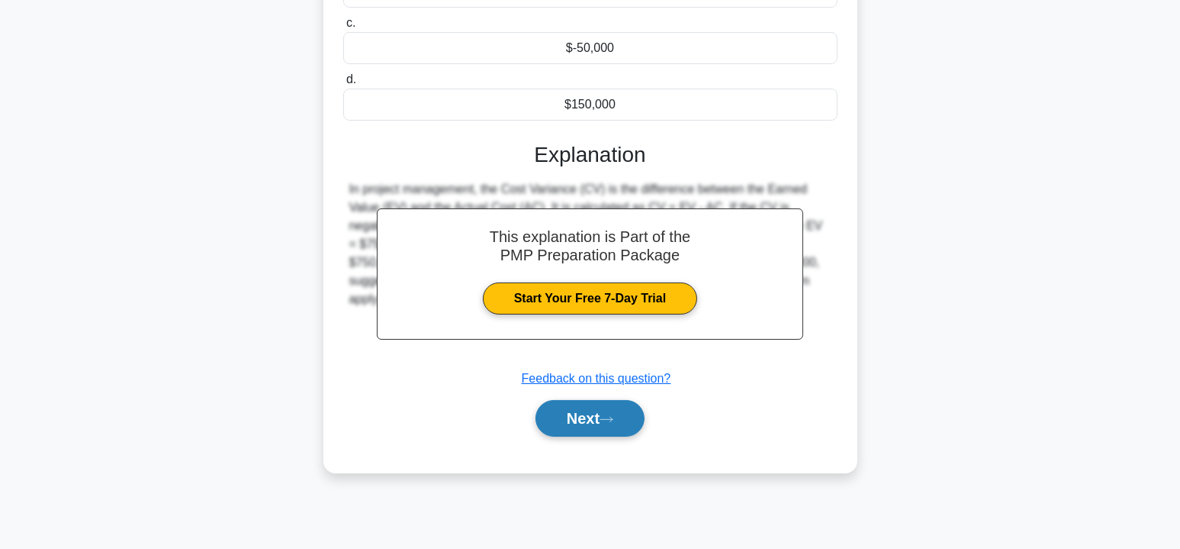
drag, startPoint x: 578, startPoint y: 417, endPoint x: 587, endPoint y: 411, distance: 9.9
click at [578, 417] on button "Next" at bounding box center [590, 418] width 109 height 37
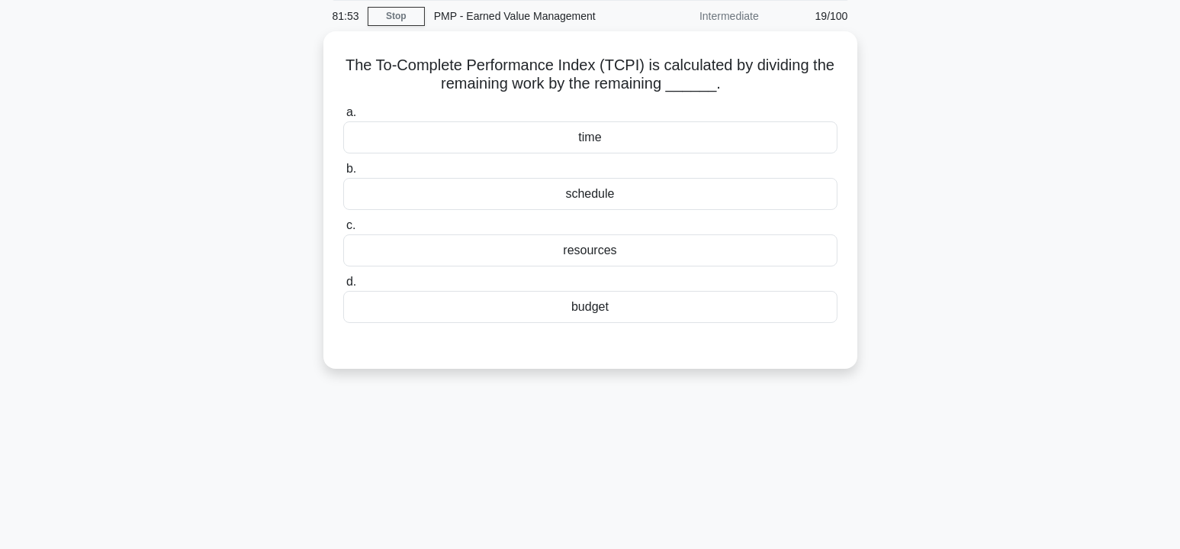
scroll to position [46, 0]
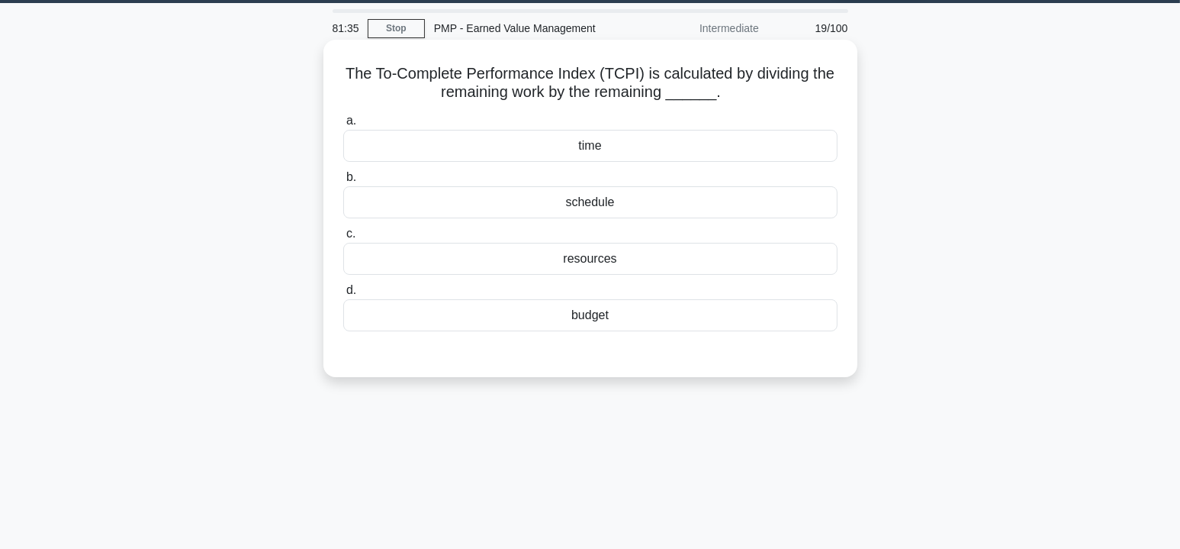
click at [668, 209] on div "schedule" at bounding box center [590, 202] width 494 height 32
click at [343, 182] on input "b. schedule" at bounding box center [343, 177] width 0 height 10
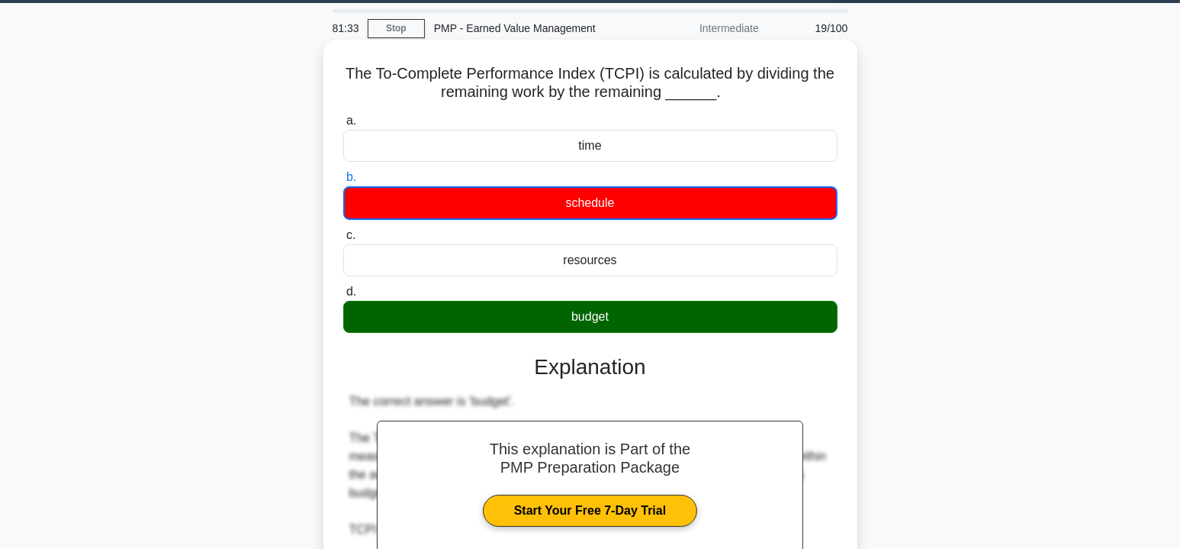
click at [644, 317] on div "budget" at bounding box center [590, 317] width 494 height 32
click at [343, 297] on input "d. budget" at bounding box center [343, 292] width 0 height 10
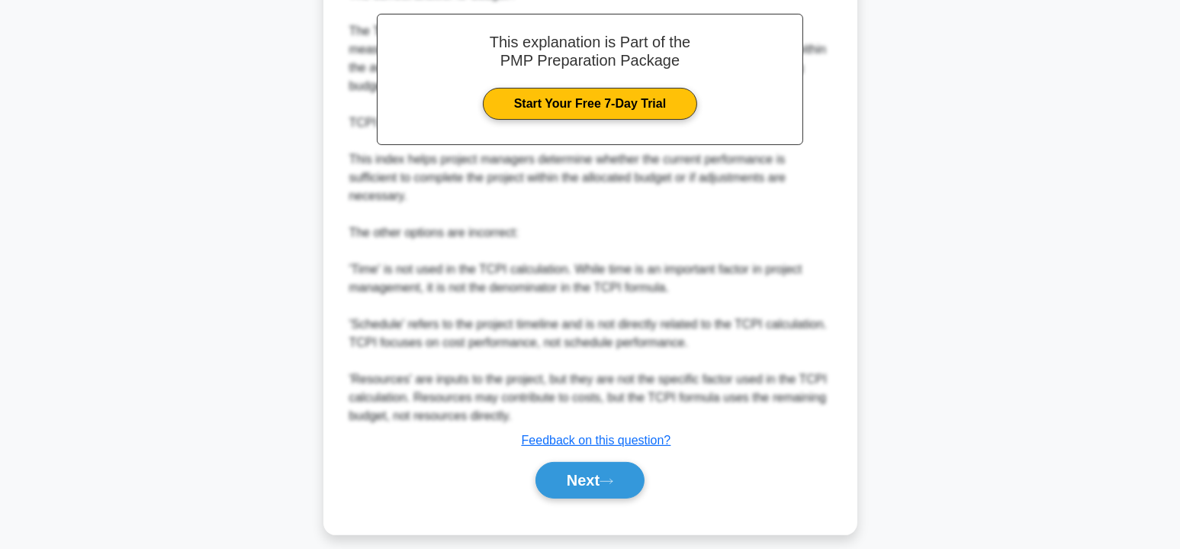
scroll to position [464, 0]
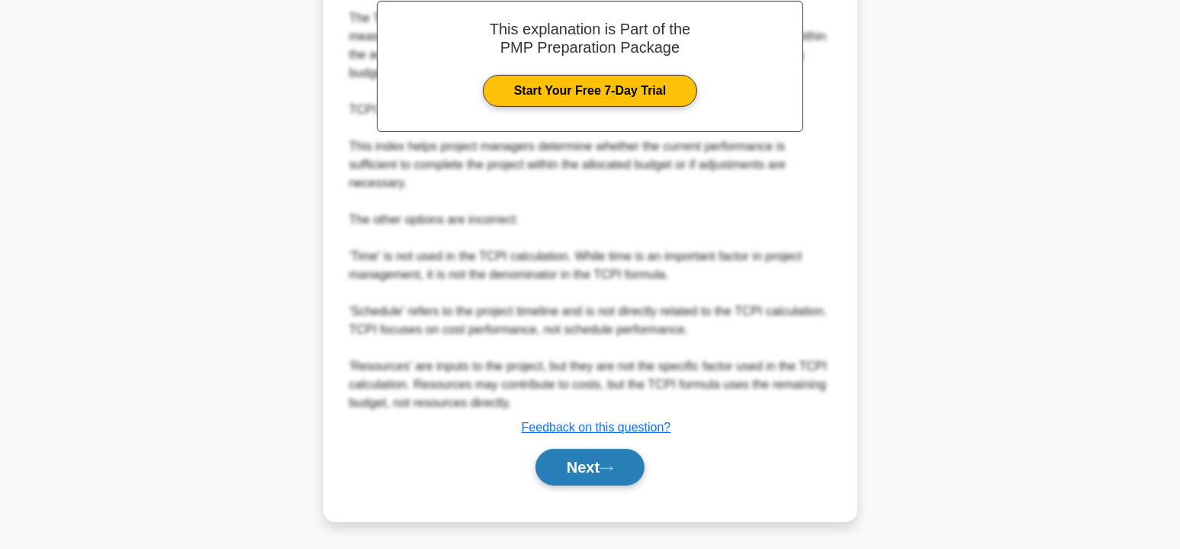
click at [585, 469] on button "Next" at bounding box center [590, 467] width 109 height 37
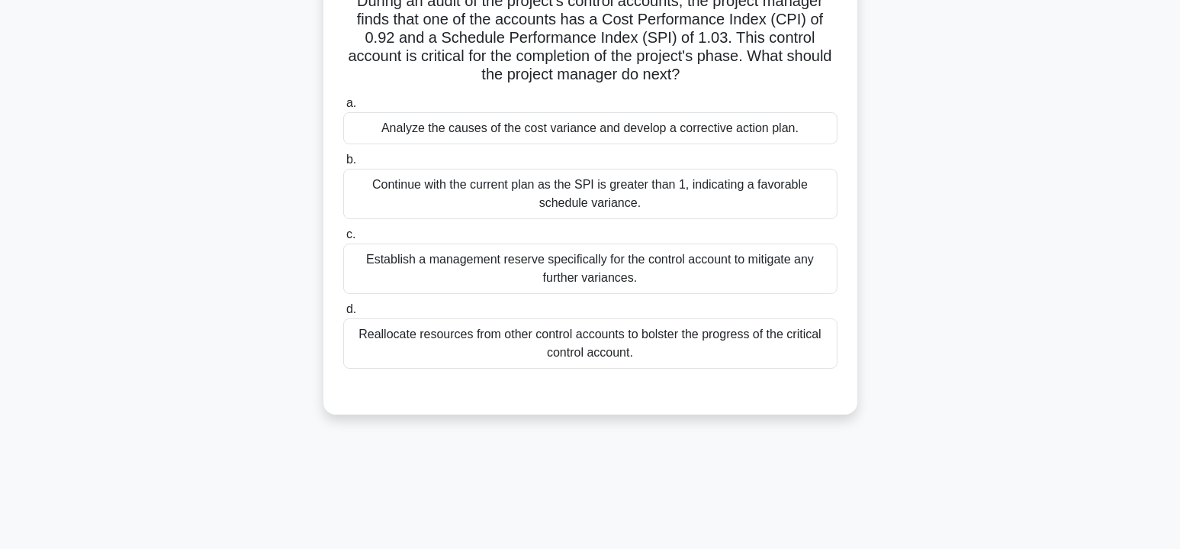
scroll to position [46, 0]
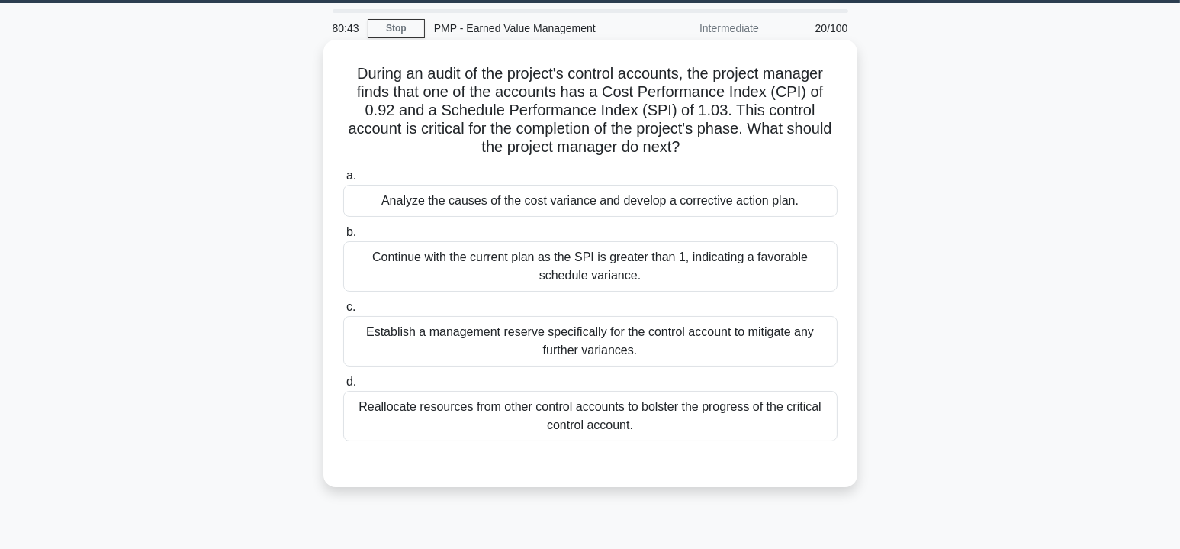
click at [686, 194] on div "Analyze the causes of the cost variance and develop a corrective action plan." at bounding box center [590, 201] width 494 height 32
click at [343, 181] on input "a. Analyze the causes of the cost variance and develop a corrective action plan." at bounding box center [343, 176] width 0 height 10
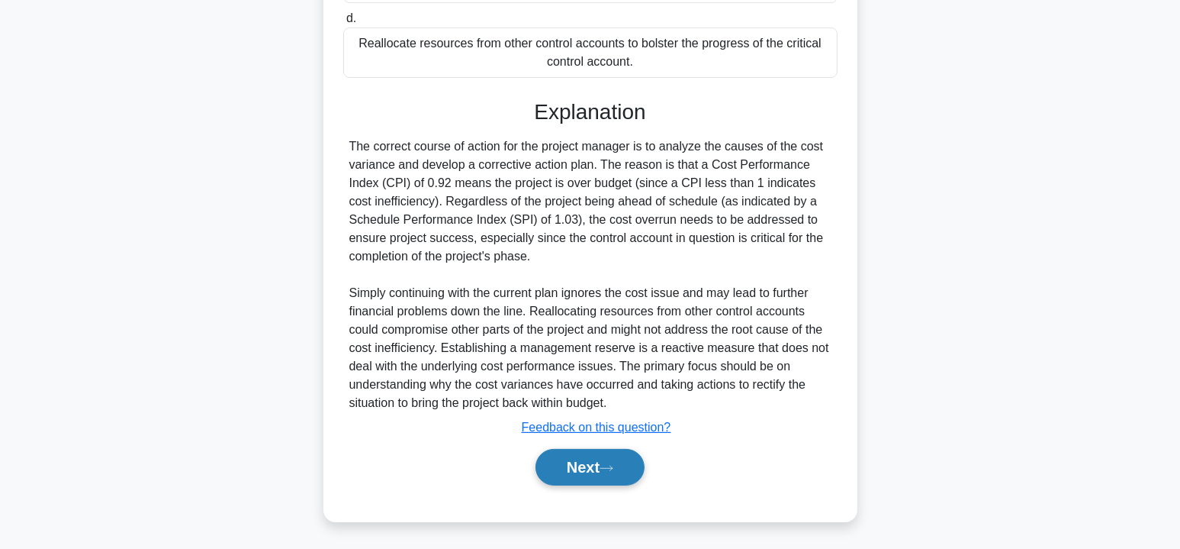
click at [593, 463] on button "Next" at bounding box center [590, 467] width 109 height 37
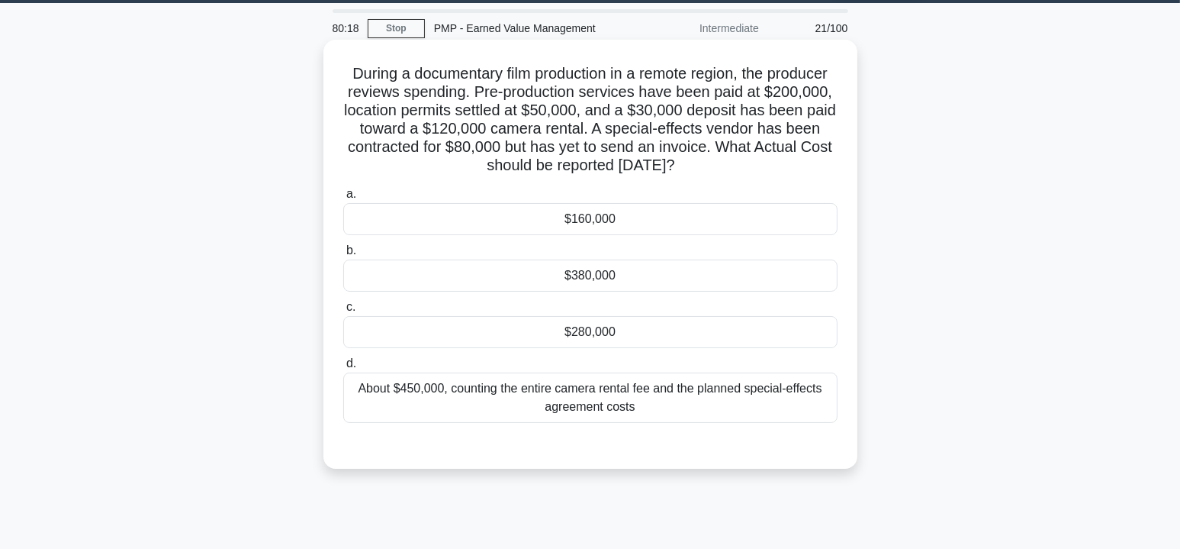
click at [633, 319] on div "$280,000" at bounding box center [590, 332] width 494 height 32
click at [343, 312] on input "c. $280,000" at bounding box center [343, 307] width 0 height 10
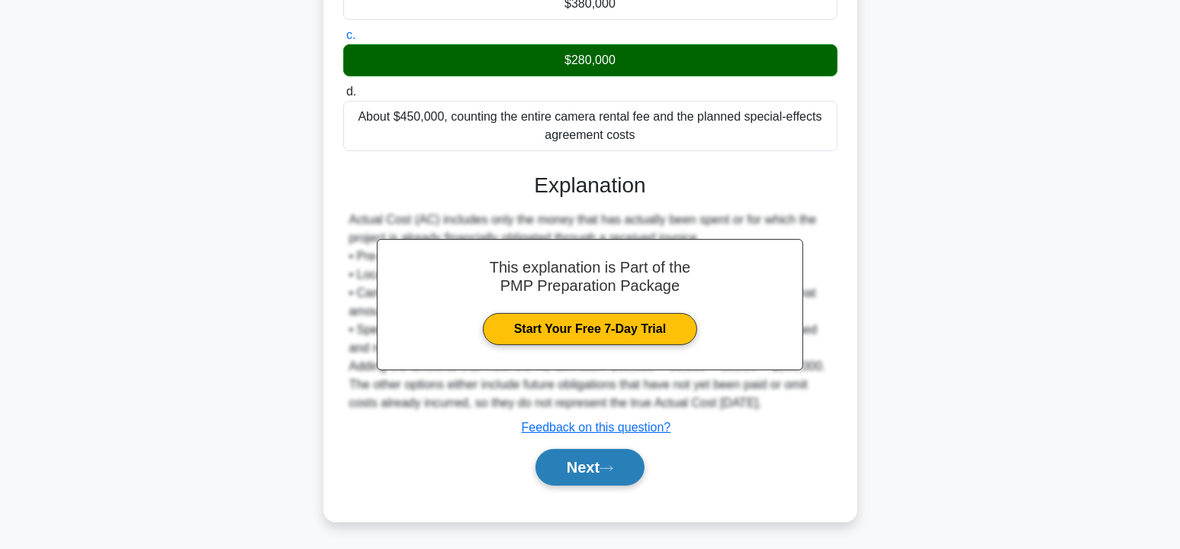
click at [606, 464] on icon at bounding box center [607, 468] width 14 height 8
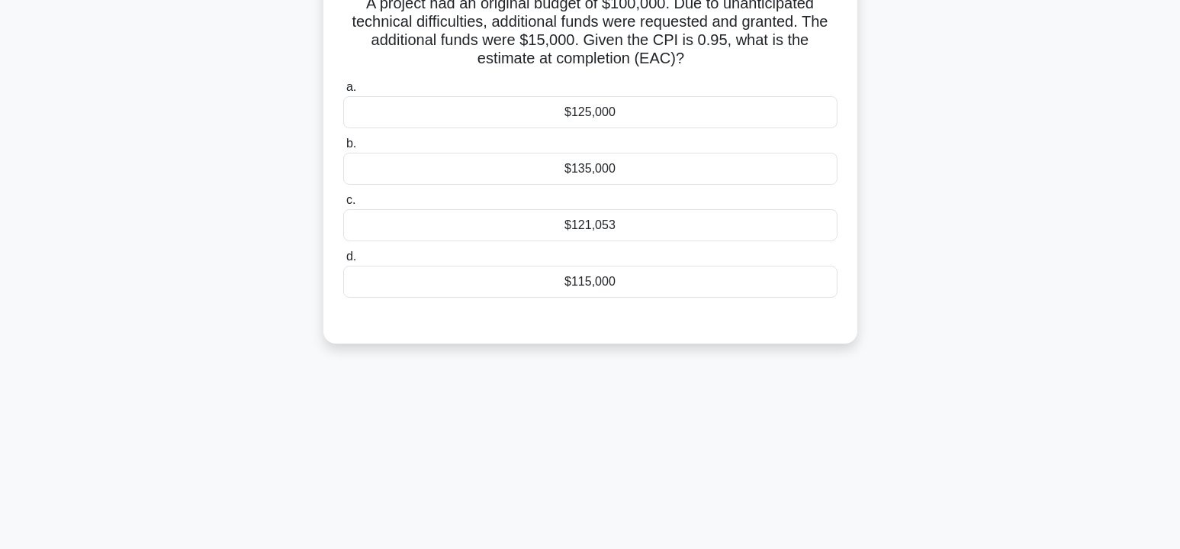
scroll to position [0, 0]
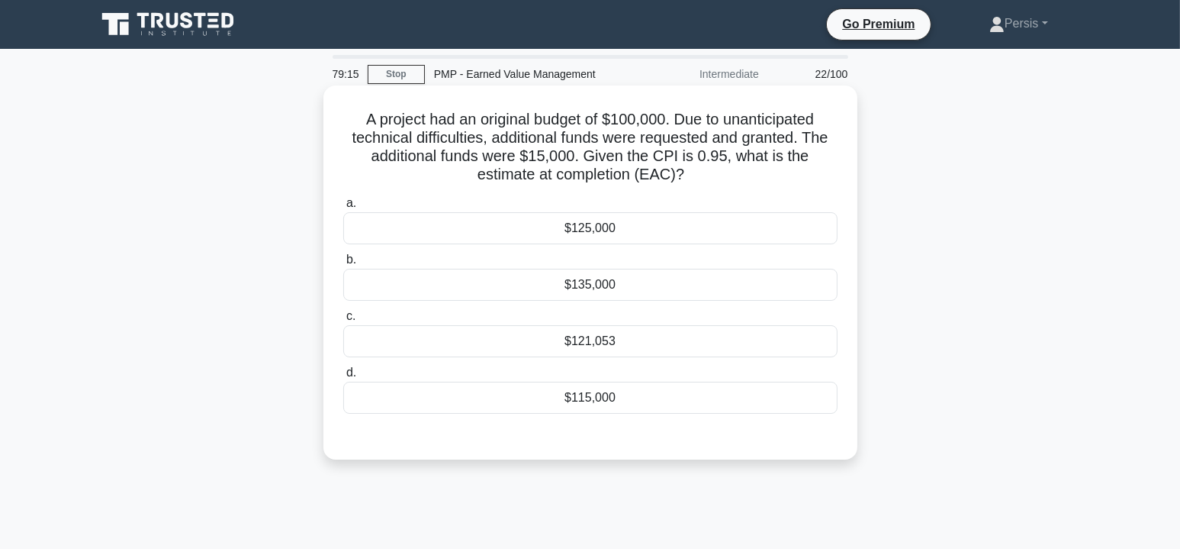
click at [581, 341] on div "$121,053" at bounding box center [590, 341] width 494 height 32
click at [343, 321] on input "c. $121,053" at bounding box center [343, 316] width 0 height 10
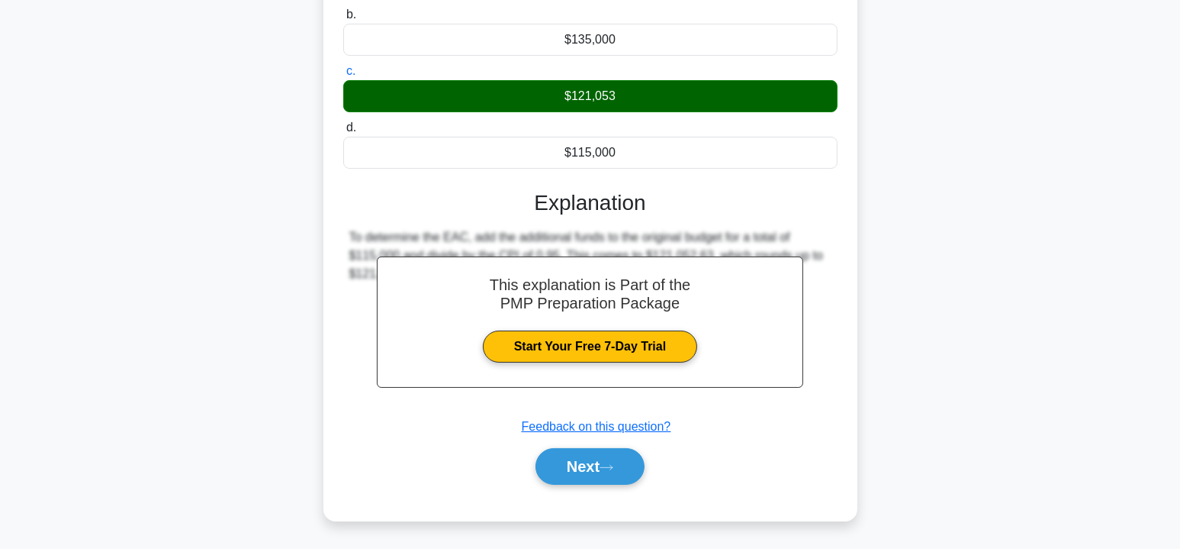
scroll to position [275, 0]
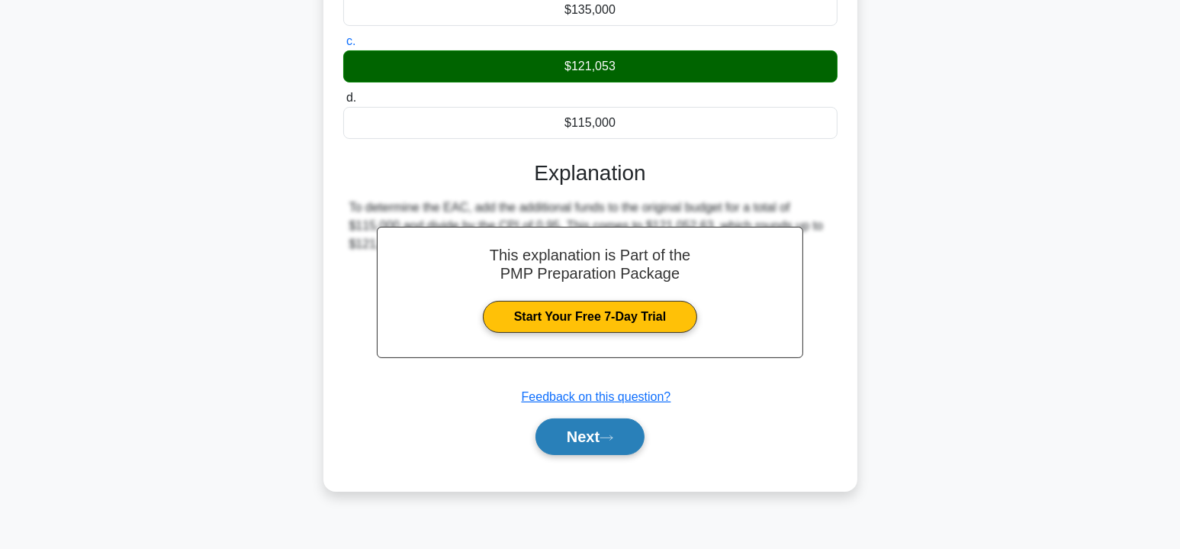
click at [580, 425] on button "Next" at bounding box center [590, 436] width 109 height 37
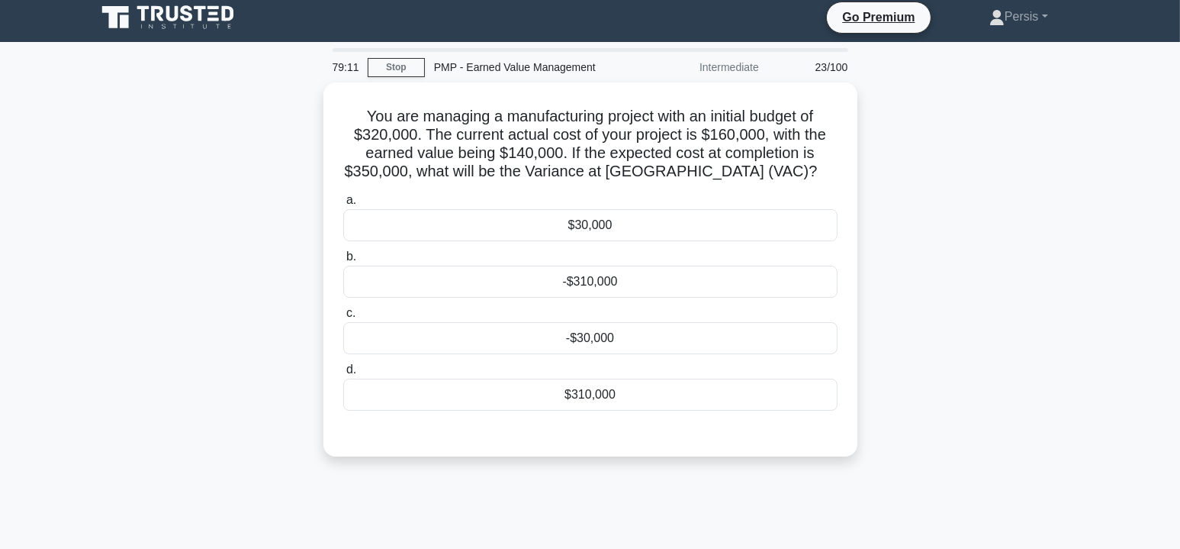
scroll to position [0, 0]
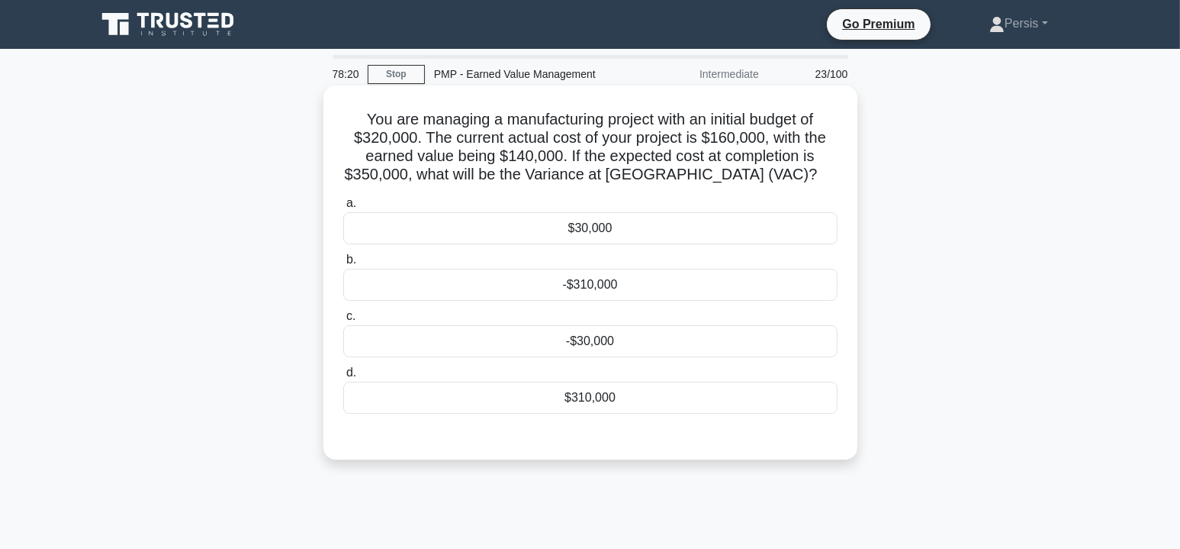
click at [567, 348] on div "-$30,000" at bounding box center [590, 341] width 494 height 32
click at [343, 321] on input "c. -$30,000" at bounding box center [343, 316] width 0 height 10
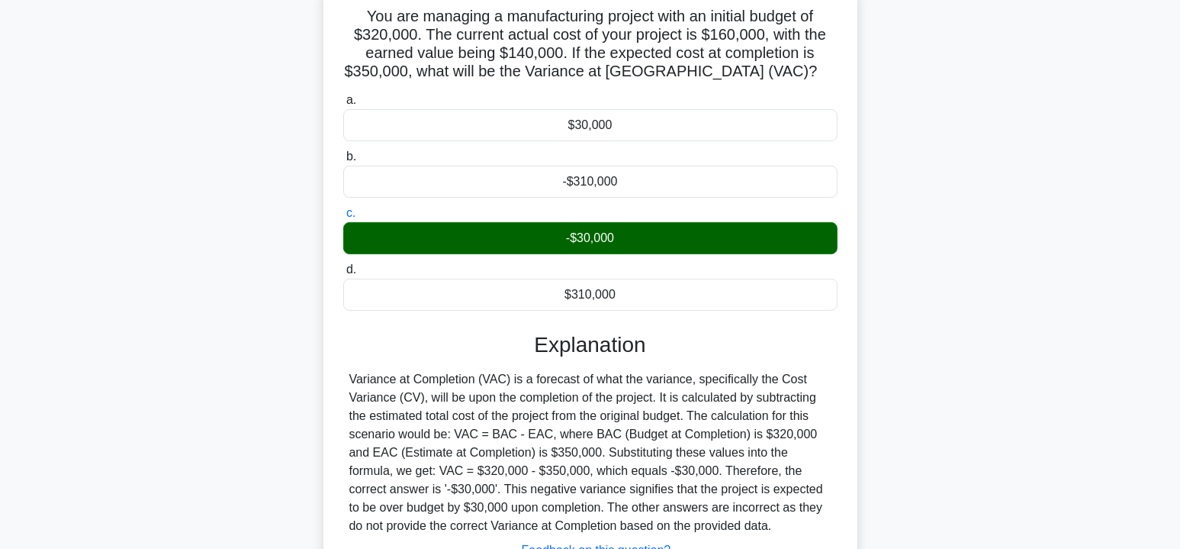
scroll to position [275, 0]
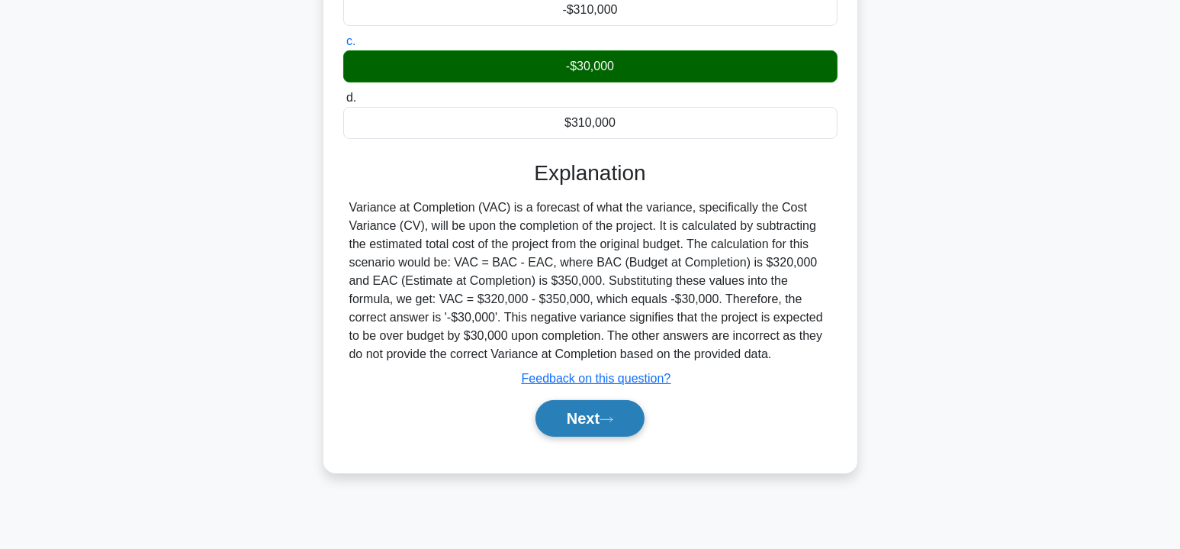
click at [578, 421] on button "Next" at bounding box center [590, 418] width 109 height 37
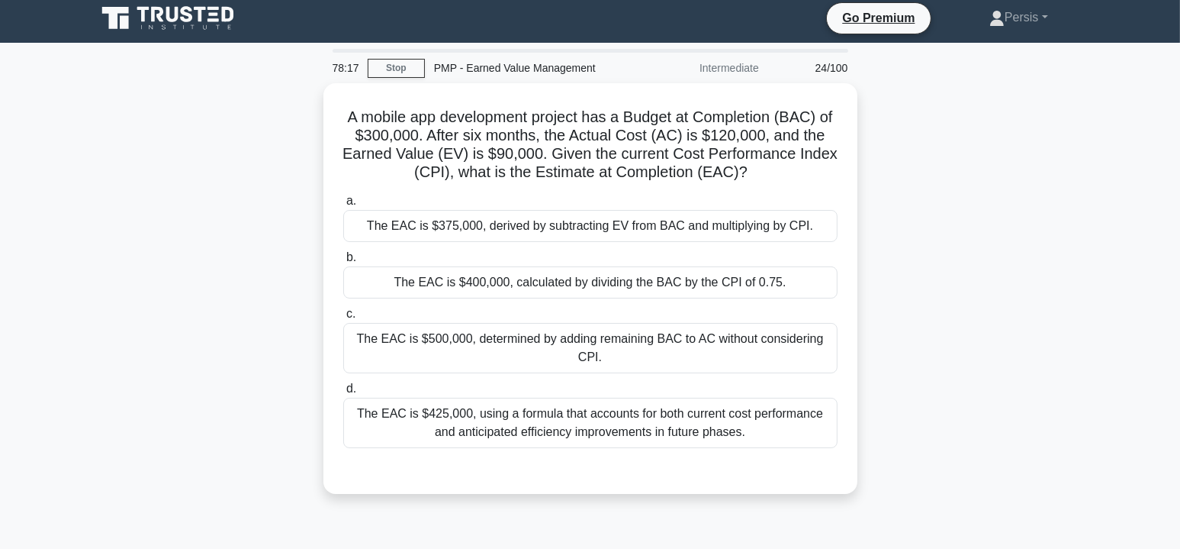
scroll to position [0, 0]
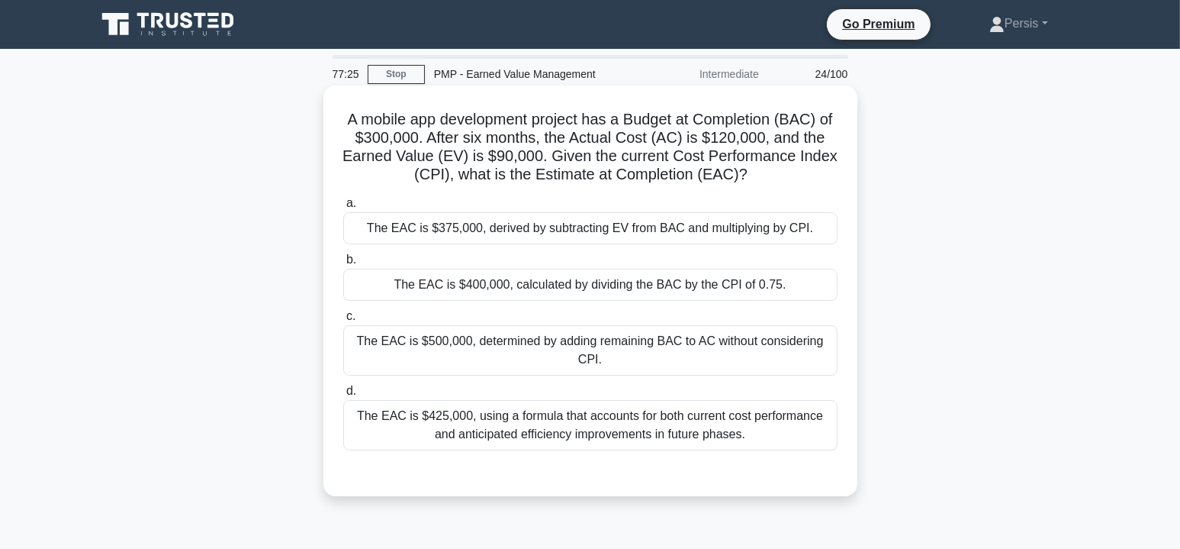
click at [530, 286] on div "The EAC is $400,000, calculated by dividing the BAC by the CPI of 0.75." at bounding box center [590, 285] width 494 height 32
click at [343, 265] on input "b. The EAC is $400,000, calculated by dividing the BAC by the CPI of 0.75." at bounding box center [343, 260] width 0 height 10
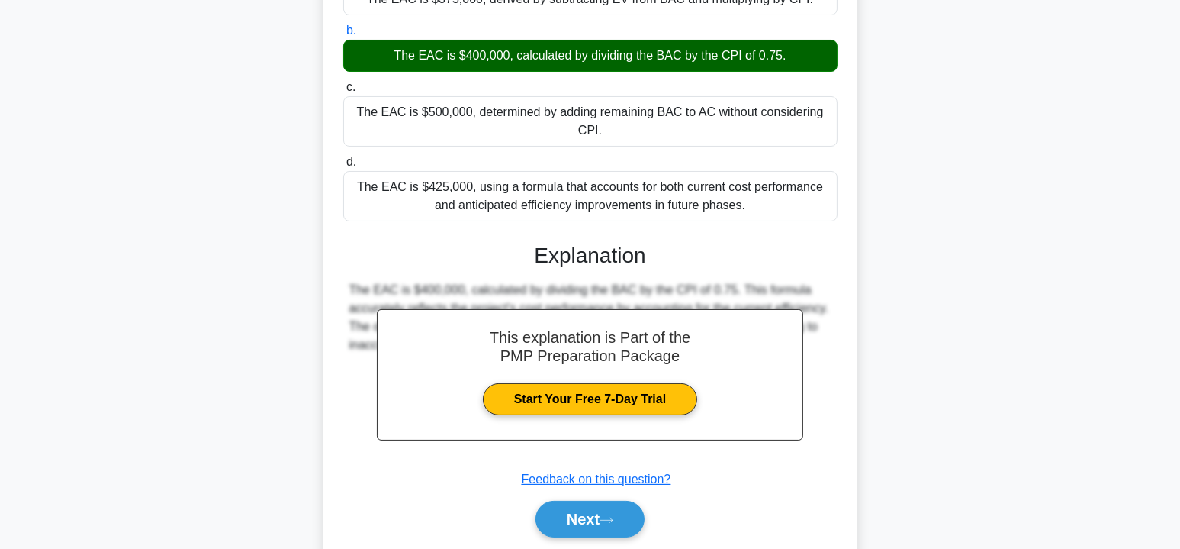
scroll to position [281, 0]
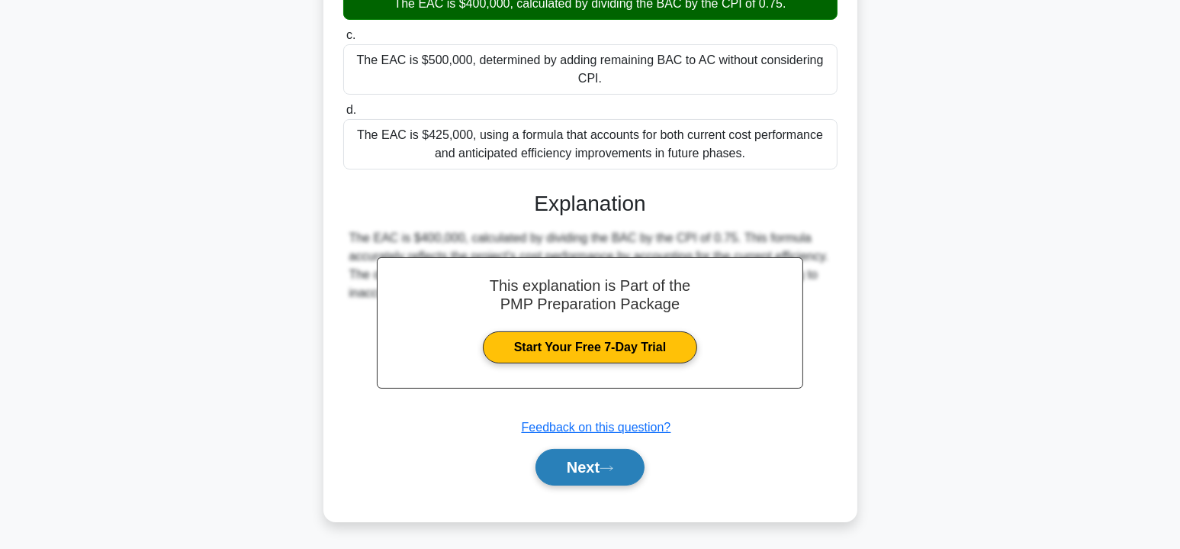
click at [587, 475] on button "Next" at bounding box center [590, 467] width 109 height 37
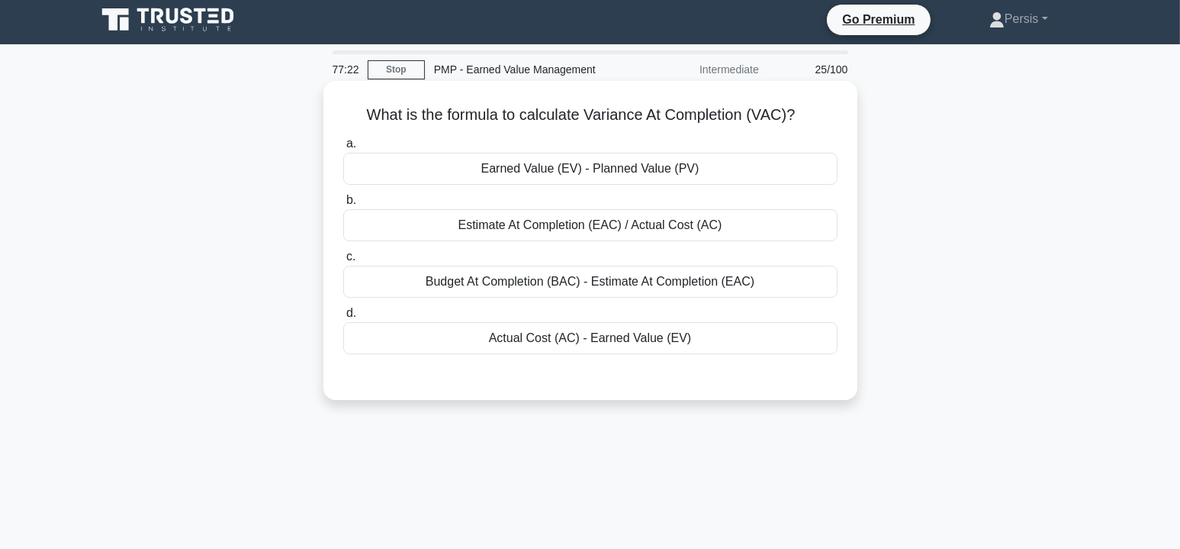
scroll to position [0, 0]
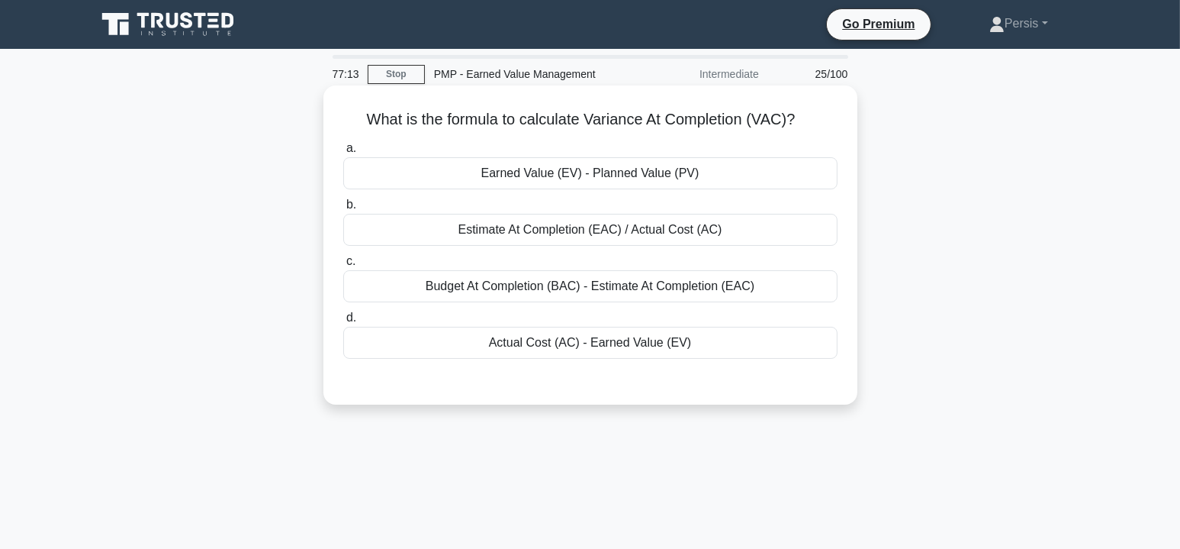
click at [757, 295] on div "Budget At Completion (BAC) - Estimate At Completion (EAC)" at bounding box center [590, 286] width 494 height 32
click at [343, 266] on input "c. Budget At Completion (BAC) - Estimate At Completion (EAC)" at bounding box center [343, 261] width 0 height 10
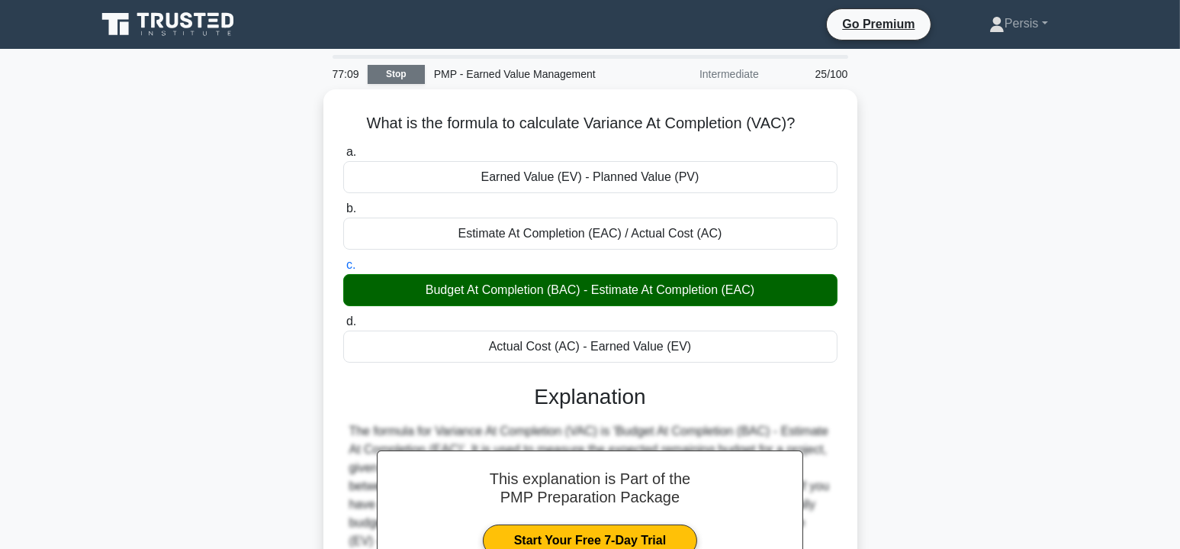
click at [395, 72] on link "Stop" at bounding box center [396, 74] width 57 height 19
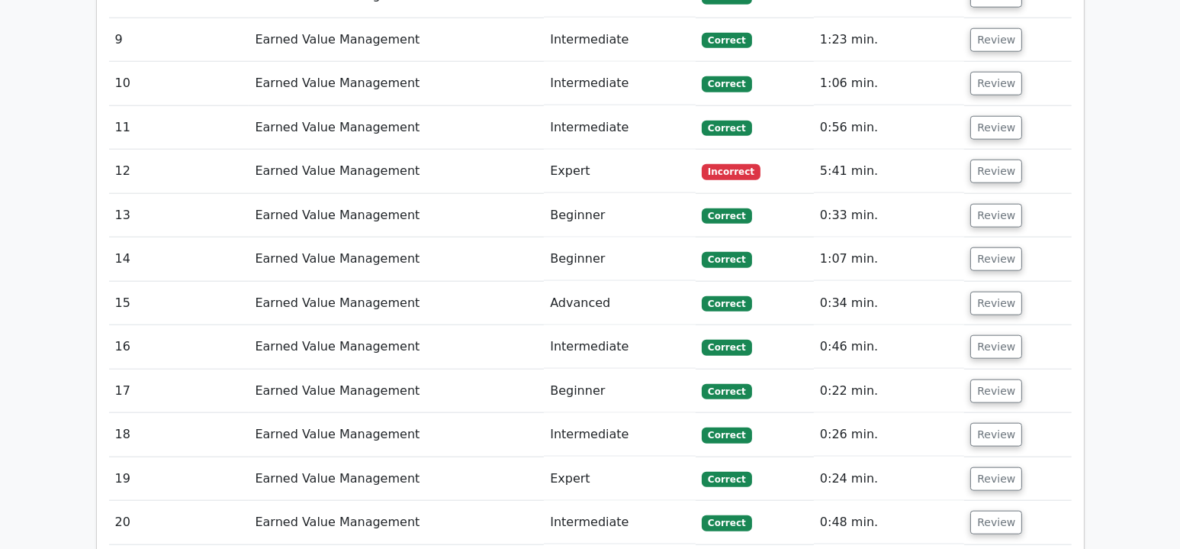
scroll to position [2060, 0]
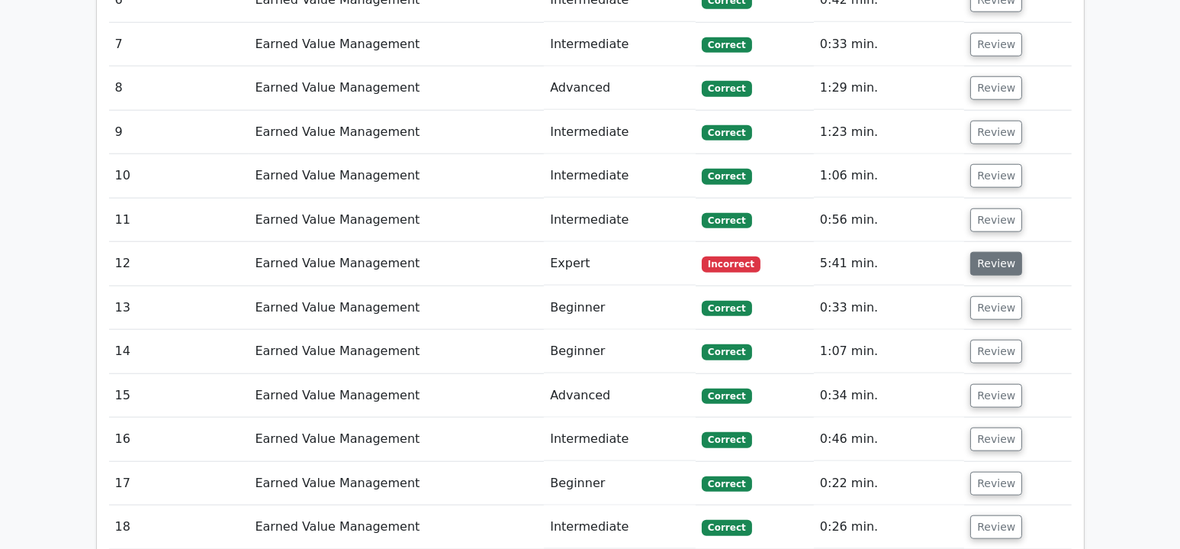
click at [994, 252] on button "Review" at bounding box center [997, 264] width 52 height 24
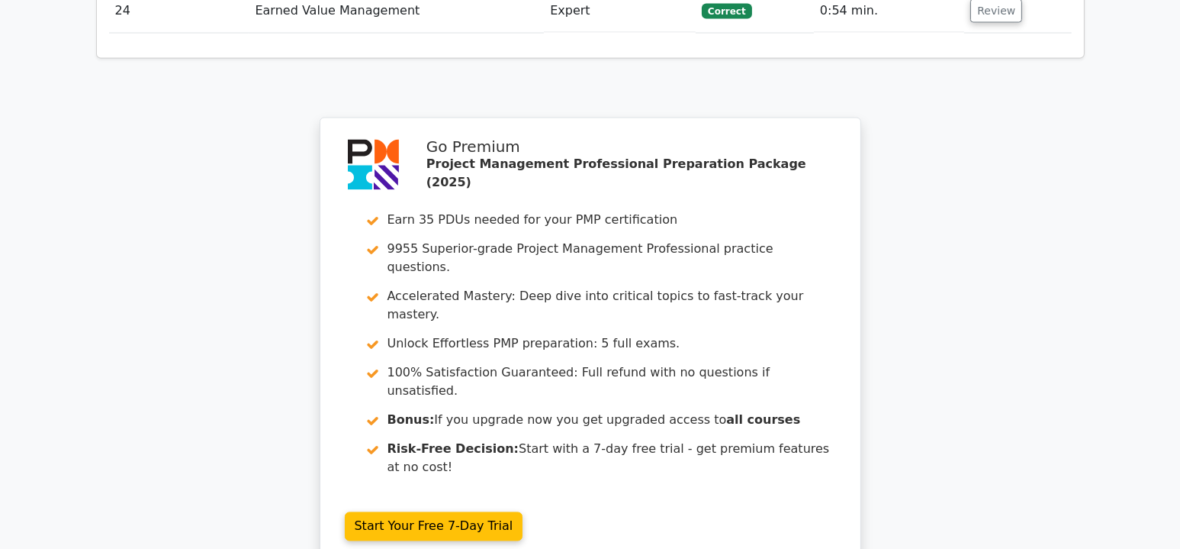
scroll to position [3799, 0]
